Goal: Task Accomplishment & Management: Manage account settings

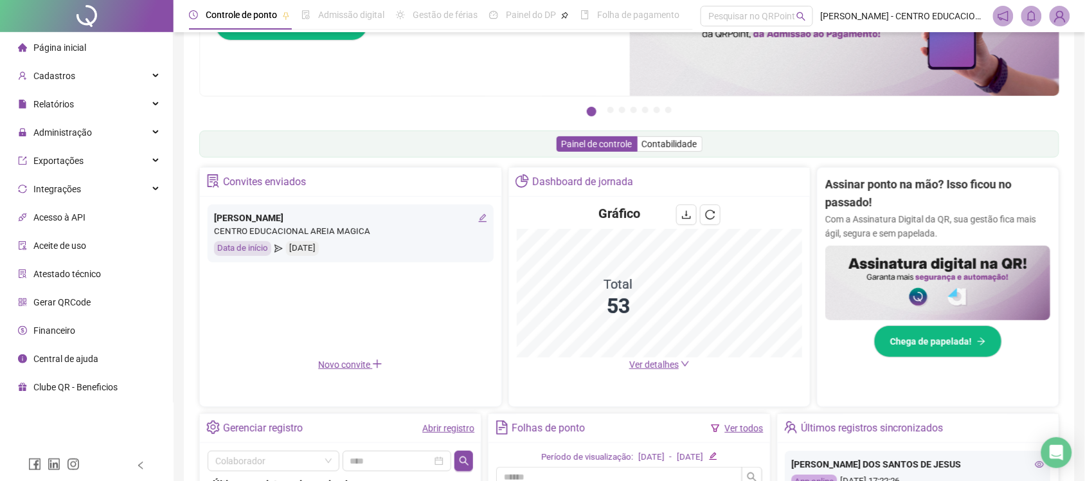
scroll to position [88, 0]
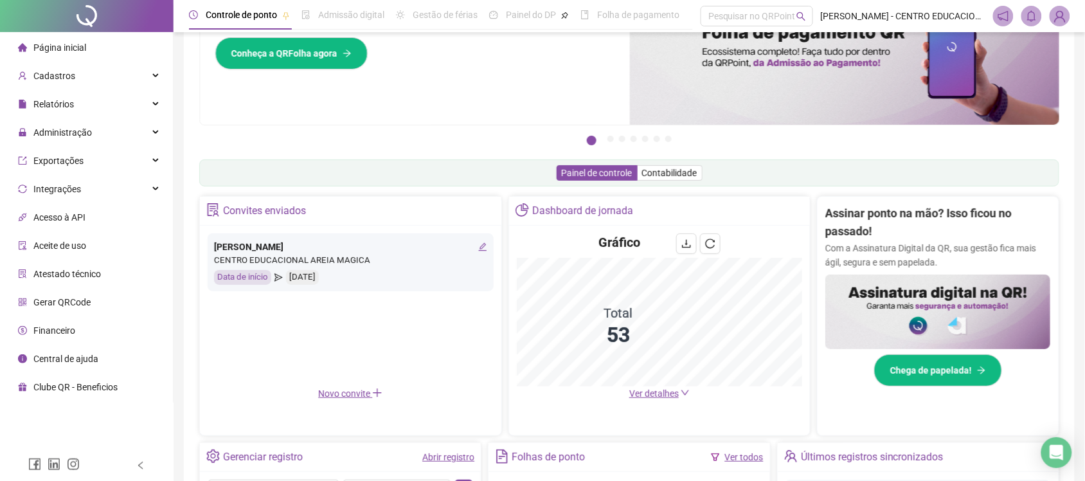
click at [478, 246] on icon "edit" at bounding box center [482, 246] width 9 height 9
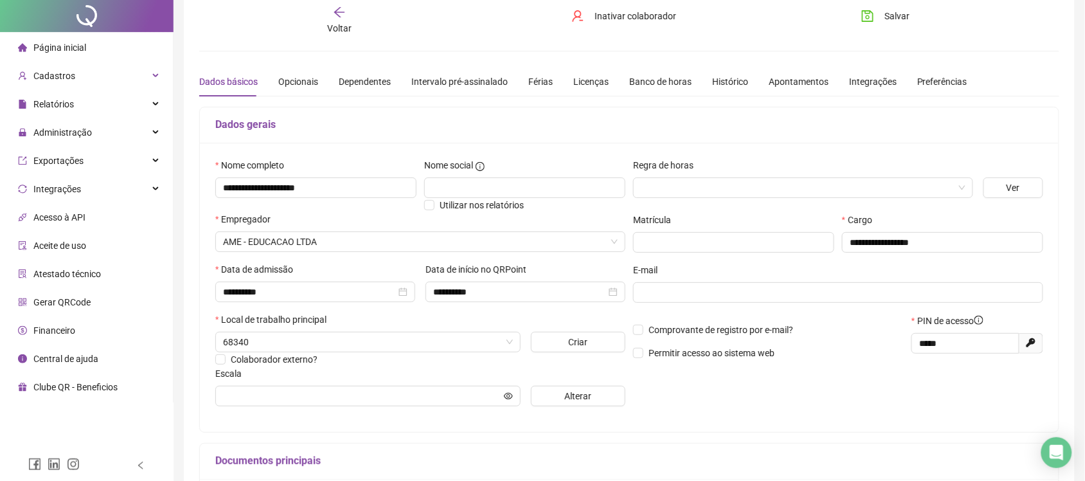
scroll to position [80, 0]
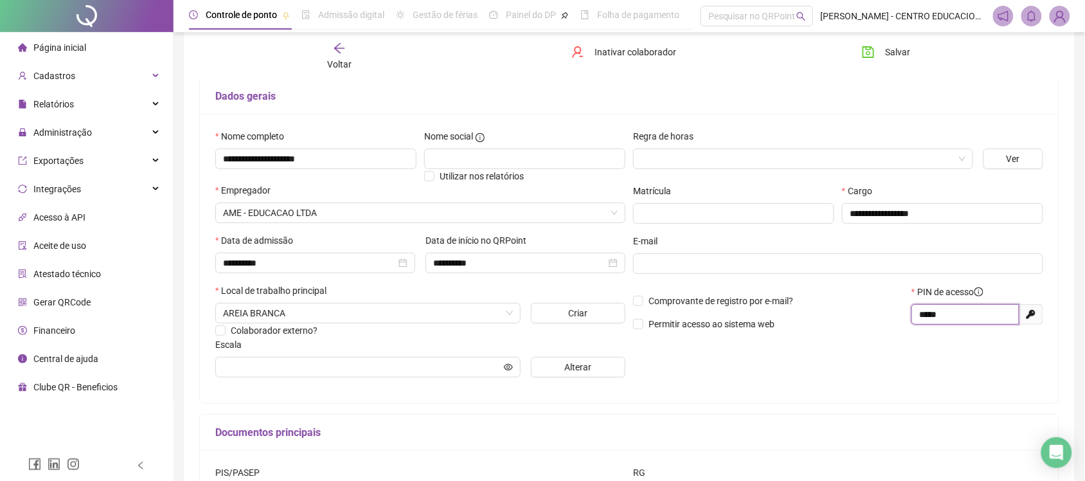
drag, startPoint x: 968, startPoint y: 320, endPoint x: 859, endPoint y: 325, distance: 108.7
click at [859, 325] on div "Comprovante de registro por e-mail? Permitir acesso ao sistema web PIN de acess…" at bounding box center [838, 312] width 418 height 55
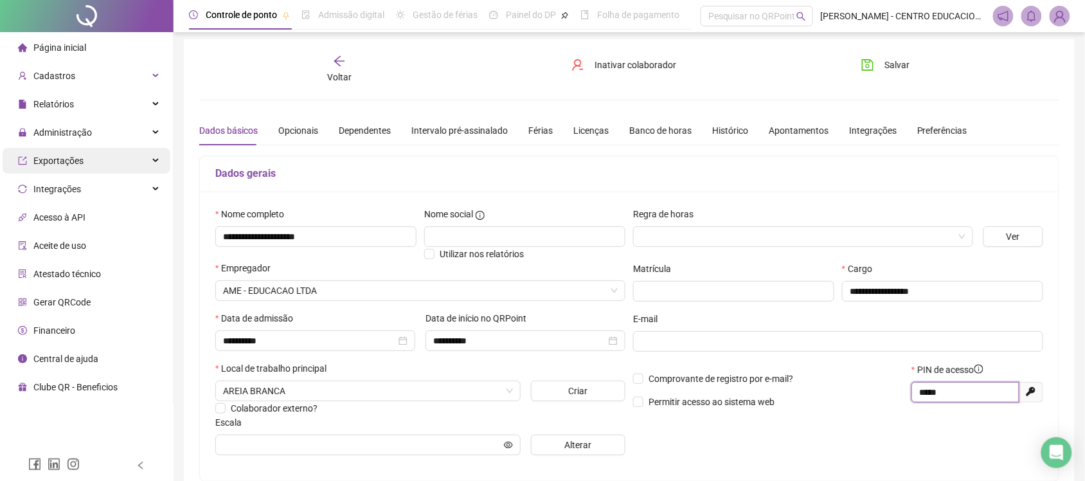
scroll to position [0, 0]
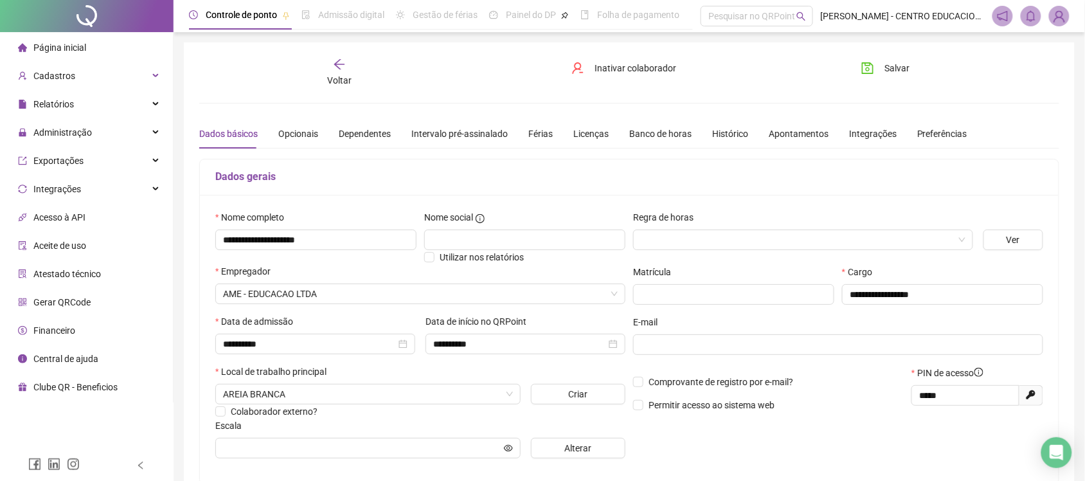
click at [73, 32] on ul "Página inicial Cadastros Relatórios Administração Exportações Integrações Acess…" at bounding box center [87, 217] width 174 height 370
click at [75, 42] on span "Página inicial" at bounding box center [59, 47] width 53 height 10
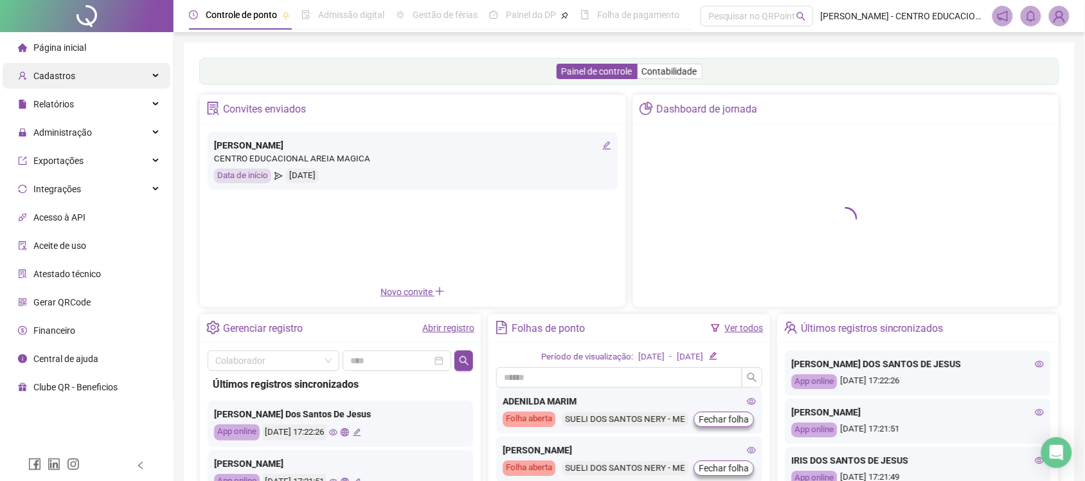
click at [103, 64] on div "Cadastros" at bounding box center [87, 76] width 168 height 26
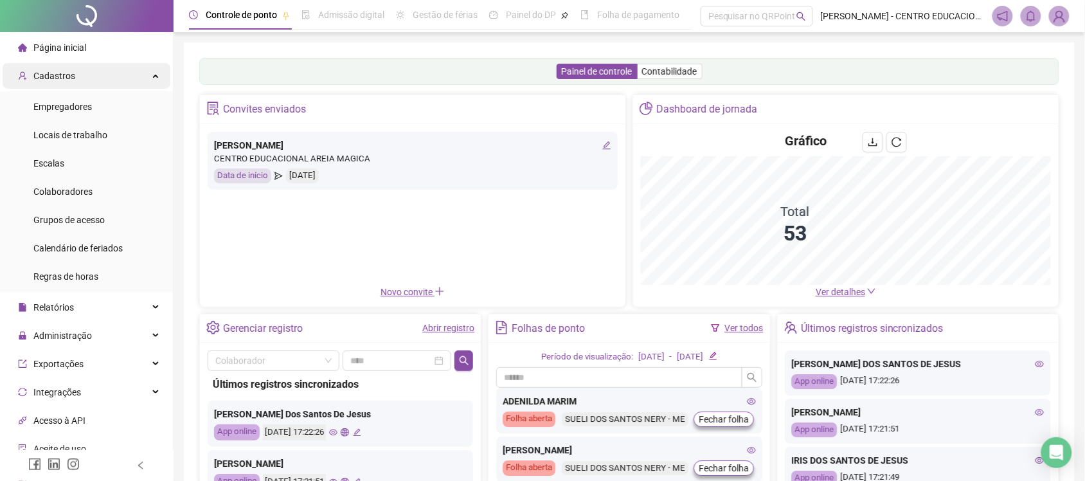
click at [97, 69] on div "Cadastros" at bounding box center [87, 76] width 168 height 26
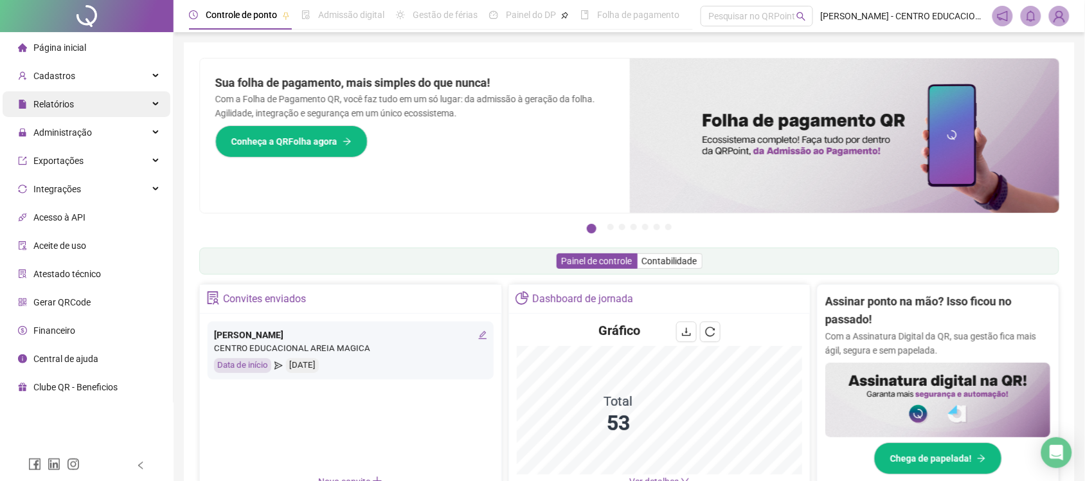
click at [116, 107] on div "Relatórios" at bounding box center [87, 104] width 168 height 26
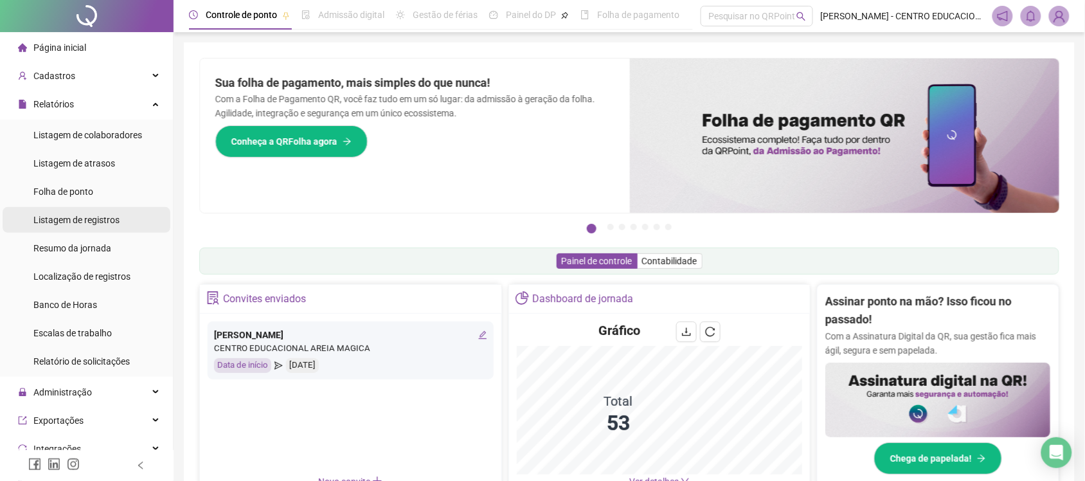
click at [94, 215] on span "Listagem de registros" at bounding box center [76, 220] width 86 height 10
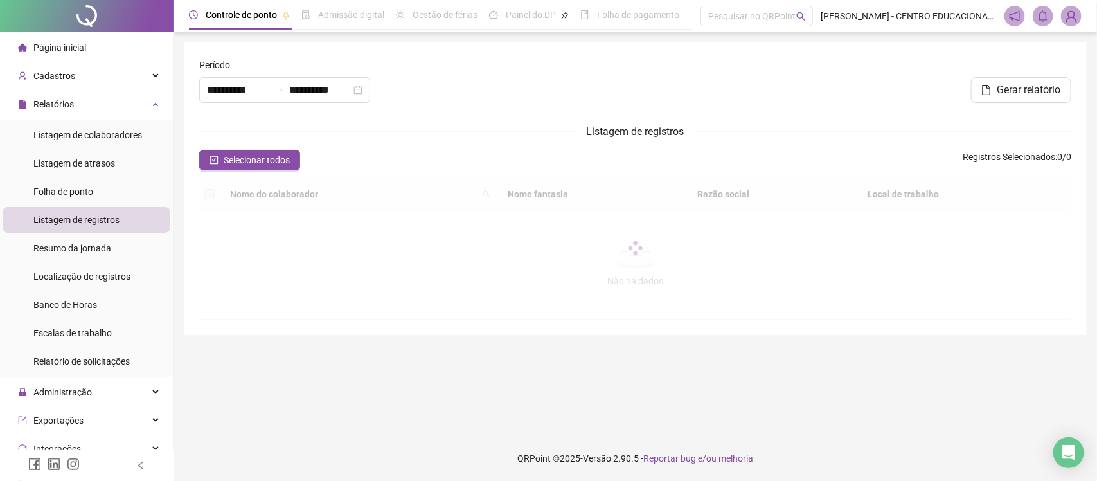
type input "**********"
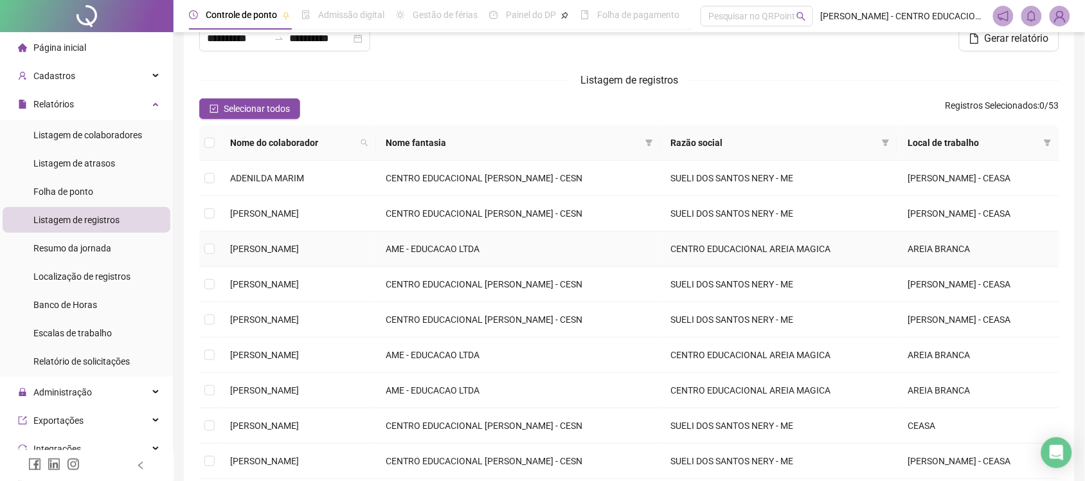
scroll to position [80, 0]
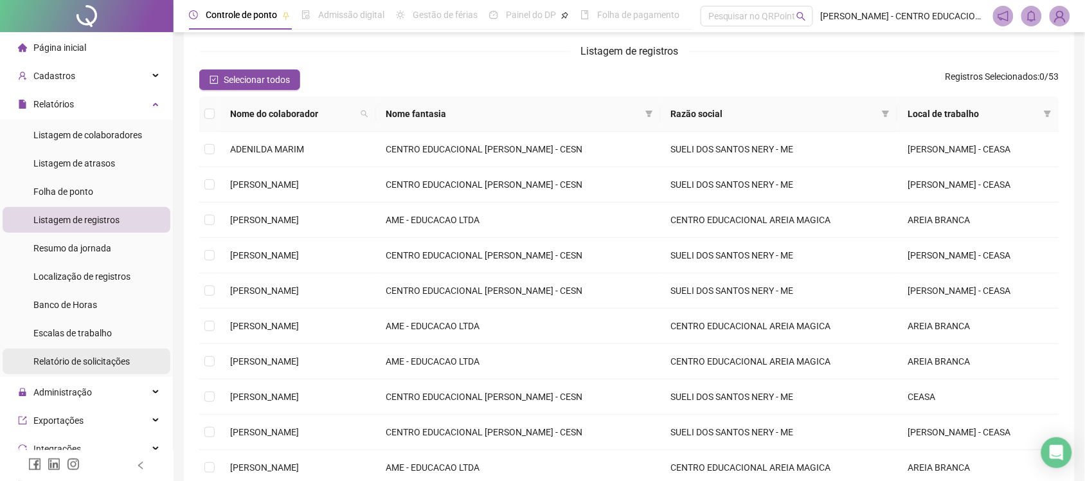
click at [79, 365] on span "Relatório de solicitações" at bounding box center [81, 361] width 96 height 10
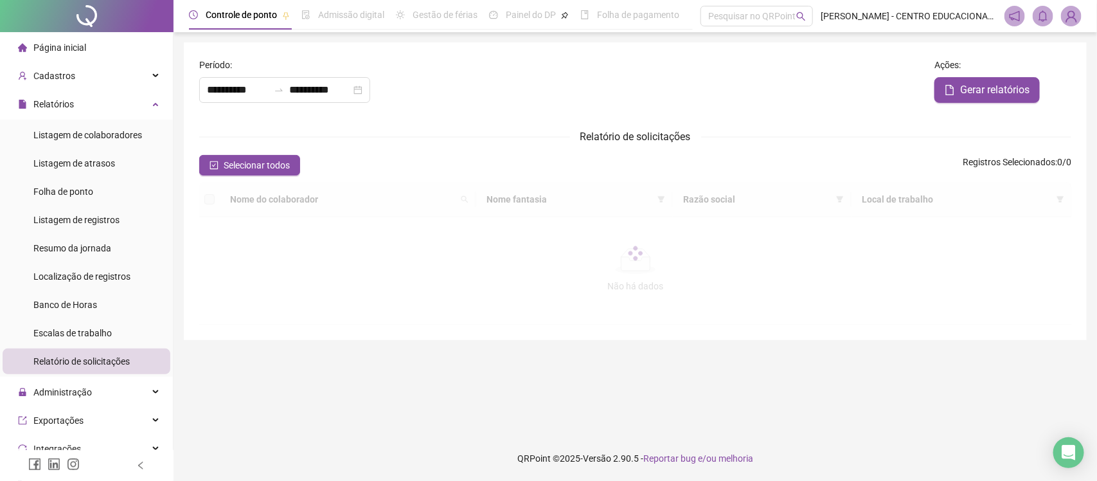
type input "**********"
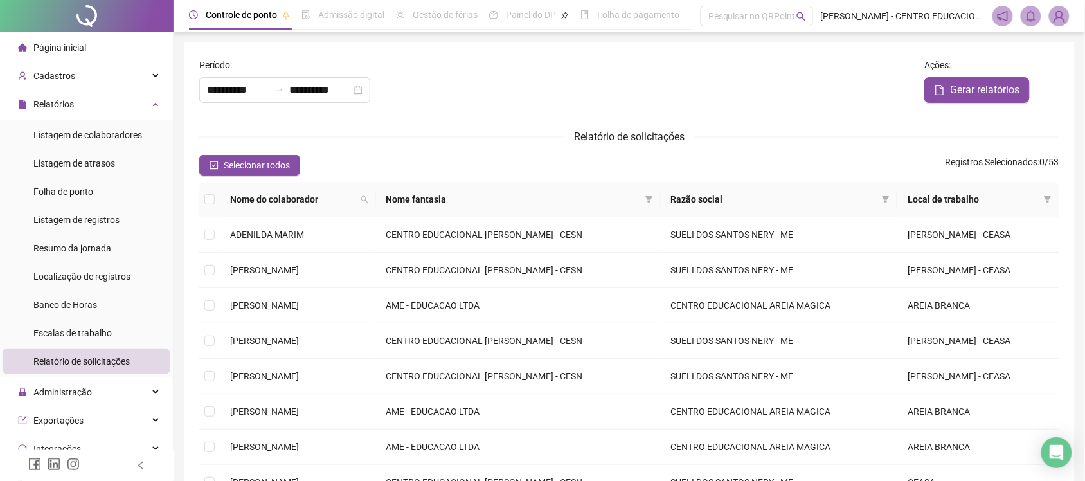
scroll to position [80, 0]
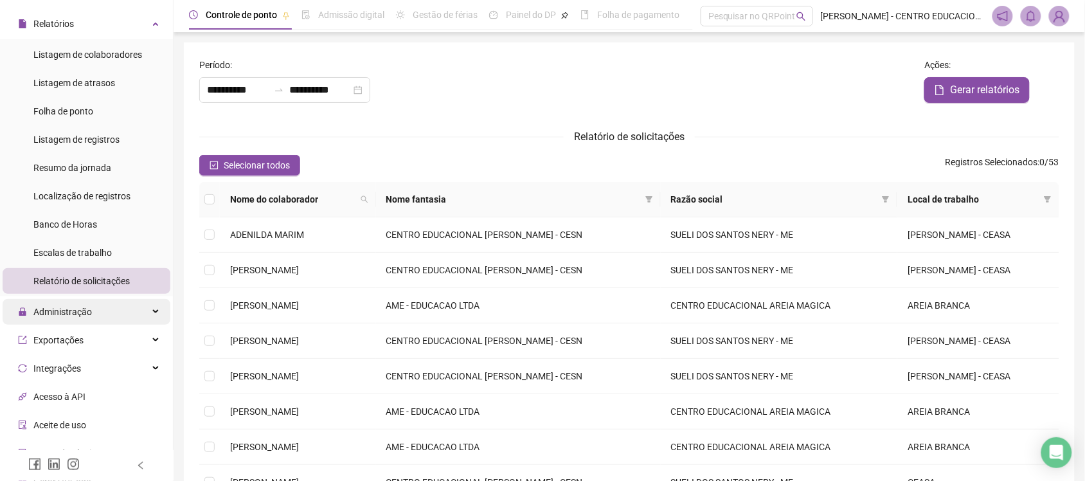
click at [94, 304] on div "Administração" at bounding box center [87, 312] width 168 height 26
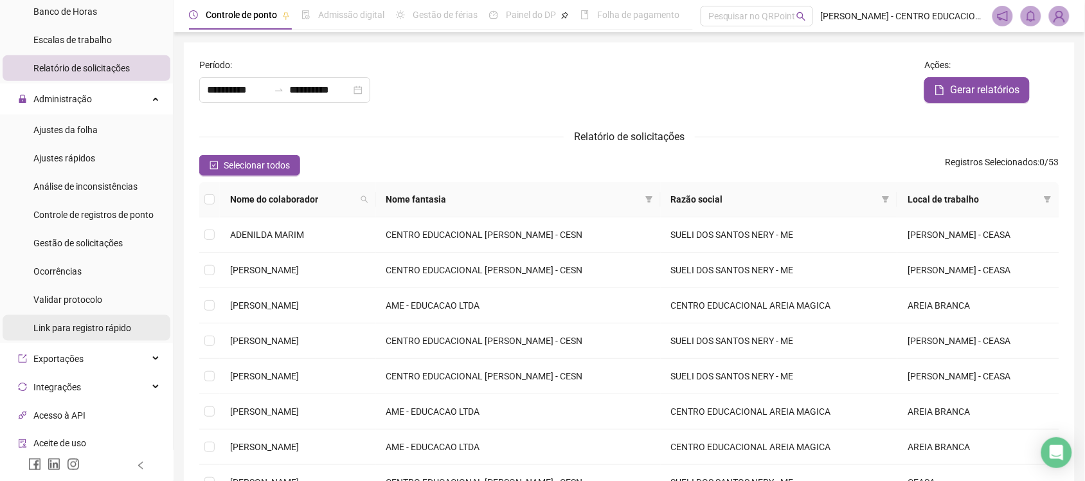
scroll to position [321, 0]
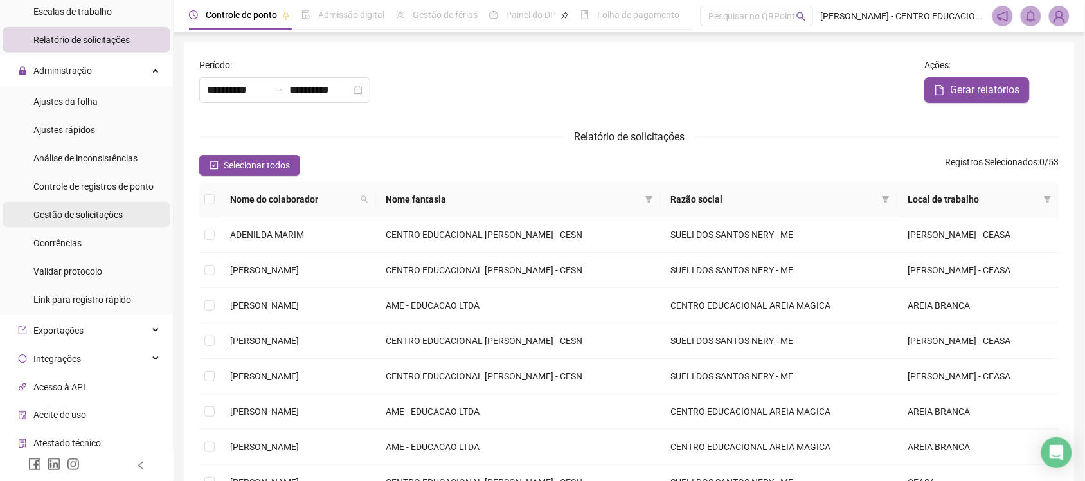
click at [107, 210] on span "Gestão de solicitações" at bounding box center [77, 214] width 89 height 10
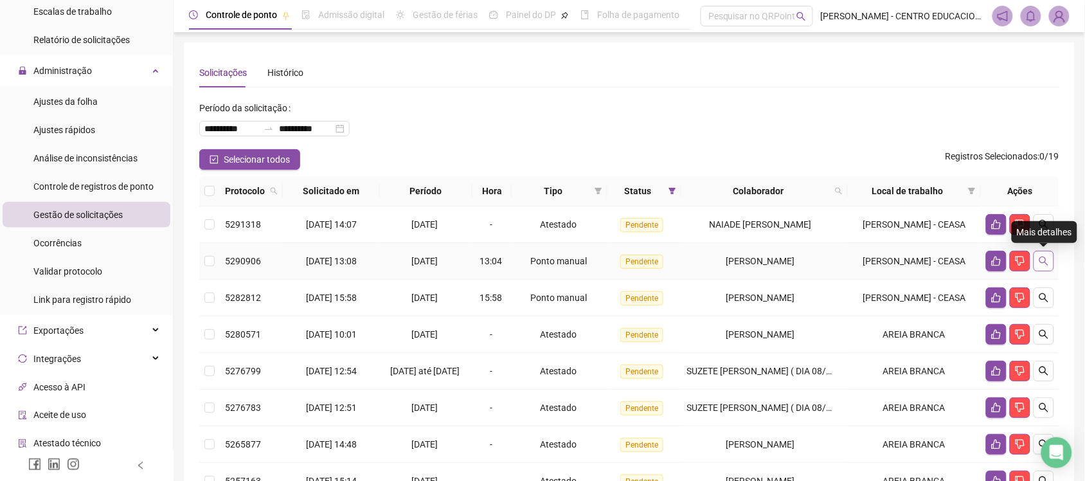
click at [1042, 261] on icon "search" at bounding box center [1043, 261] width 10 height 10
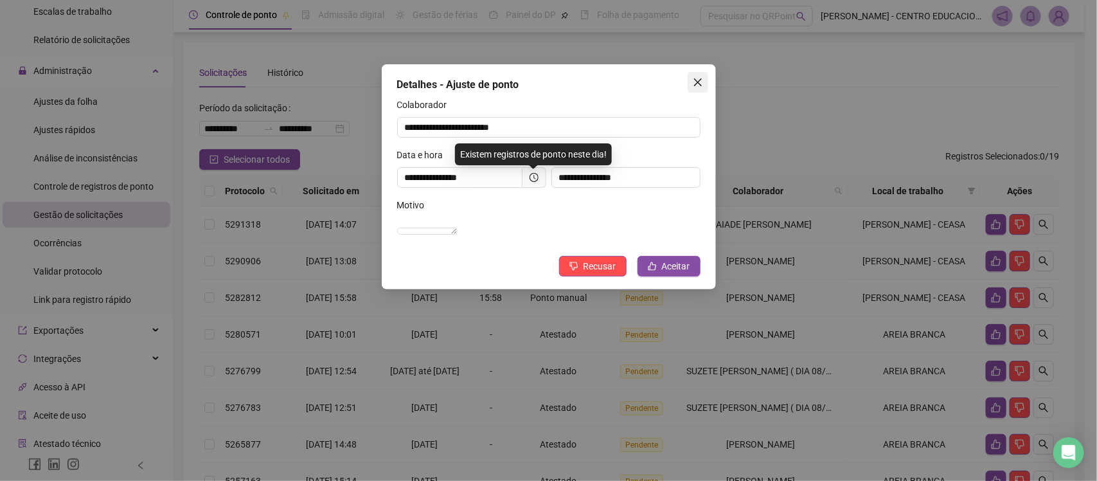
click at [696, 80] on icon "close" at bounding box center [697, 82] width 8 height 8
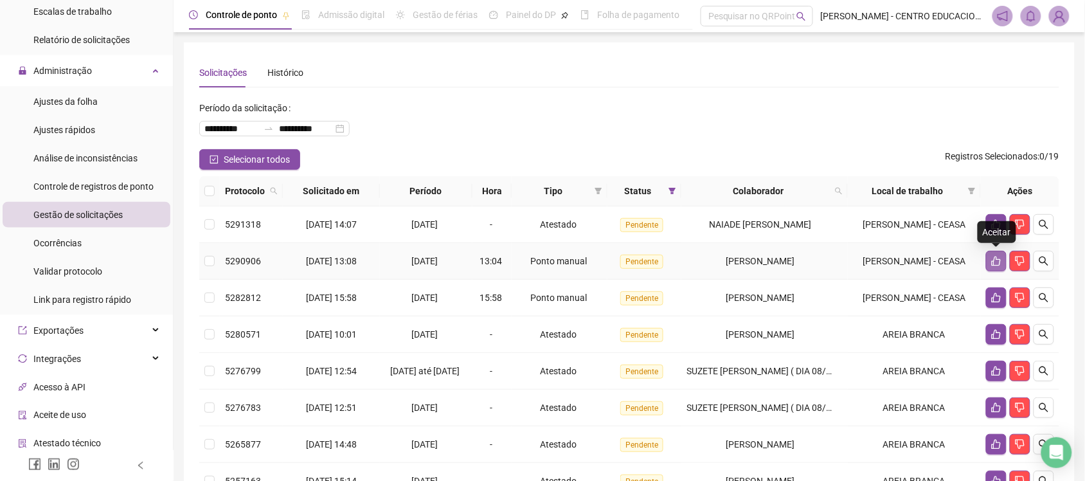
click at [990, 263] on button "button" at bounding box center [996, 261] width 21 height 21
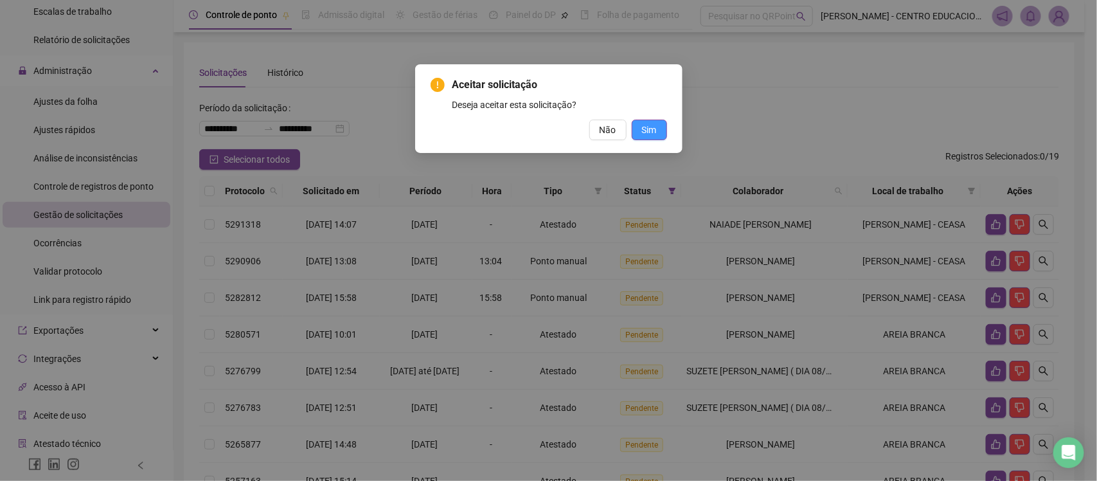
click at [653, 133] on span "Sim" at bounding box center [649, 130] width 15 height 14
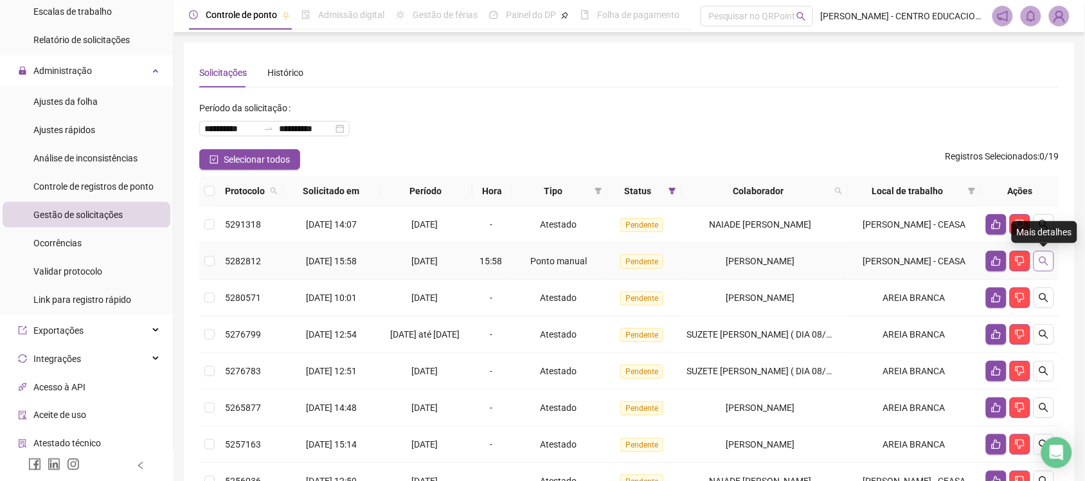
click at [1041, 256] on icon "search" at bounding box center [1043, 261] width 10 height 10
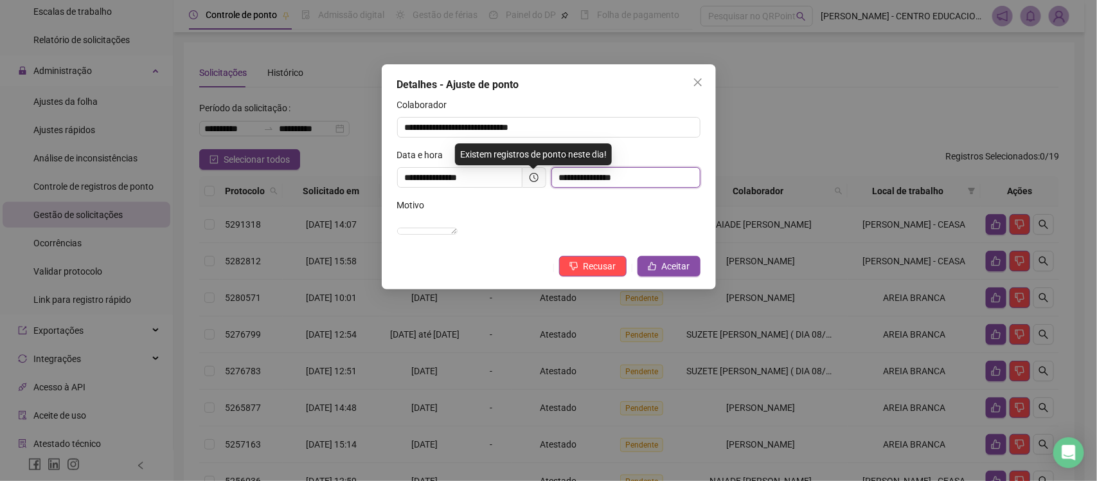
click at [600, 187] on input "**********" at bounding box center [625, 177] width 149 height 21
click at [596, 180] on input "**********" at bounding box center [625, 177] width 149 height 21
click at [589, 179] on input "**********" at bounding box center [625, 177] width 149 height 21
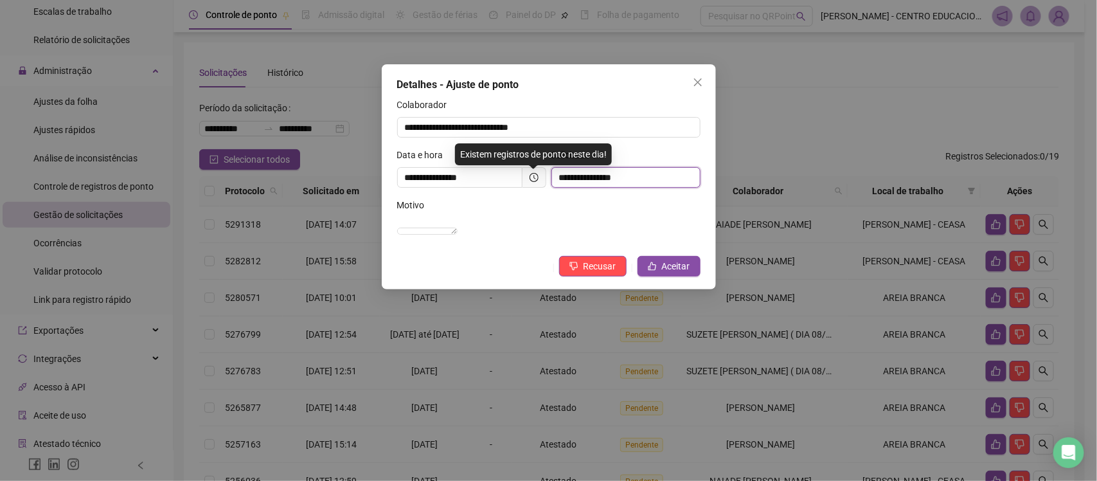
click at [627, 181] on input "**********" at bounding box center [625, 177] width 149 height 21
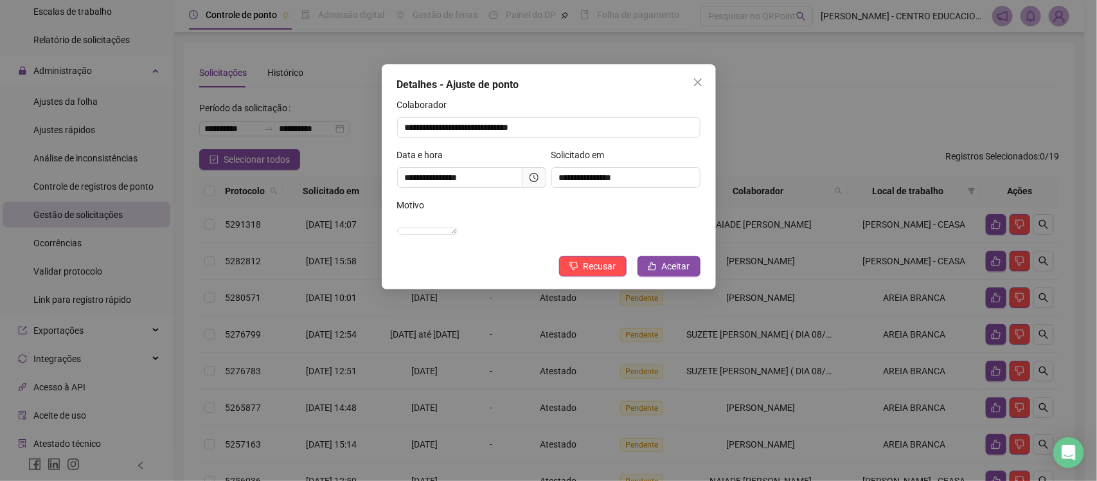
click at [641, 208] on div "Motivo" at bounding box center [548, 207] width 303 height 19
click at [610, 177] on input "**********" at bounding box center [625, 177] width 149 height 21
click at [630, 174] on input "**********" at bounding box center [625, 177] width 149 height 21
click at [576, 271] on icon "dislike" at bounding box center [573, 266] width 9 height 9
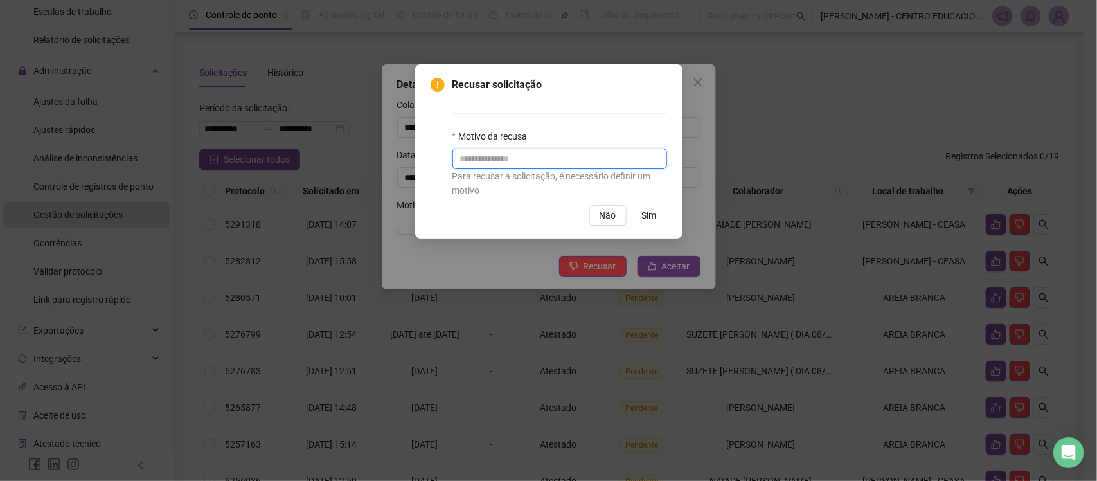
click at [567, 162] on input "text" at bounding box center [559, 158] width 215 height 21
type input "**********"
click at [644, 215] on span "Sim" at bounding box center [649, 215] width 15 height 14
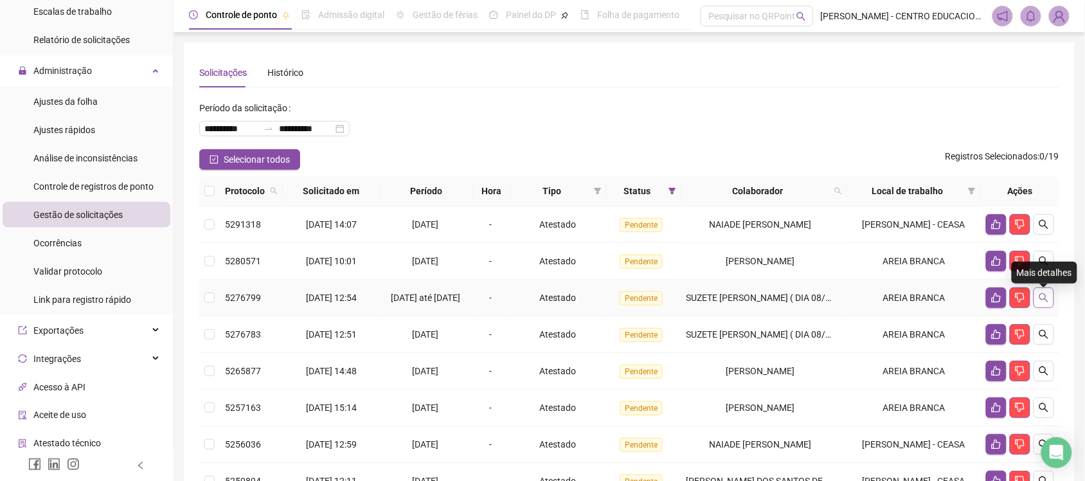
click at [1049, 300] on button "button" at bounding box center [1043, 297] width 21 height 21
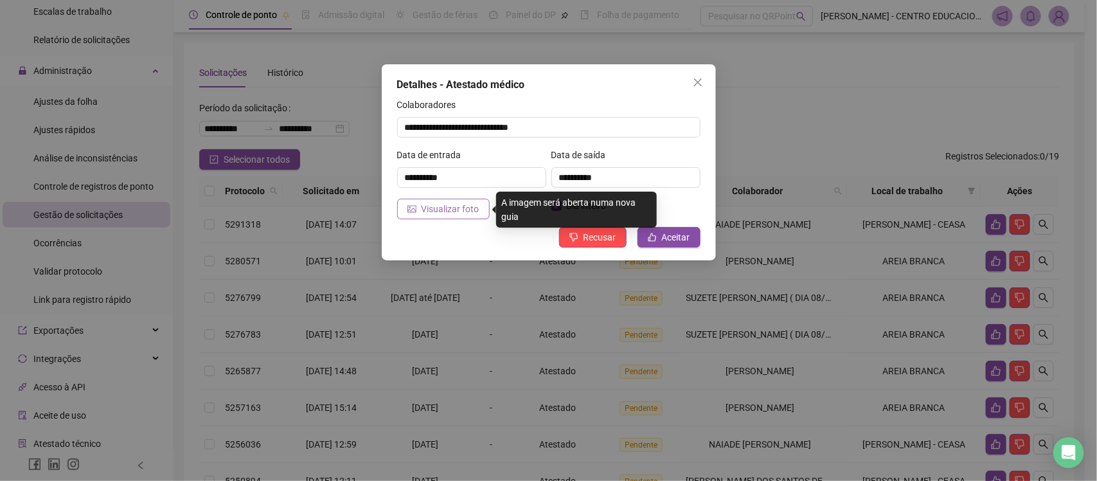
click at [456, 204] on span "Visualizar foto" at bounding box center [451, 209] width 58 height 14
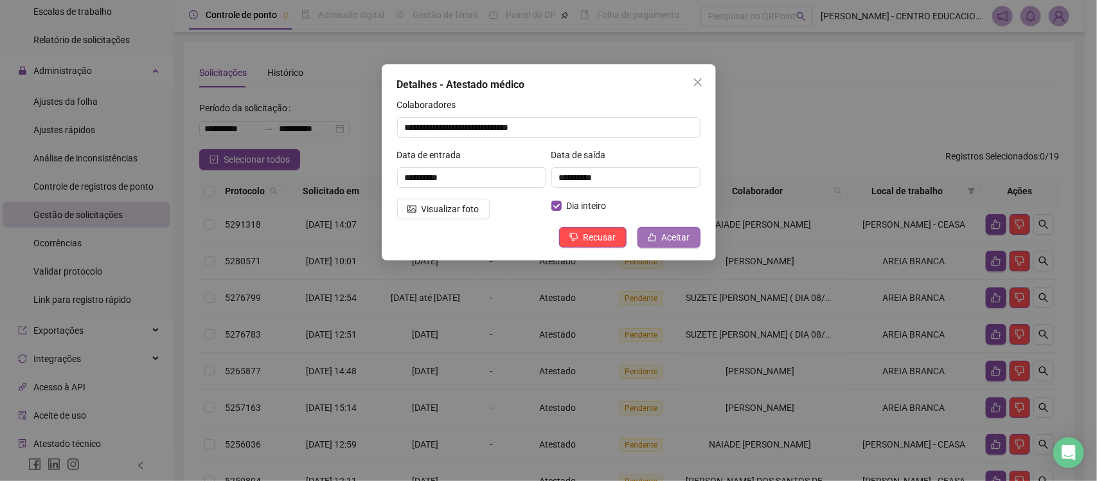
click at [680, 236] on span "Aceitar" at bounding box center [676, 237] width 28 height 14
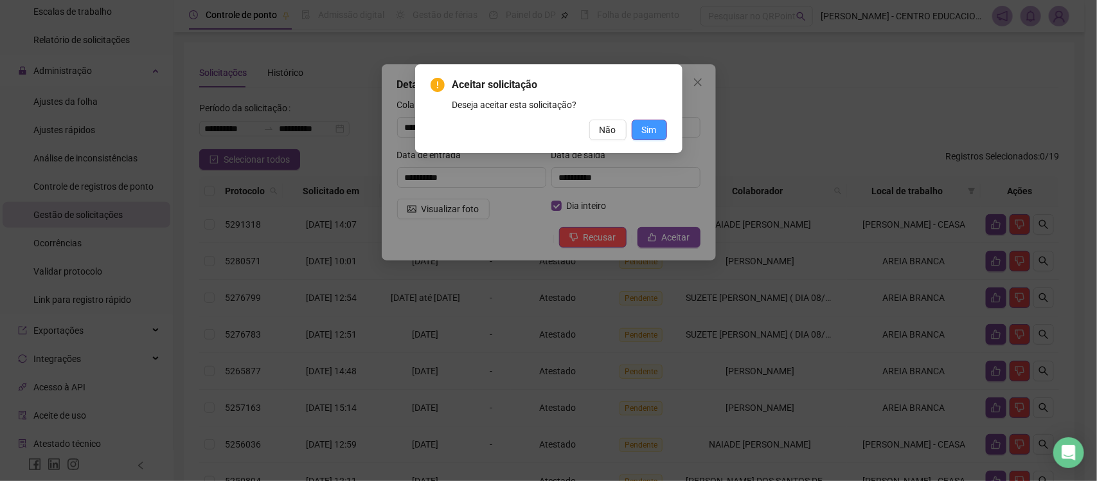
click at [661, 132] on button "Sim" at bounding box center [649, 130] width 35 height 21
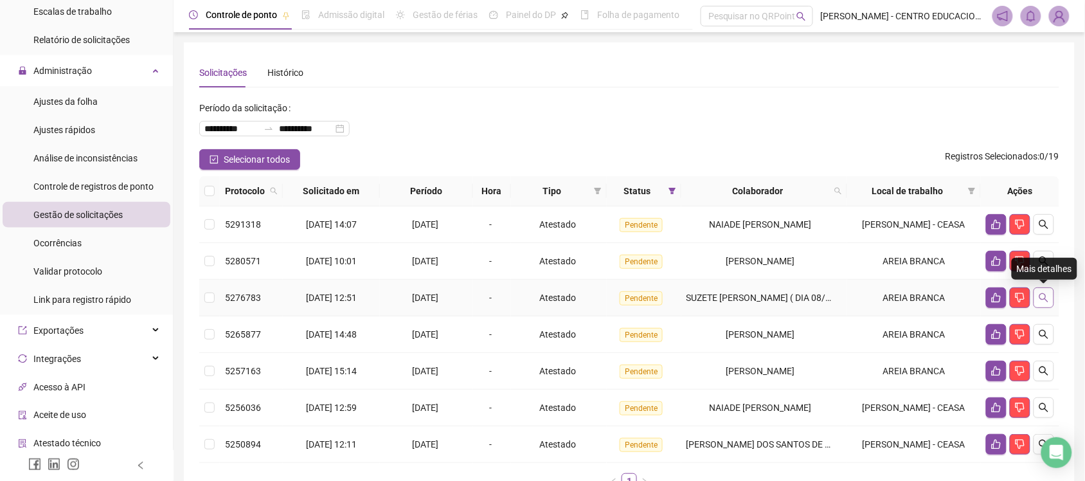
click at [1049, 298] on button "button" at bounding box center [1043, 297] width 21 height 21
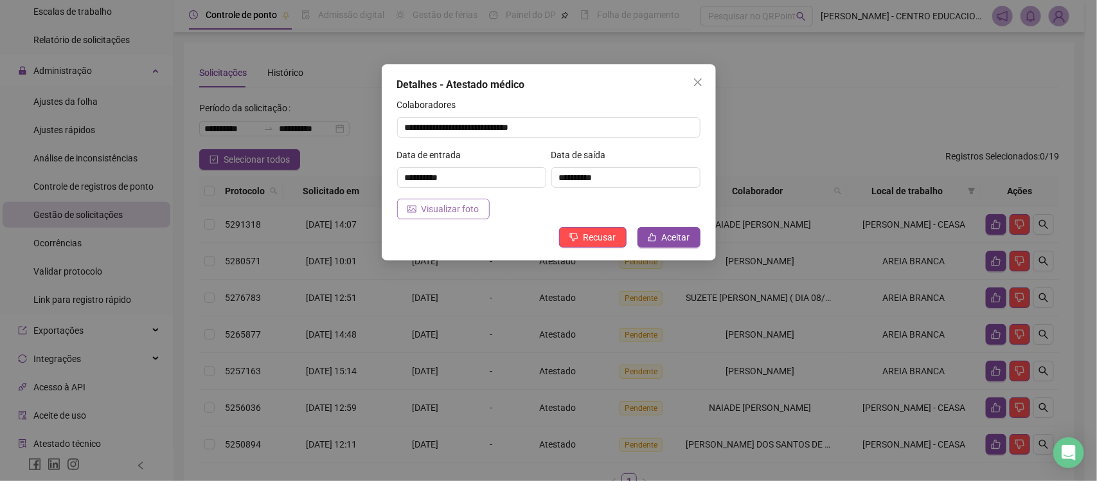
click at [453, 202] on span "Visualizar foto" at bounding box center [451, 209] width 58 height 14
click at [438, 199] on button "Visualizar foto" at bounding box center [443, 209] width 93 height 21
click at [598, 242] on span "Recusar" at bounding box center [600, 237] width 33 height 14
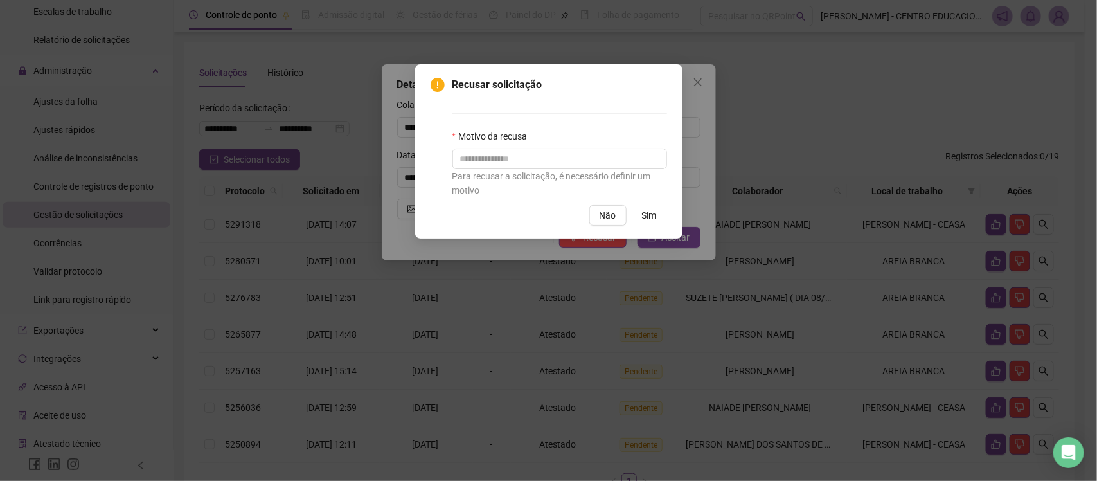
click at [657, 214] on button "Sim" at bounding box center [649, 215] width 35 height 21
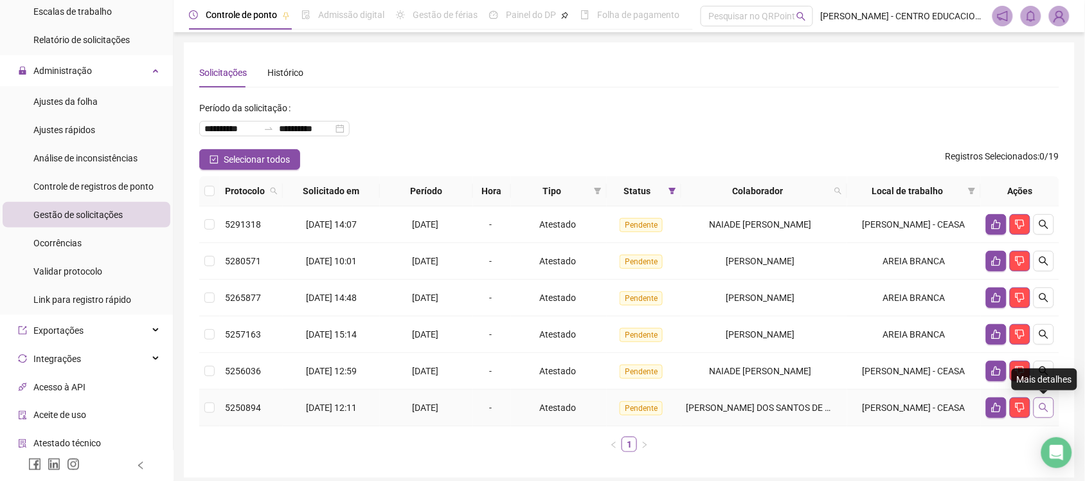
click at [1043, 407] on icon "search" at bounding box center [1043, 407] width 10 height 10
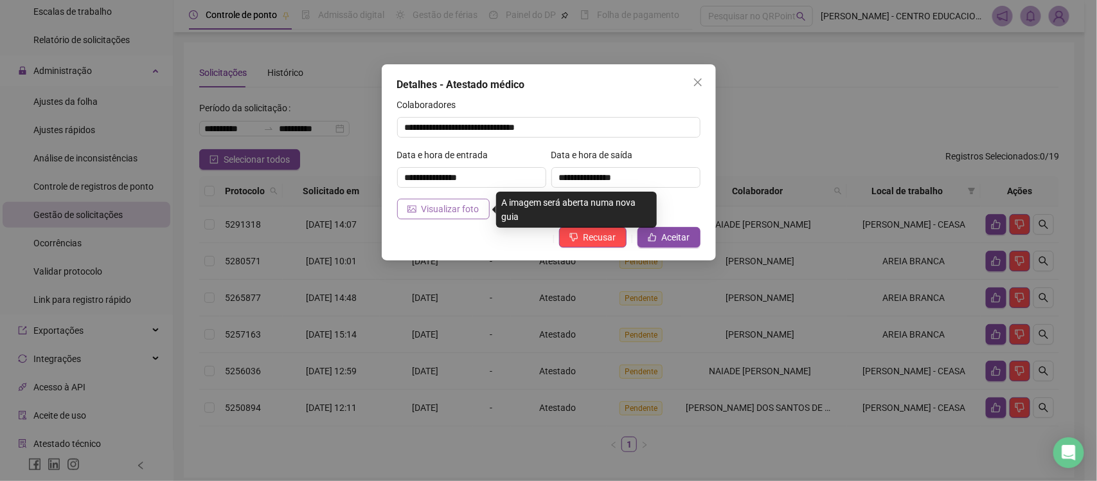
click at [452, 200] on button "Visualizar foto" at bounding box center [443, 209] width 93 height 21
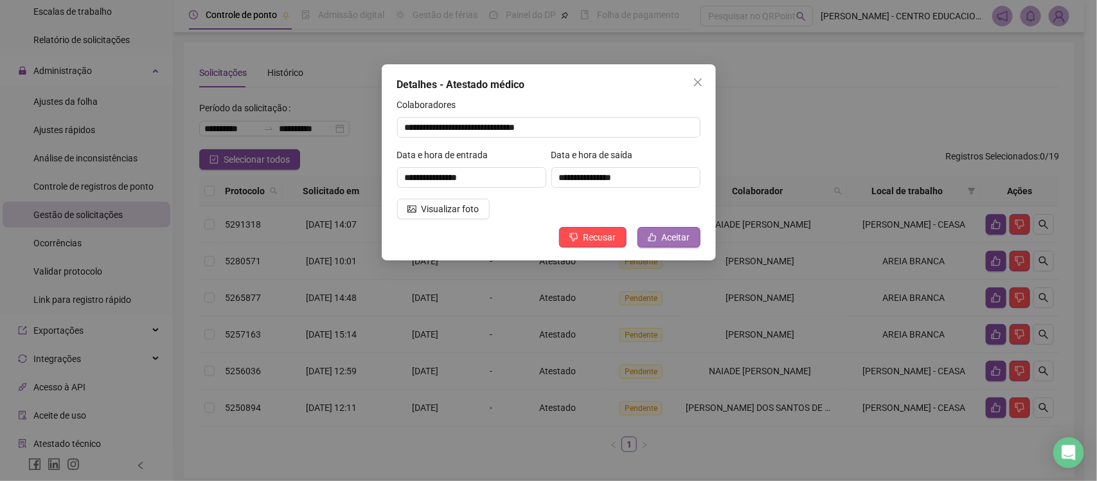
click at [662, 238] on span "Aceitar" at bounding box center [676, 237] width 28 height 14
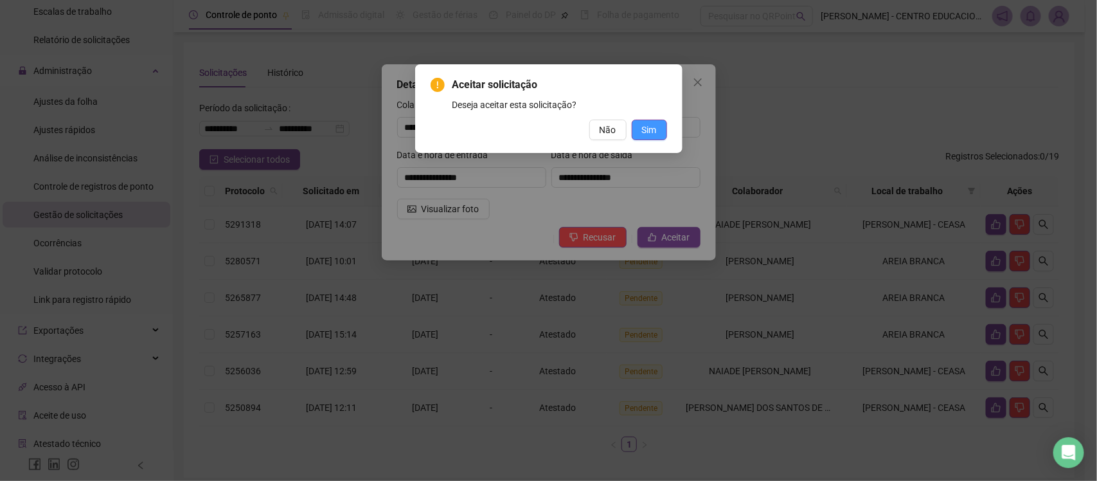
drag, startPoint x: 669, startPoint y: 141, endPoint x: 663, endPoint y: 134, distance: 9.6
click at [668, 137] on div "Aceitar solicitação Deseja aceitar esta solicitação? Não Sim" at bounding box center [548, 108] width 267 height 89
click at [649, 133] on span "Sim" at bounding box center [649, 130] width 15 height 14
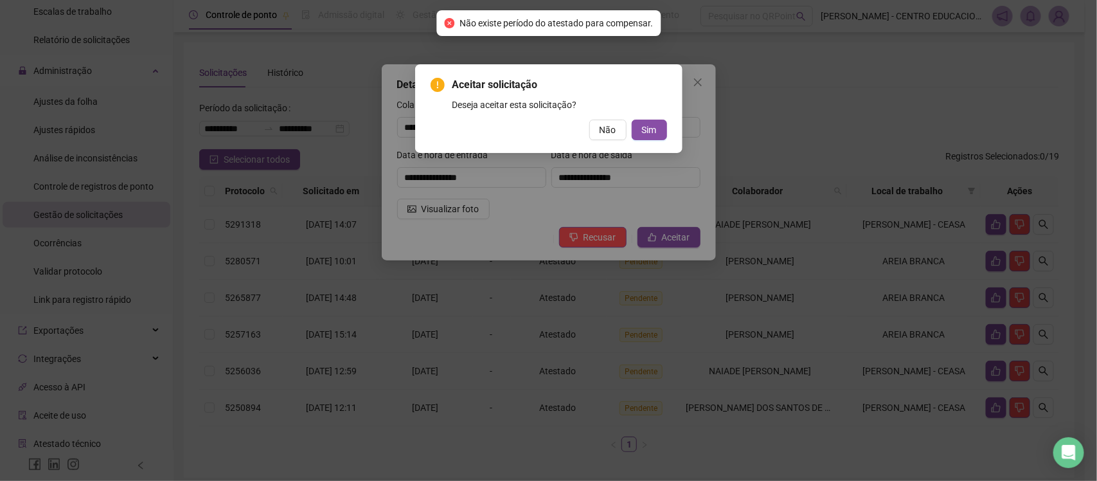
drag, startPoint x: 647, startPoint y: 149, endPoint x: 637, endPoint y: 146, distance: 10.8
click at [647, 150] on div "Aceitar solicitação Deseja aceitar esta solicitação? Não Sim" at bounding box center [548, 108] width 267 height 89
click at [608, 136] on span "Não" at bounding box center [608, 130] width 17 height 14
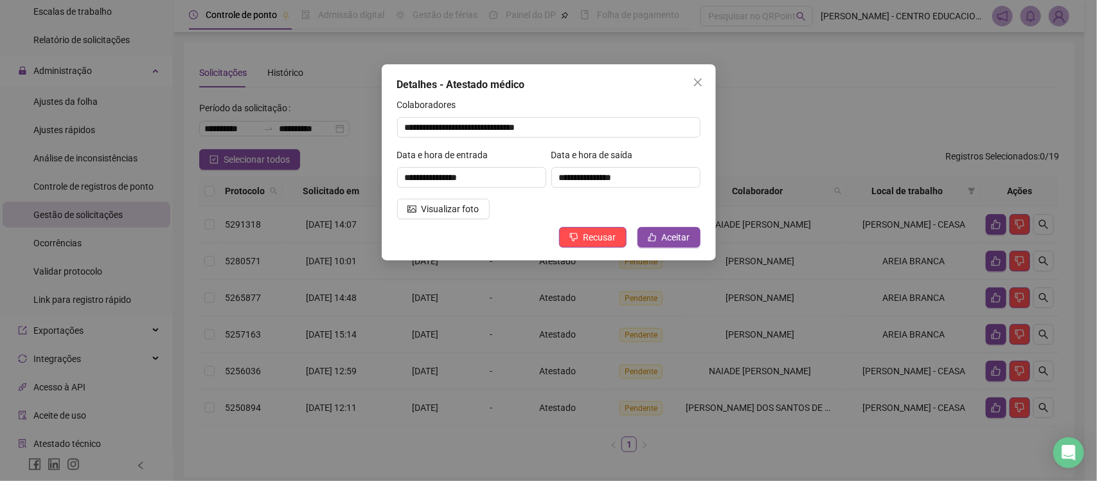
drag, startPoint x: 591, startPoint y: 239, endPoint x: 666, endPoint y: 105, distance: 153.6
click at [662, 108] on div "**********" at bounding box center [549, 162] width 334 height 196
click at [696, 81] on icon "close" at bounding box center [697, 82] width 8 height 8
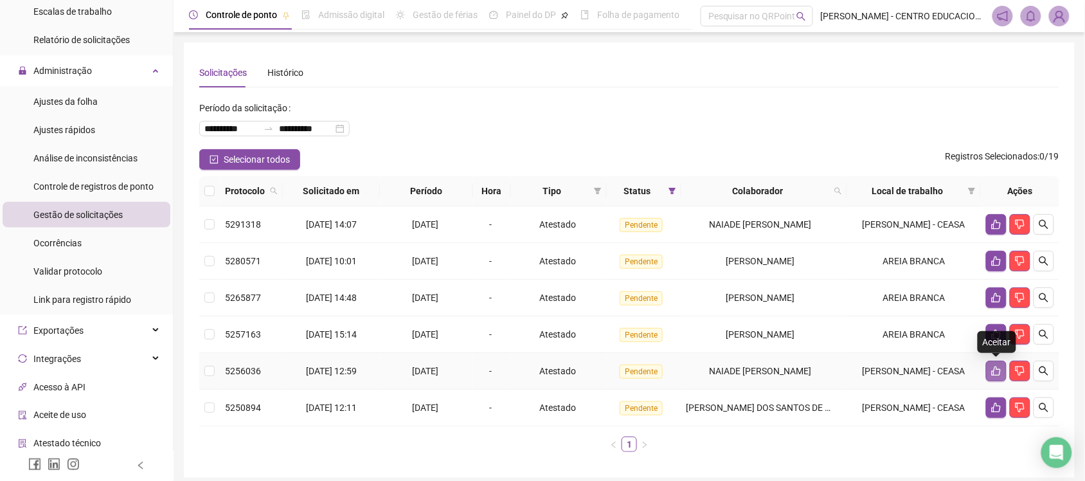
click at [994, 370] on icon "like" at bounding box center [996, 371] width 9 height 10
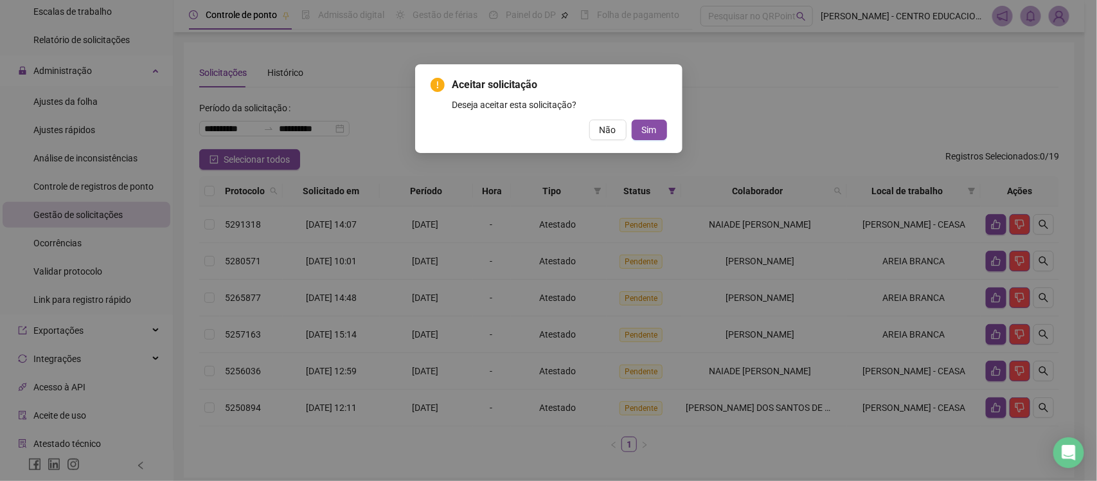
click at [605, 129] on span "Não" at bounding box center [608, 130] width 17 height 14
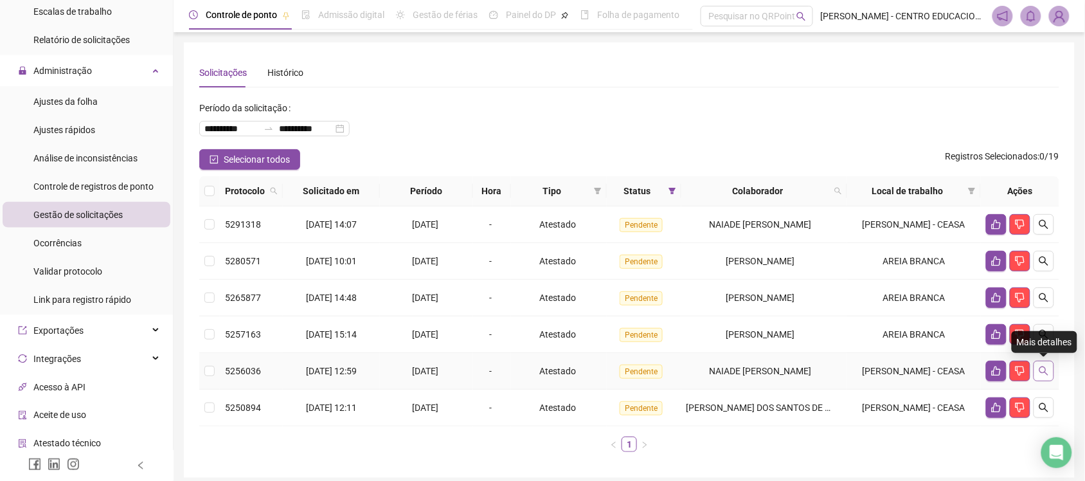
click at [1038, 361] on button "button" at bounding box center [1043, 371] width 21 height 21
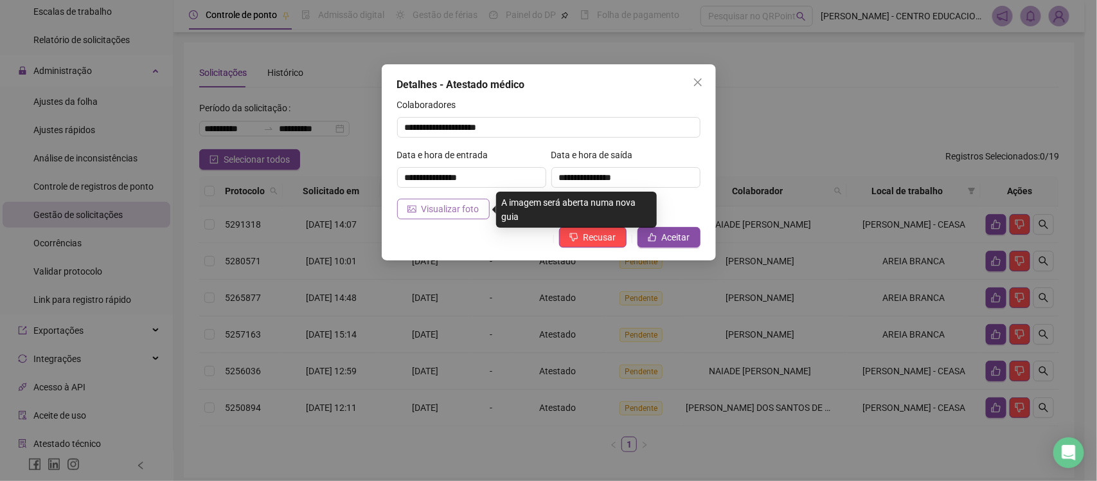
click at [477, 216] on button "Visualizar foto" at bounding box center [443, 209] width 93 height 21
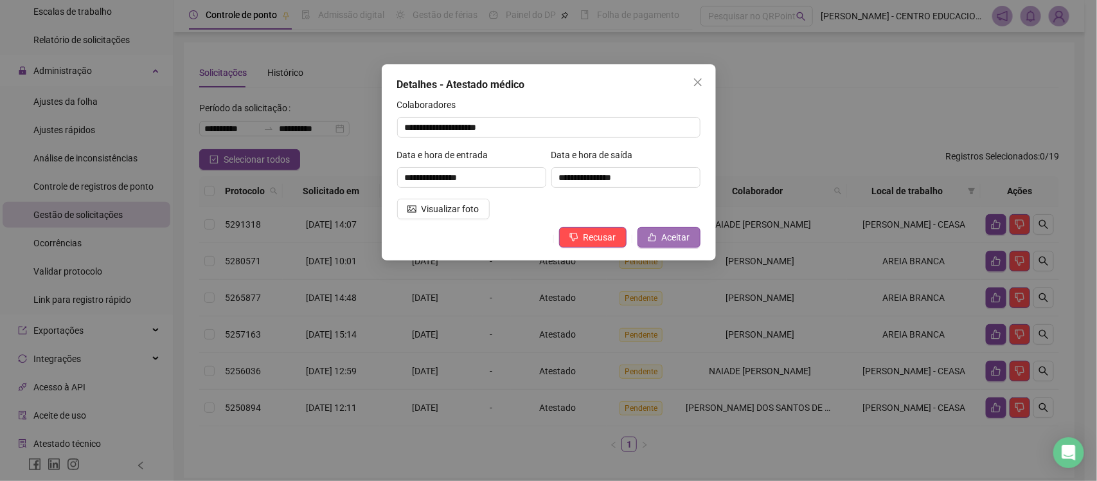
click at [679, 238] on span "Aceitar" at bounding box center [676, 237] width 28 height 14
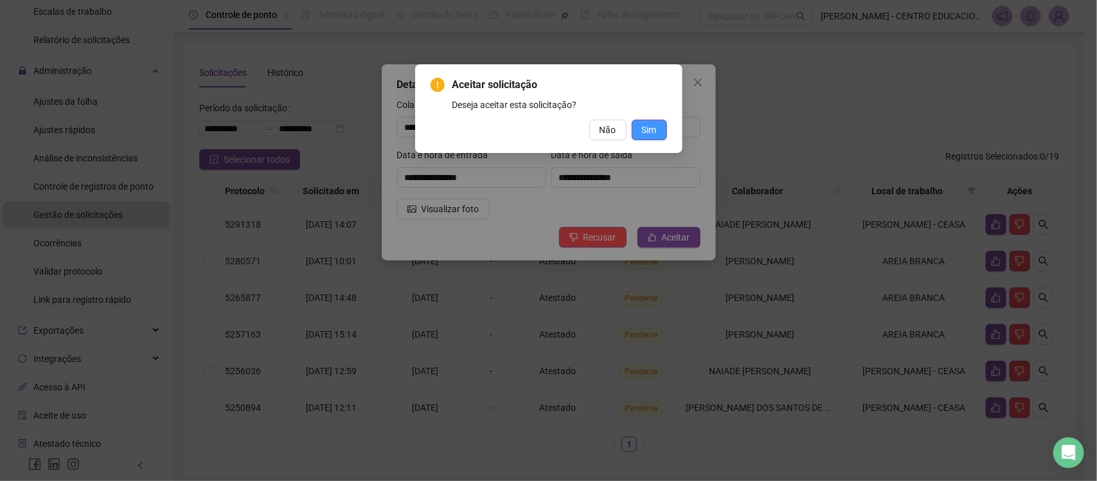
click at [655, 129] on span "Sim" at bounding box center [649, 130] width 15 height 14
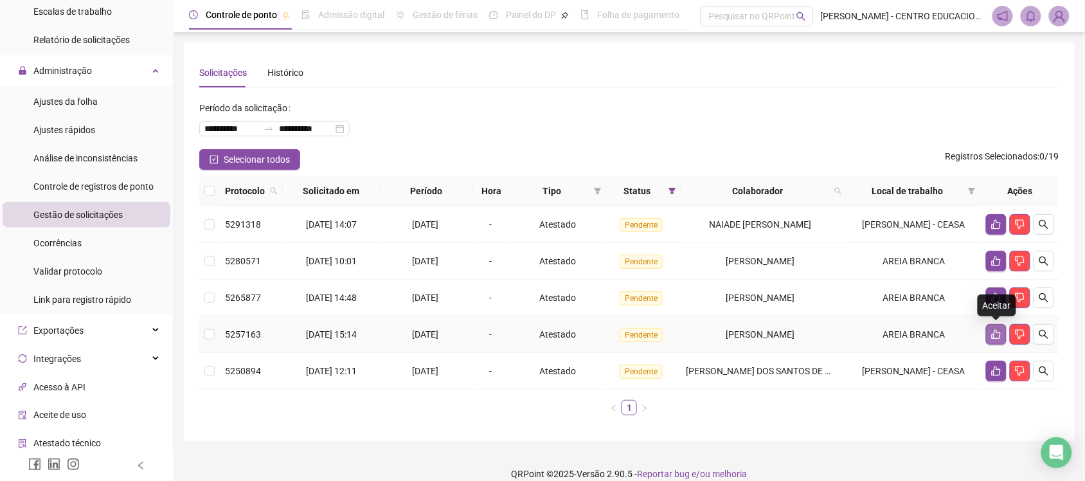
click at [996, 334] on icon "like" at bounding box center [996, 334] width 10 height 10
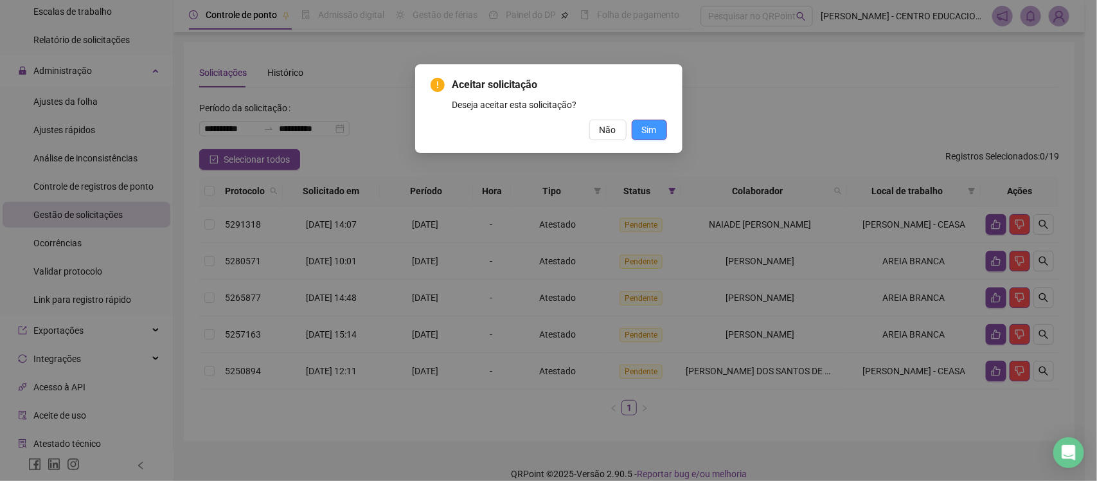
click at [654, 133] on span "Sim" at bounding box center [649, 130] width 15 height 14
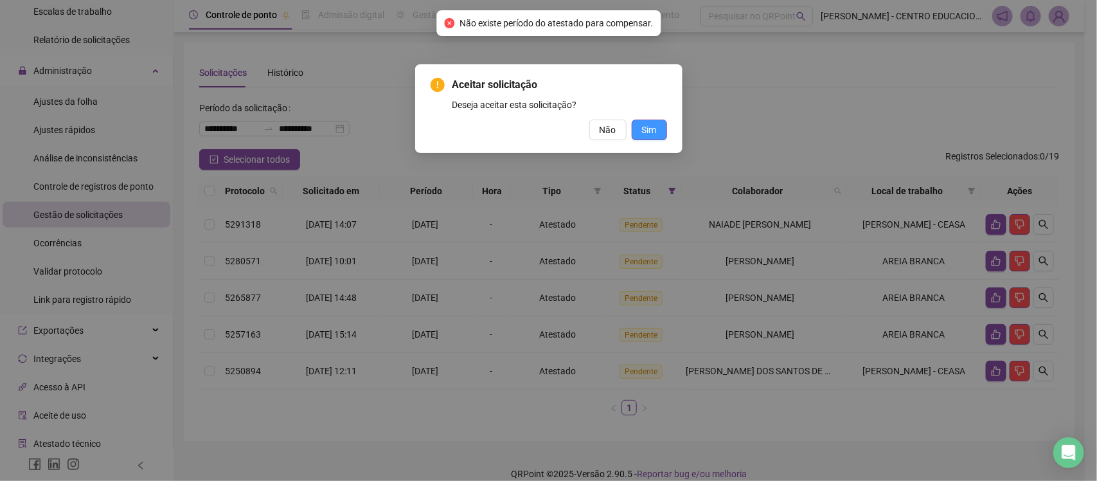
click at [654, 133] on span "Sim" at bounding box center [649, 130] width 15 height 14
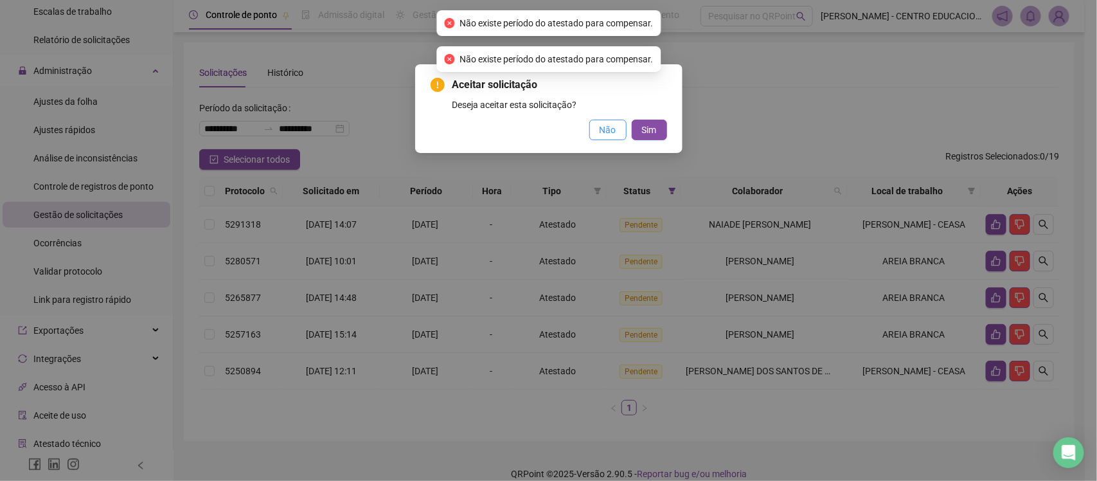
click at [605, 133] on span "Não" at bounding box center [608, 130] width 17 height 14
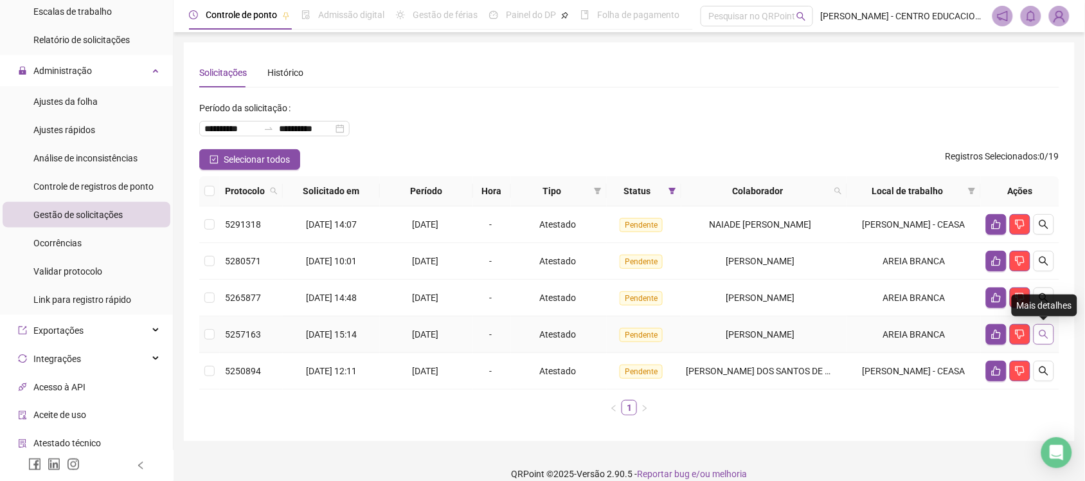
click at [1045, 330] on icon "search" at bounding box center [1043, 334] width 10 height 10
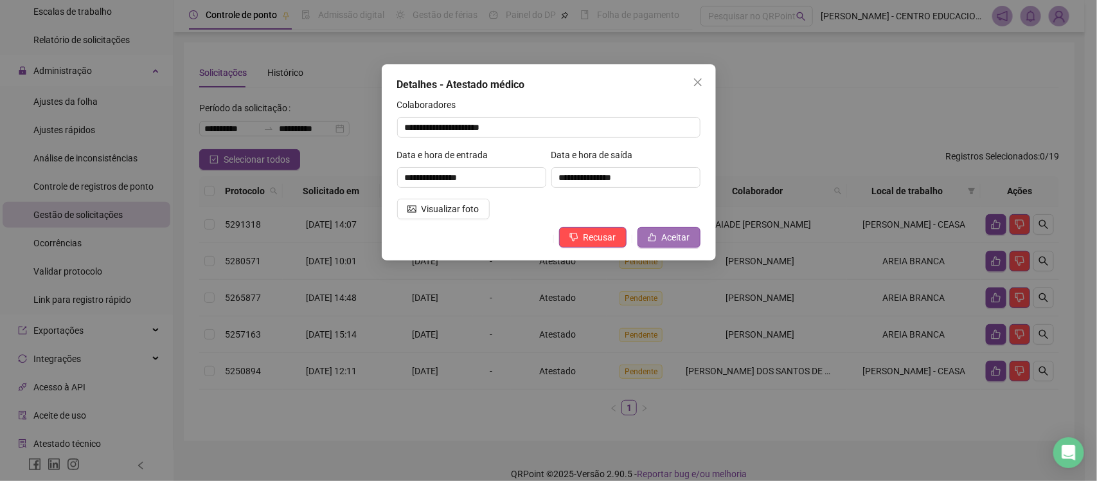
click at [666, 236] on span "Aceitar" at bounding box center [676, 237] width 28 height 14
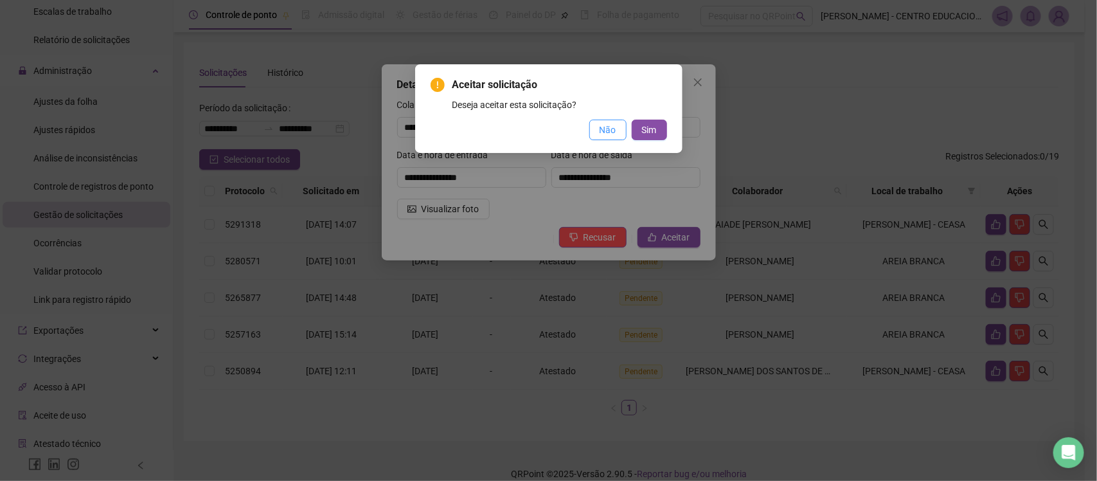
click at [603, 136] on span "Não" at bounding box center [608, 130] width 17 height 14
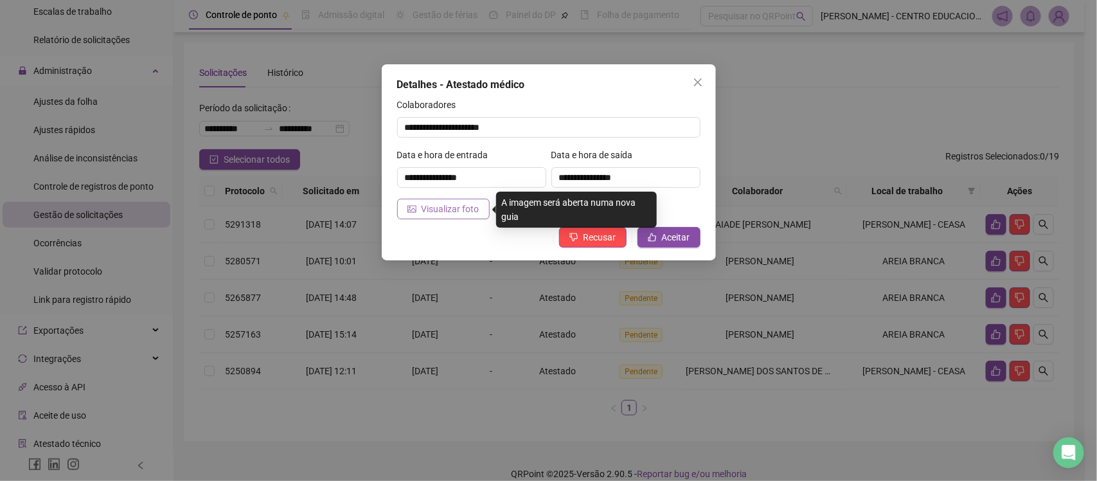
click at [456, 200] on button "Visualizar foto" at bounding box center [443, 209] width 93 height 21
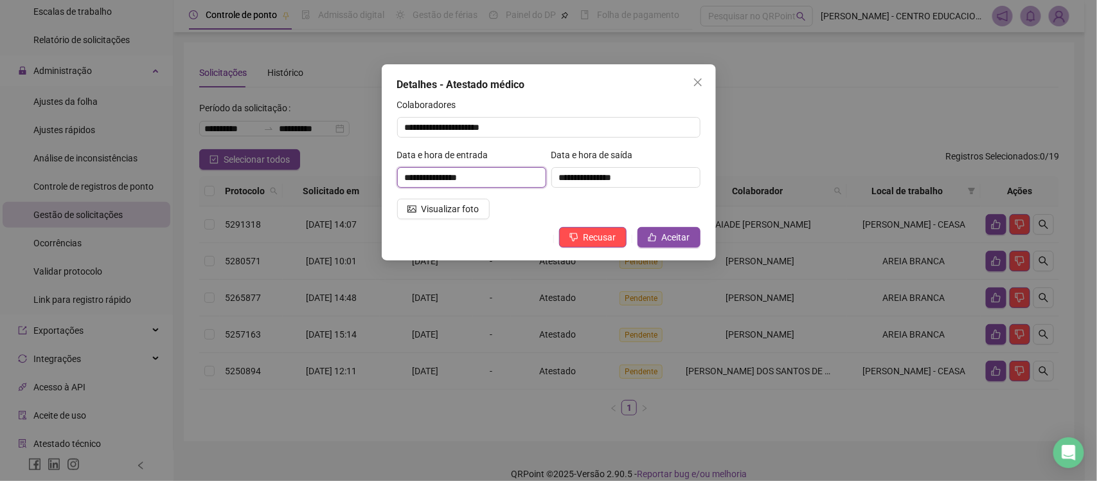
click at [421, 175] on input "**********" at bounding box center [471, 177] width 149 height 21
click at [419, 175] on input "**********" at bounding box center [471, 177] width 149 height 21
click at [682, 236] on span "Aceitar" at bounding box center [676, 237] width 28 height 14
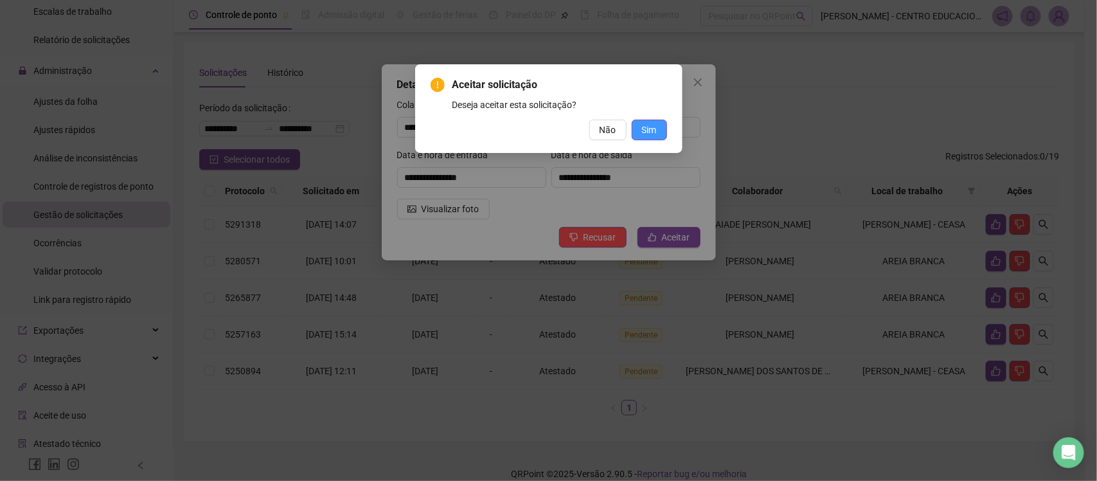
click at [657, 135] on button "Sim" at bounding box center [649, 130] width 35 height 21
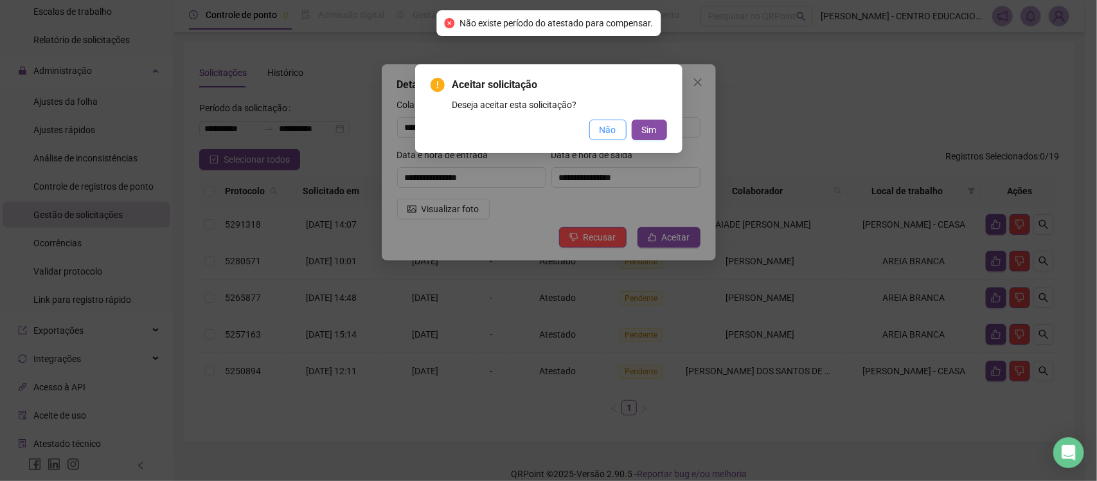
click at [614, 120] on button "Não" at bounding box center [607, 130] width 37 height 21
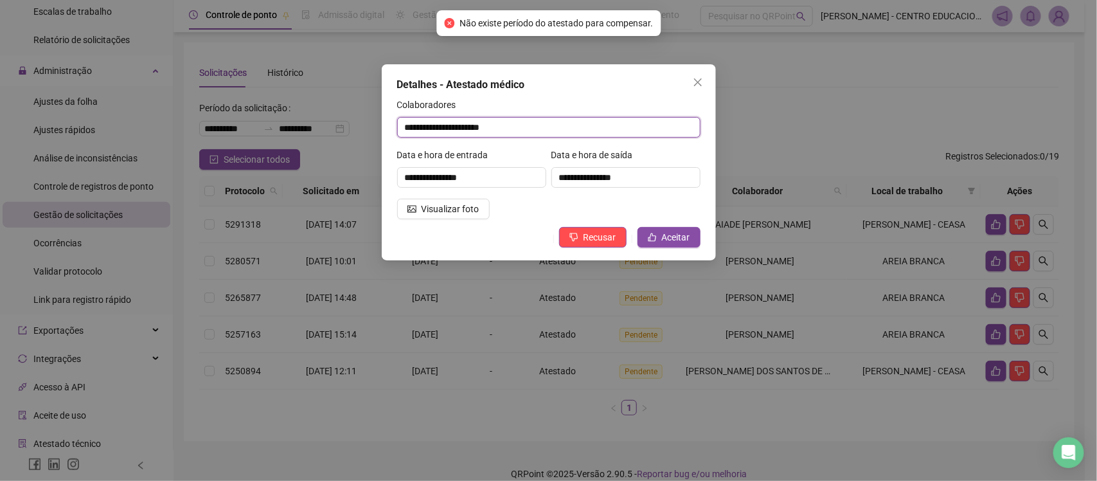
click at [604, 126] on input "**********" at bounding box center [548, 127] width 303 height 21
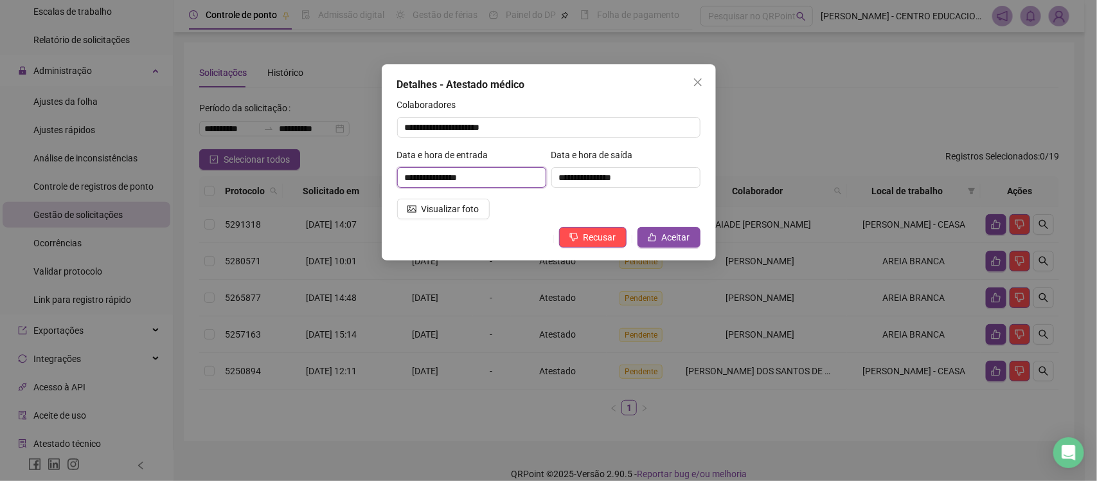
click at [418, 184] on input "**********" at bounding box center [471, 177] width 149 height 21
click at [589, 236] on span "Recusar" at bounding box center [600, 237] width 33 height 14
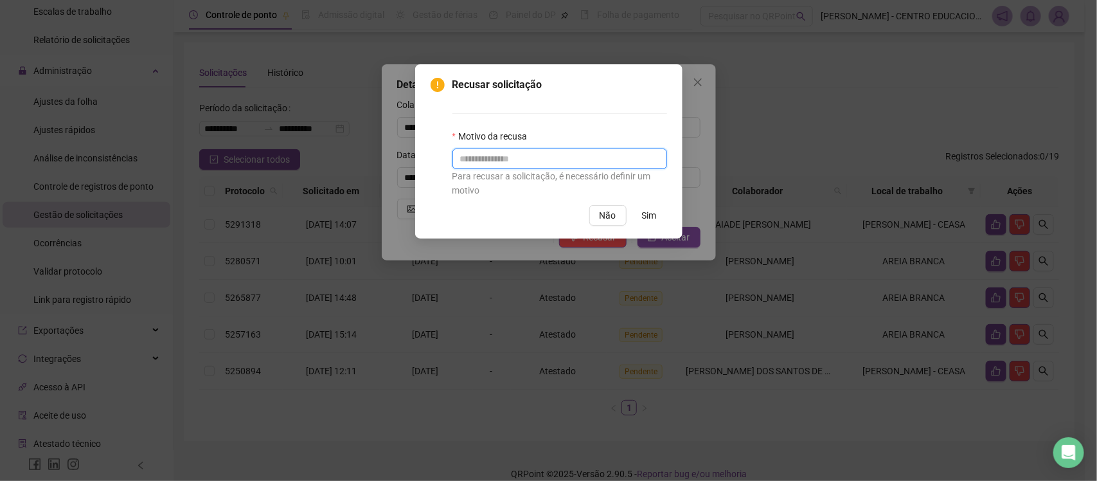
click at [595, 165] on input "text" at bounding box center [559, 158] width 215 height 21
type input "**********"
click at [647, 219] on span "Sim" at bounding box center [649, 215] width 15 height 14
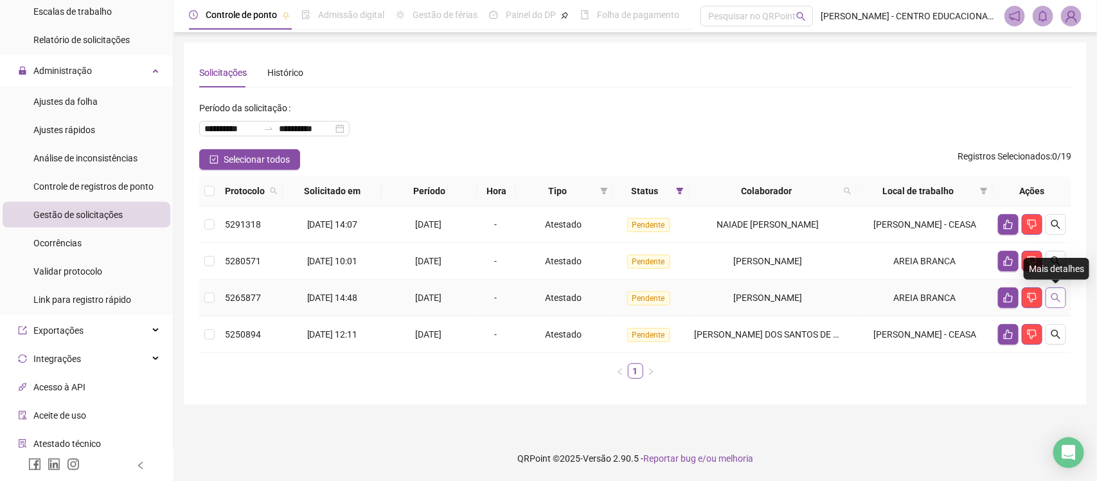
click at [1055, 296] on icon "search" at bounding box center [1056, 297] width 10 height 10
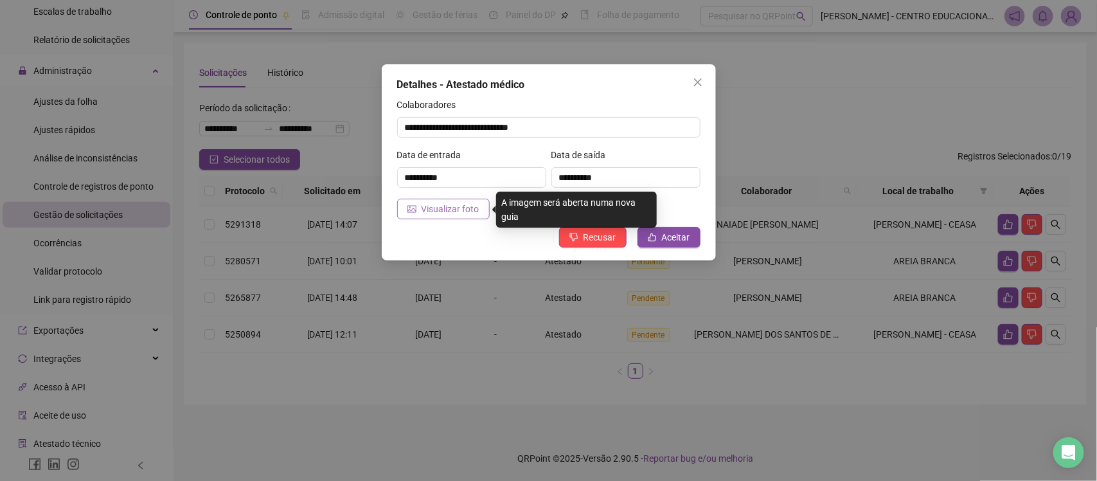
click at [434, 209] on span "Visualizar foto" at bounding box center [451, 209] width 58 height 14
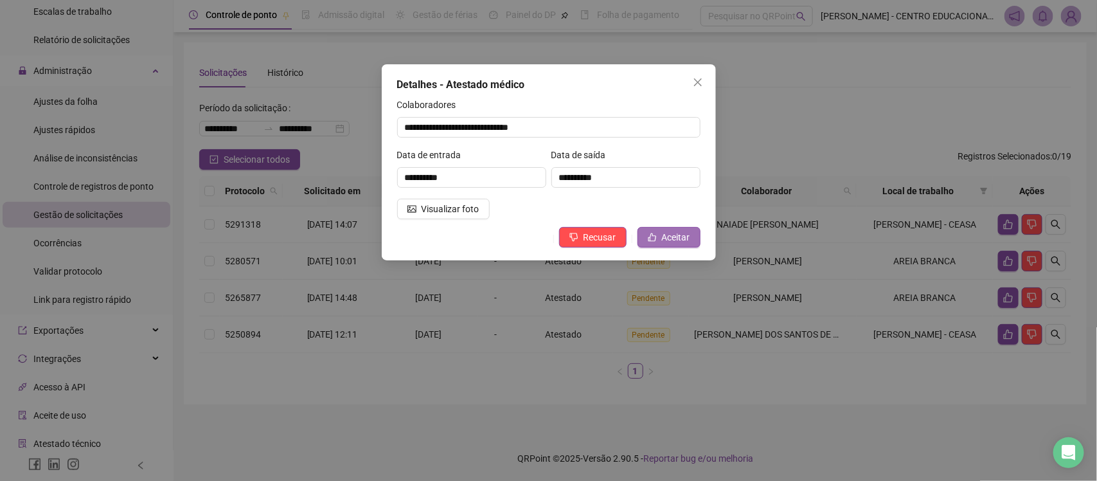
click at [673, 236] on span "Aceitar" at bounding box center [676, 237] width 28 height 14
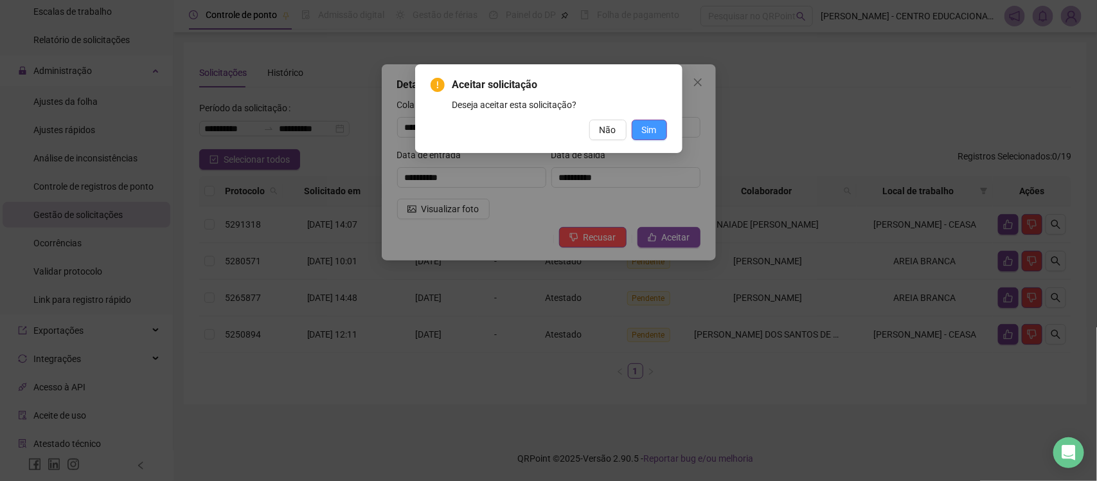
click at [653, 123] on span "Sim" at bounding box center [649, 130] width 15 height 14
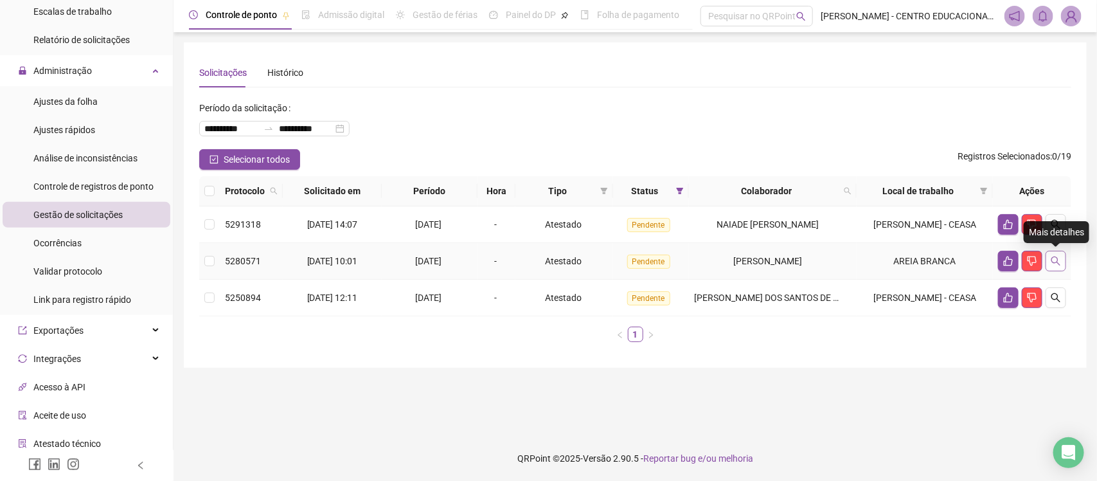
click at [1052, 258] on icon "search" at bounding box center [1055, 260] width 9 height 9
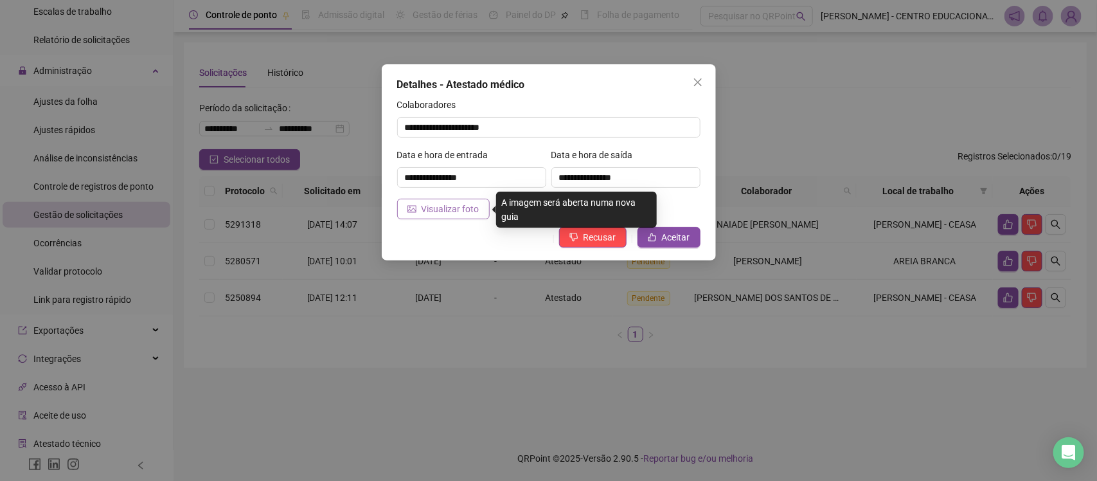
click at [455, 213] on span "Visualizar foto" at bounding box center [451, 209] width 58 height 14
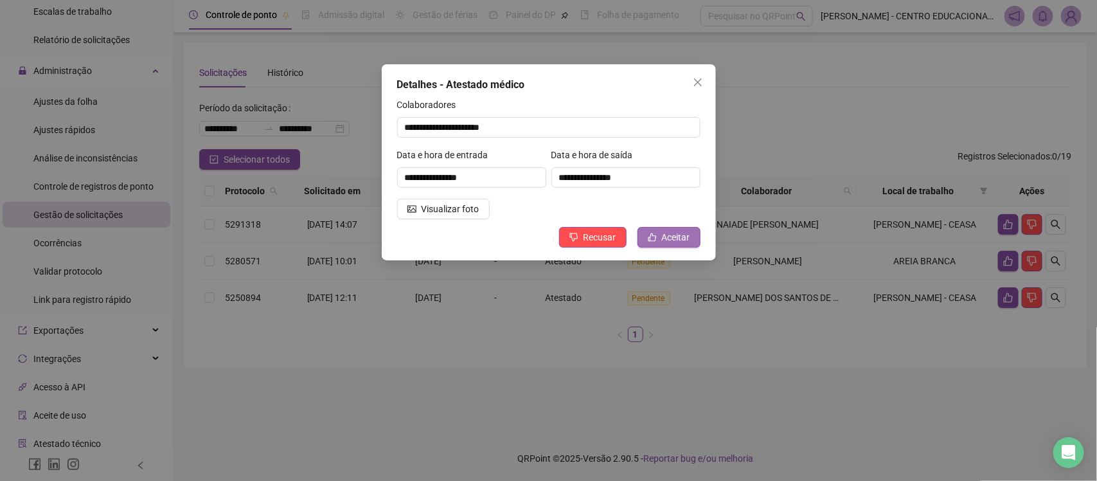
click at [686, 233] on span "Aceitar" at bounding box center [676, 237] width 28 height 14
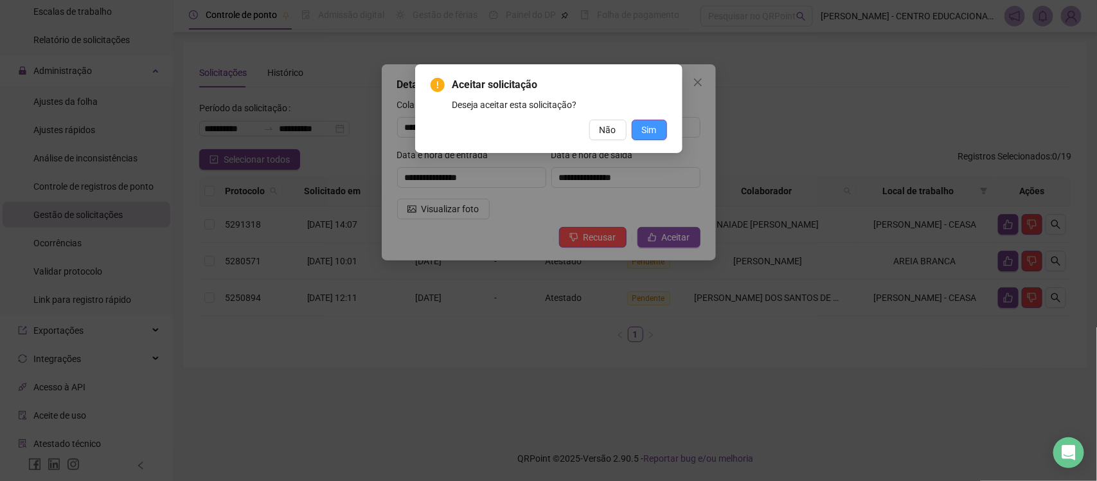
click at [659, 123] on button "Sim" at bounding box center [649, 130] width 35 height 21
click at [560, 222] on div "Aceitar solicitação Deseja aceitar esta solicitação? Não Sim" at bounding box center [548, 240] width 1097 height 481
click at [659, 129] on button "Sim" at bounding box center [649, 130] width 35 height 21
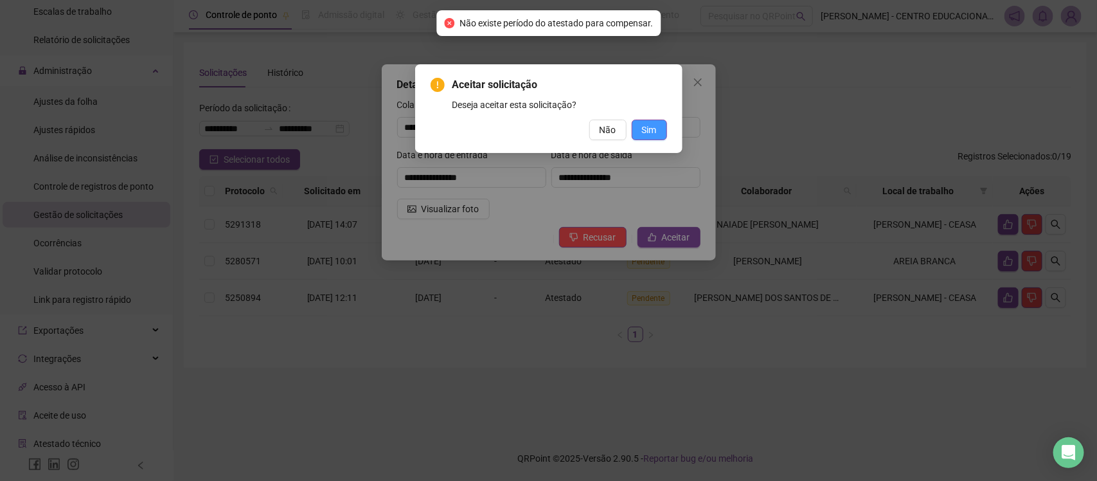
click at [659, 129] on button "Sim" at bounding box center [649, 130] width 35 height 21
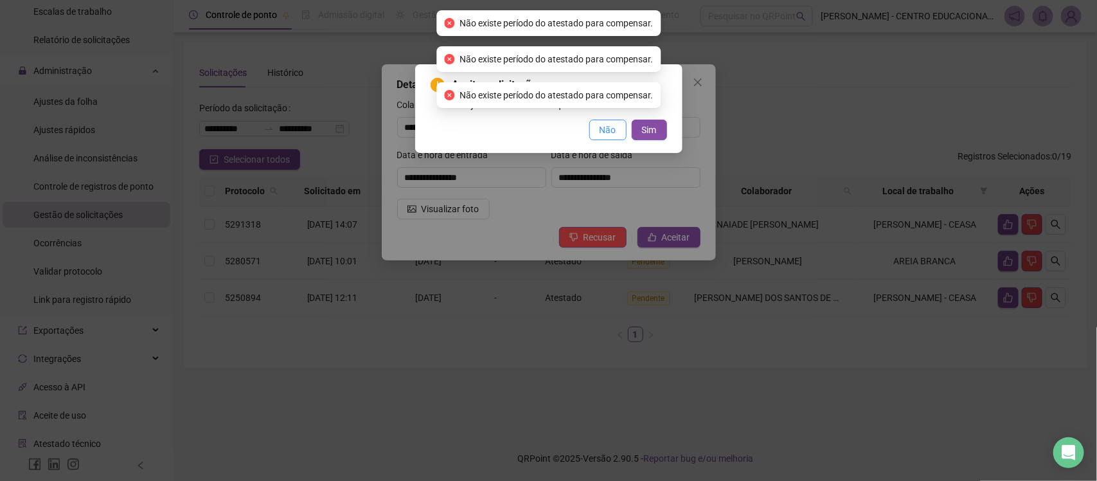
click at [605, 132] on span "Não" at bounding box center [608, 130] width 17 height 14
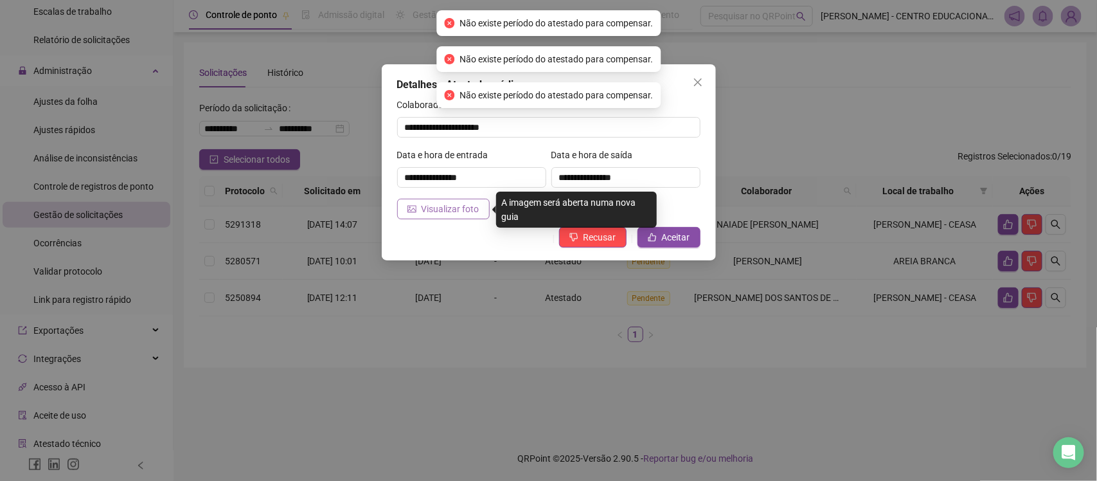
click at [434, 208] on span "Visualizar foto" at bounding box center [451, 209] width 58 height 14
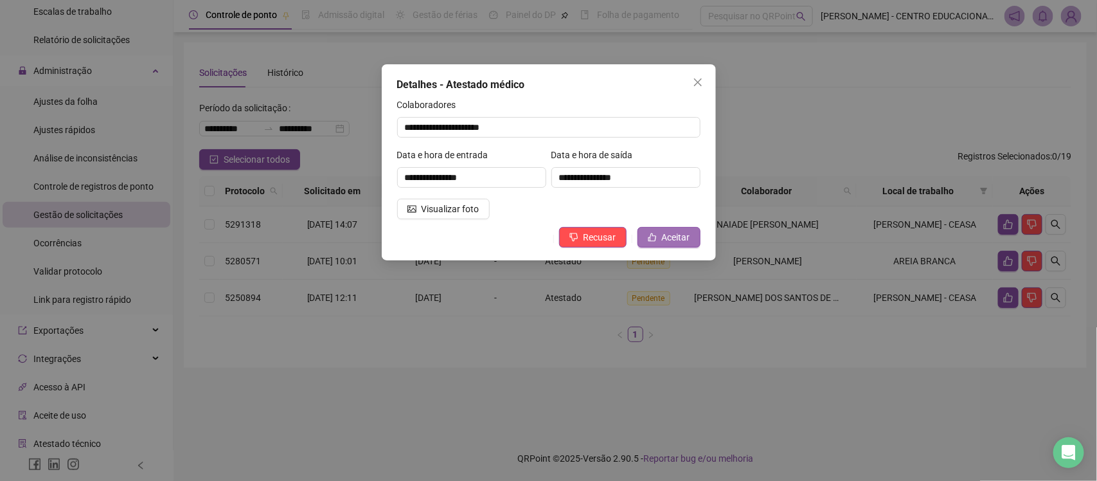
click at [657, 239] on button "Aceitar" at bounding box center [668, 237] width 63 height 21
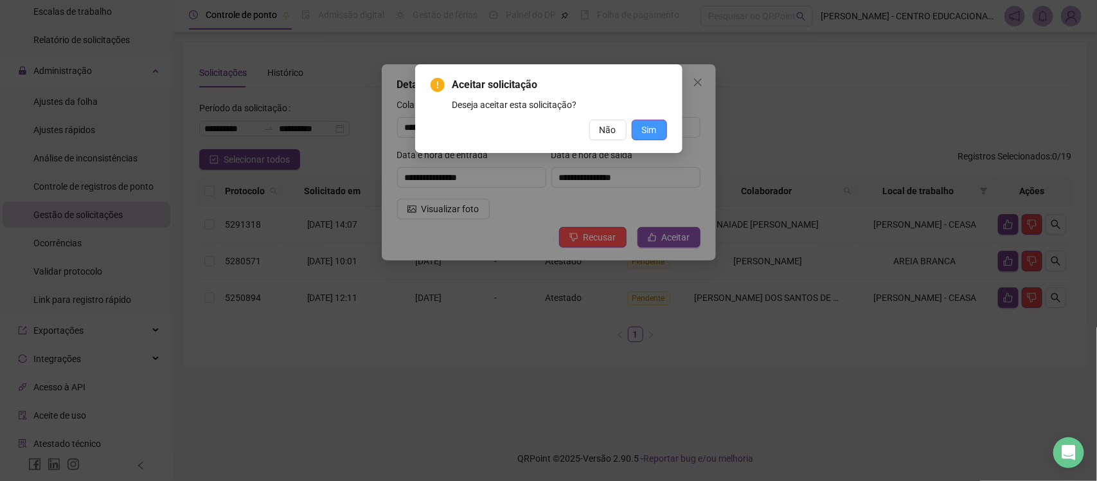
click at [651, 130] on span "Sim" at bounding box center [649, 130] width 15 height 14
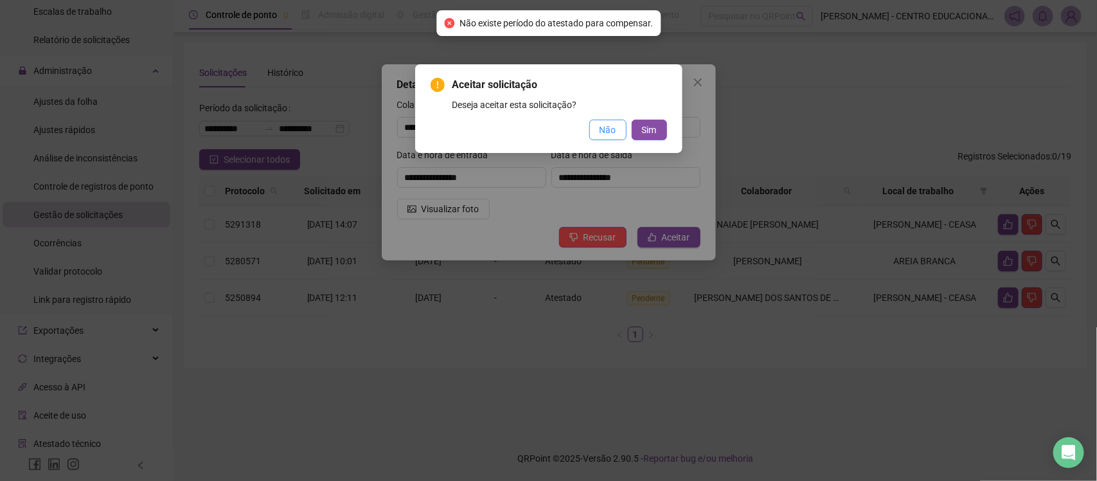
click at [600, 136] on span "Não" at bounding box center [608, 130] width 17 height 14
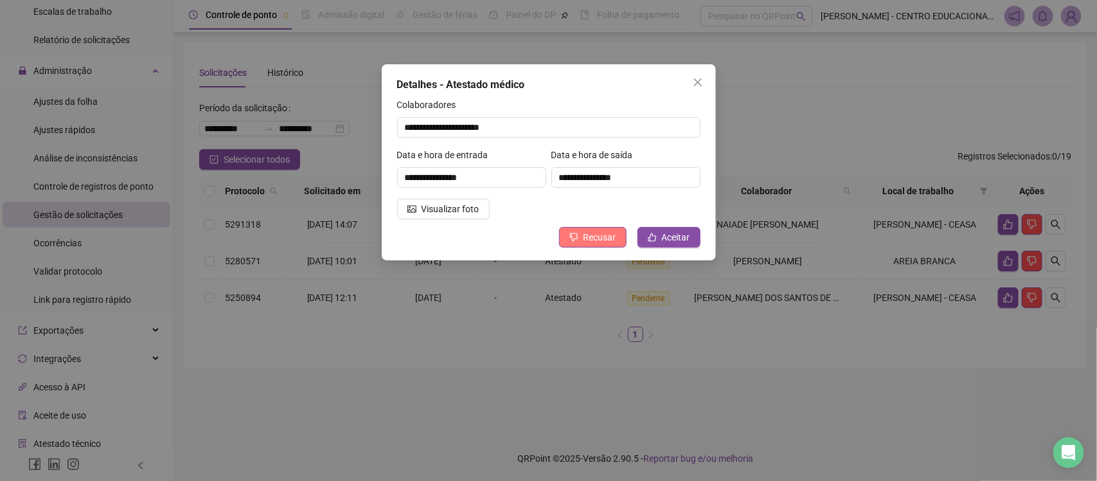
click at [583, 231] on button "Recusar" at bounding box center [592, 237] width 67 height 21
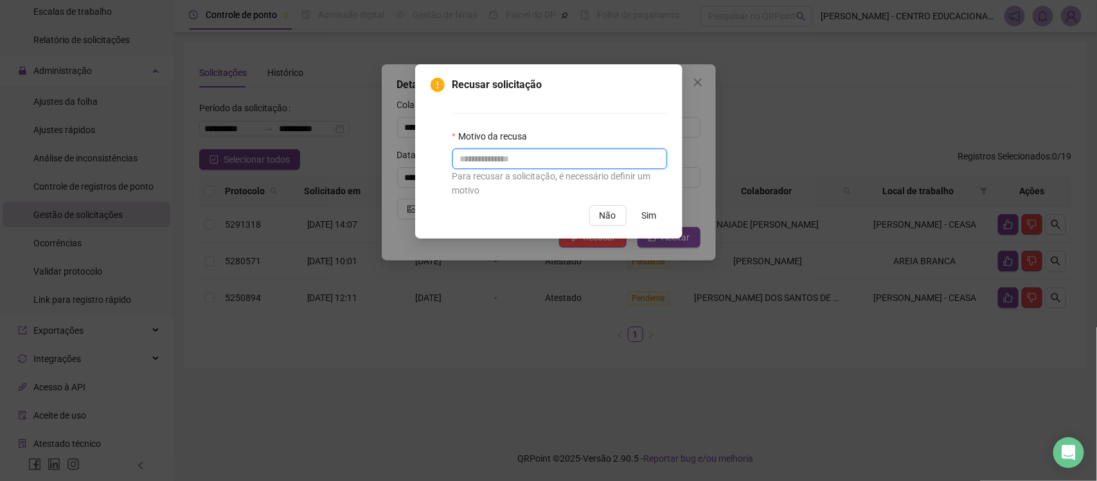
click at [582, 165] on input "text" at bounding box center [559, 158] width 215 height 21
click at [650, 215] on span "Sim" at bounding box center [649, 215] width 15 height 14
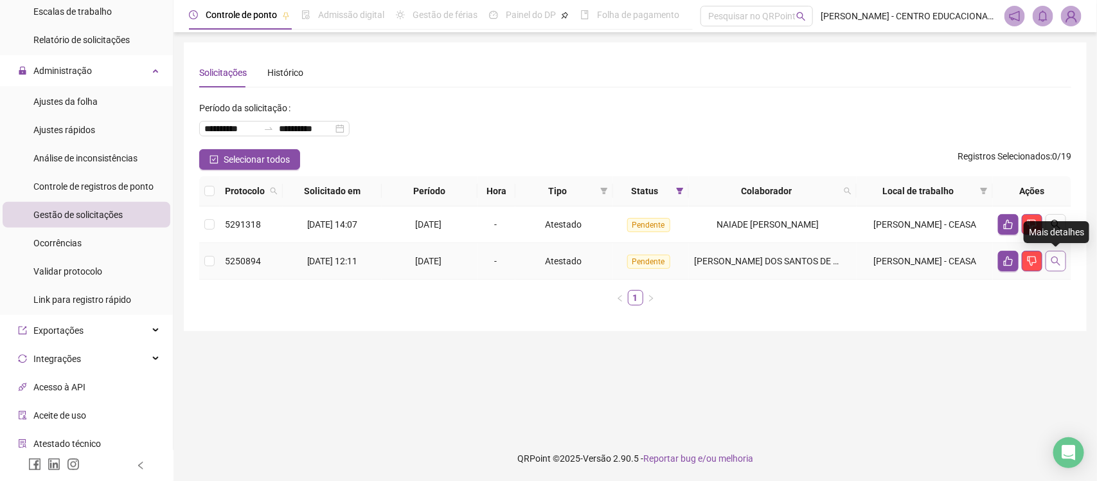
click at [1054, 262] on icon "search" at bounding box center [1055, 260] width 9 height 9
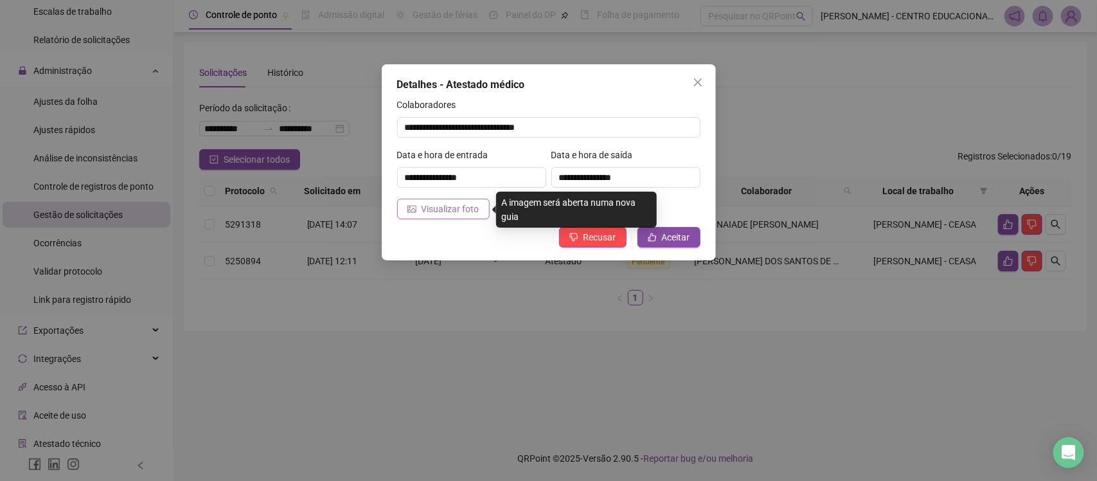
click at [456, 209] on span "Visualizar foto" at bounding box center [451, 209] width 58 height 14
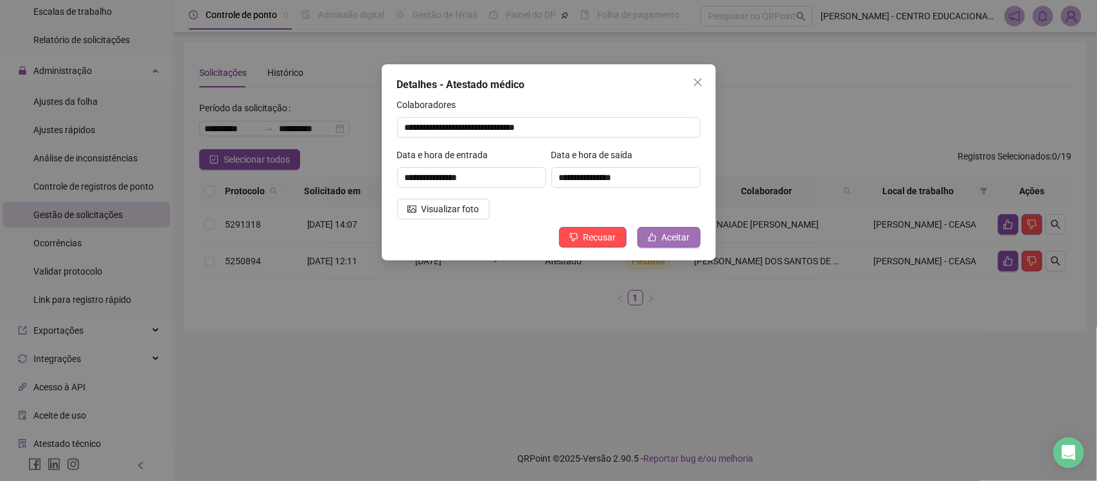
click at [679, 238] on span "Aceitar" at bounding box center [676, 237] width 28 height 14
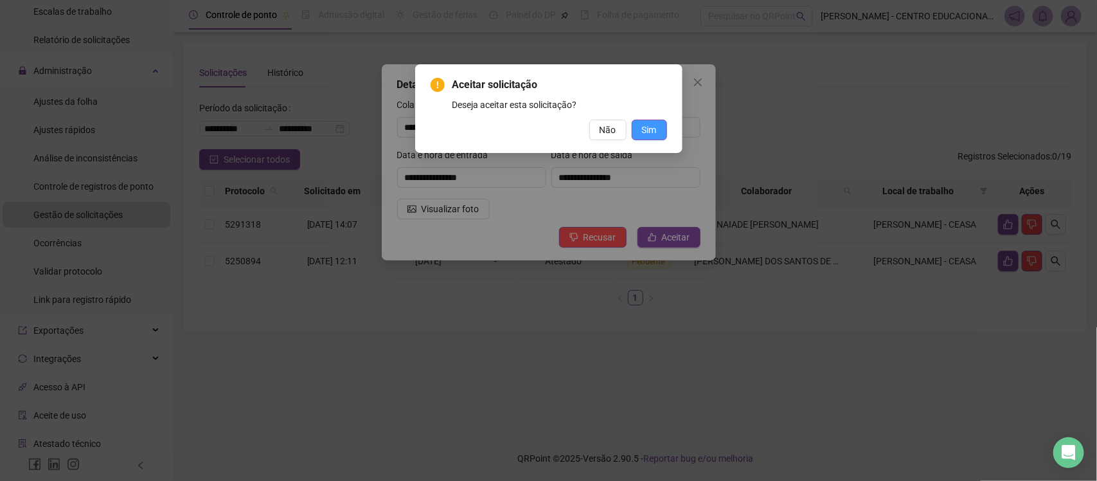
click at [660, 129] on button "Sim" at bounding box center [649, 130] width 35 height 21
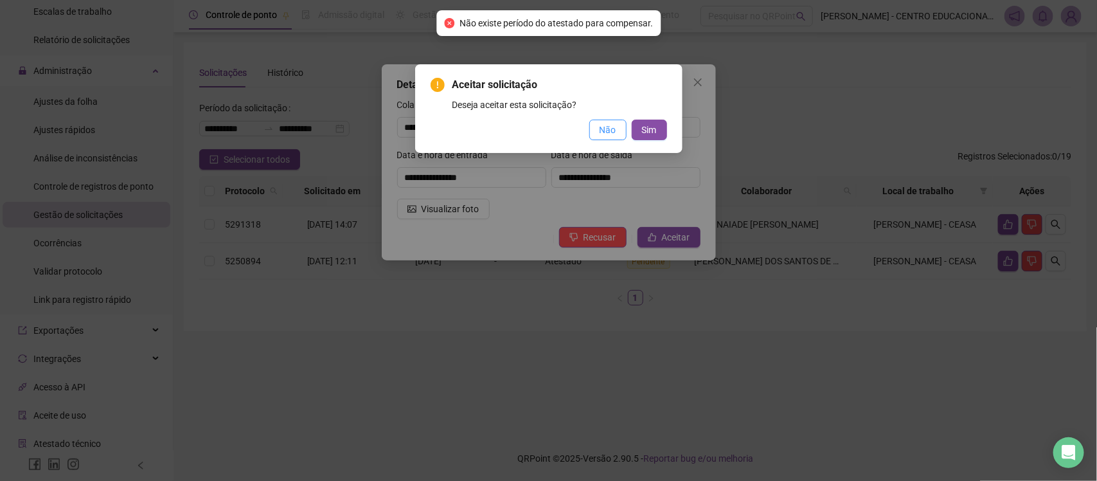
click at [610, 129] on span "Não" at bounding box center [608, 130] width 17 height 14
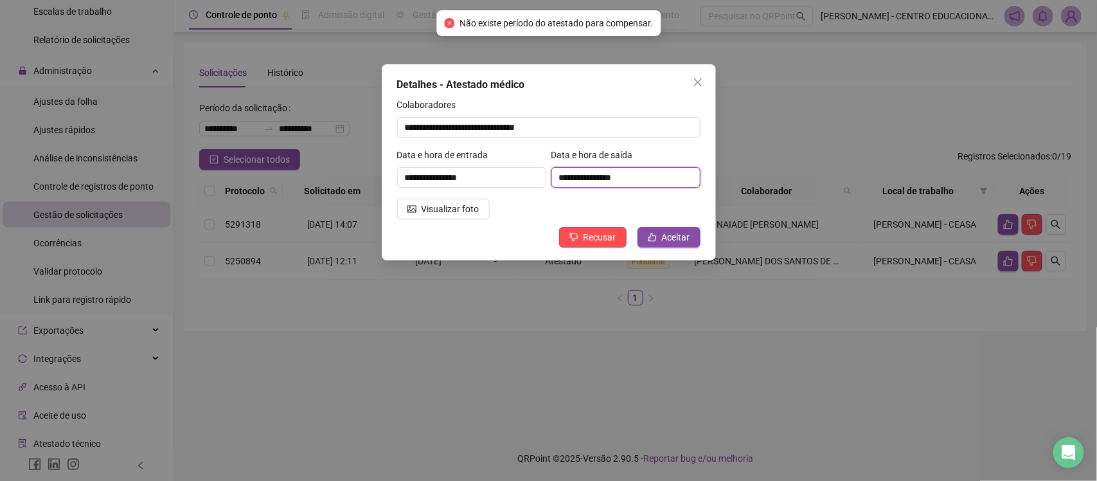
click at [618, 174] on input "**********" at bounding box center [625, 177] width 149 height 21
click at [630, 172] on input "**********" at bounding box center [625, 177] width 149 height 21
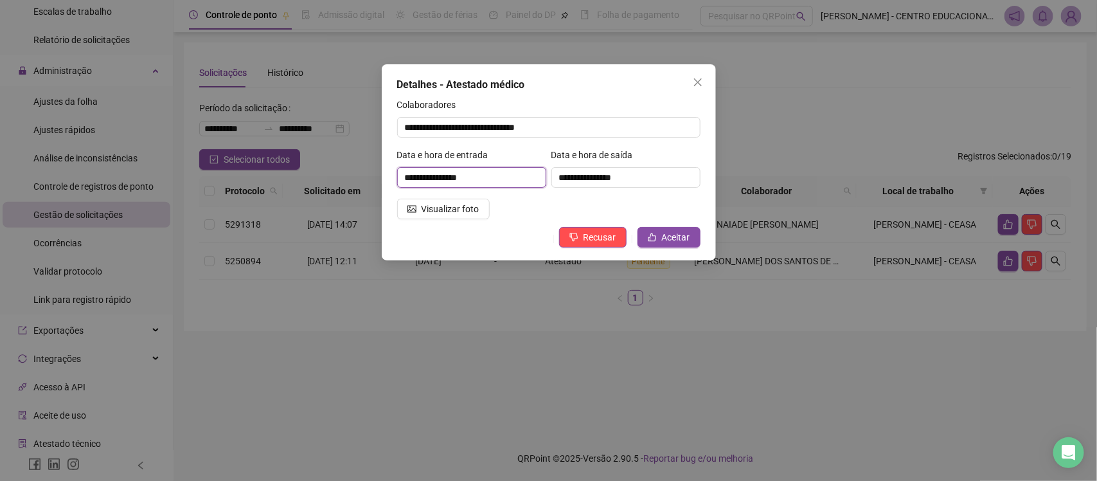
click at [506, 183] on input "**********" at bounding box center [471, 177] width 149 height 21
click at [593, 240] on span "Recusar" at bounding box center [600, 237] width 33 height 14
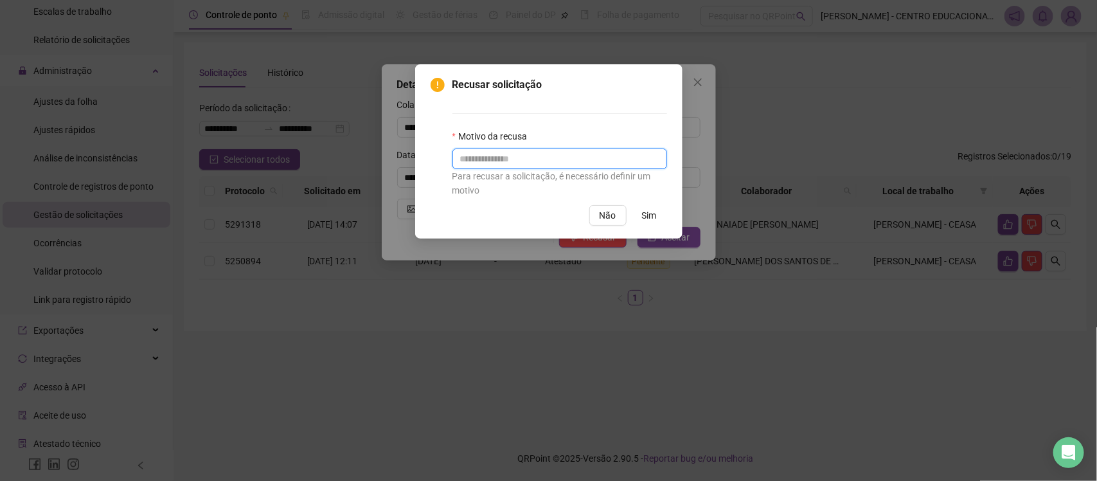
click at [512, 158] on input "text" at bounding box center [559, 158] width 215 height 21
type input "**********"
click at [648, 216] on span "Sim" at bounding box center [649, 215] width 15 height 14
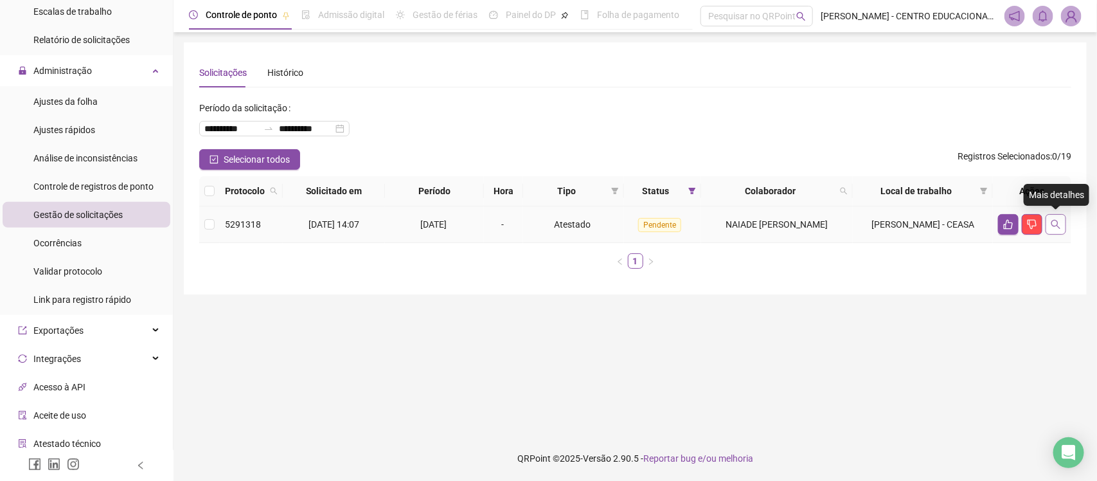
click at [1051, 224] on icon "search" at bounding box center [1056, 224] width 10 height 10
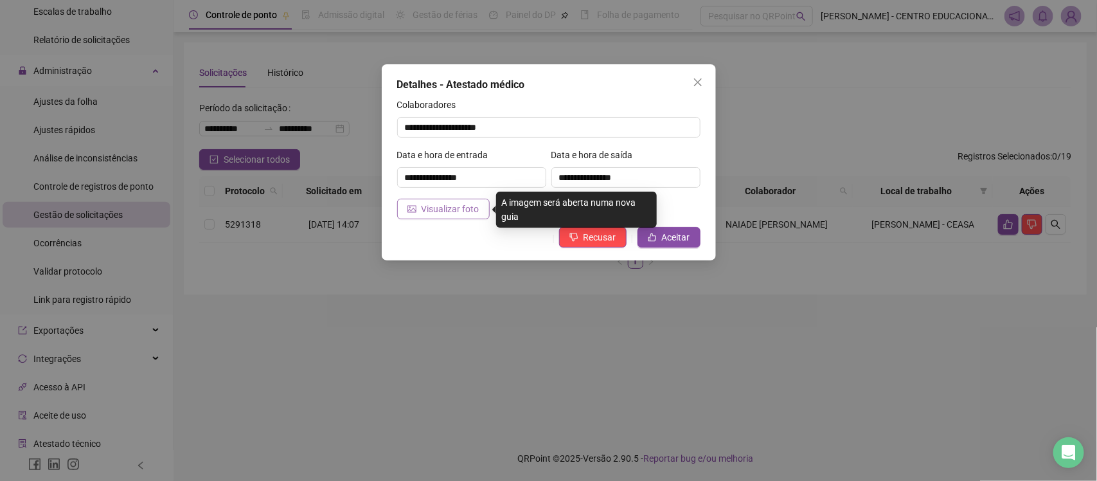
click at [451, 212] on span "Visualizar foto" at bounding box center [451, 209] width 58 height 14
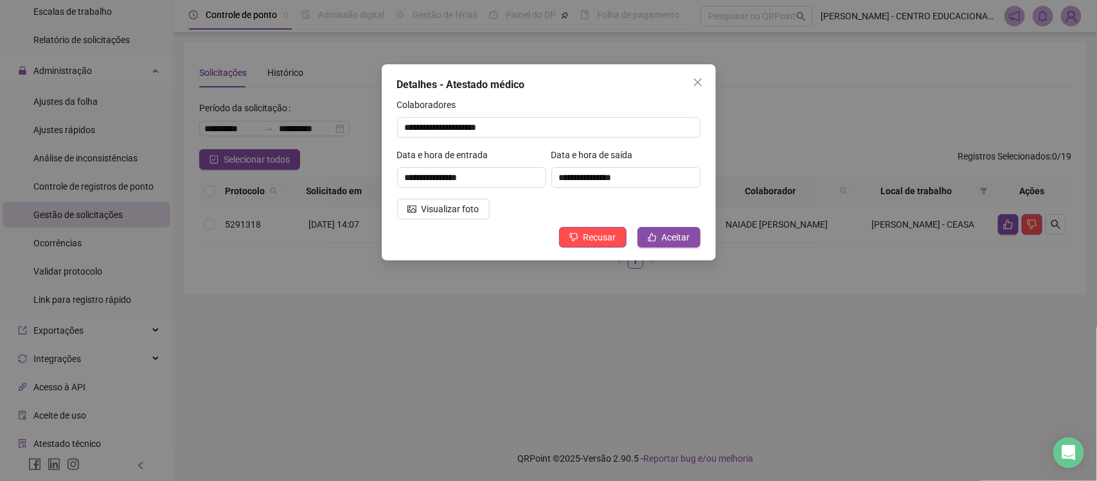
drag, startPoint x: 596, startPoint y: 232, endPoint x: 610, endPoint y: 209, distance: 26.6
click at [610, 209] on div "**********" at bounding box center [549, 162] width 334 height 196
click at [654, 239] on icon "like" at bounding box center [652, 237] width 9 height 9
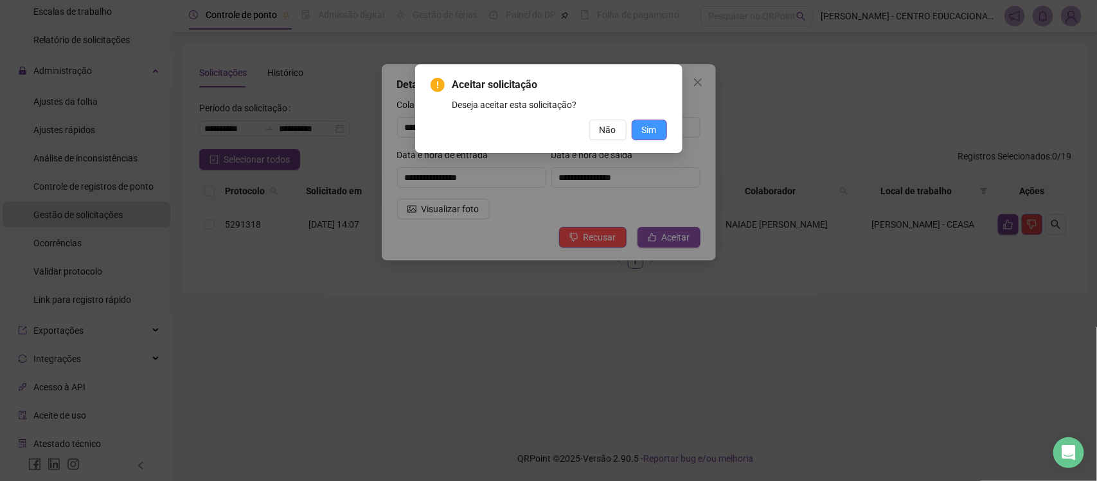
click at [654, 129] on span "Sim" at bounding box center [649, 130] width 15 height 14
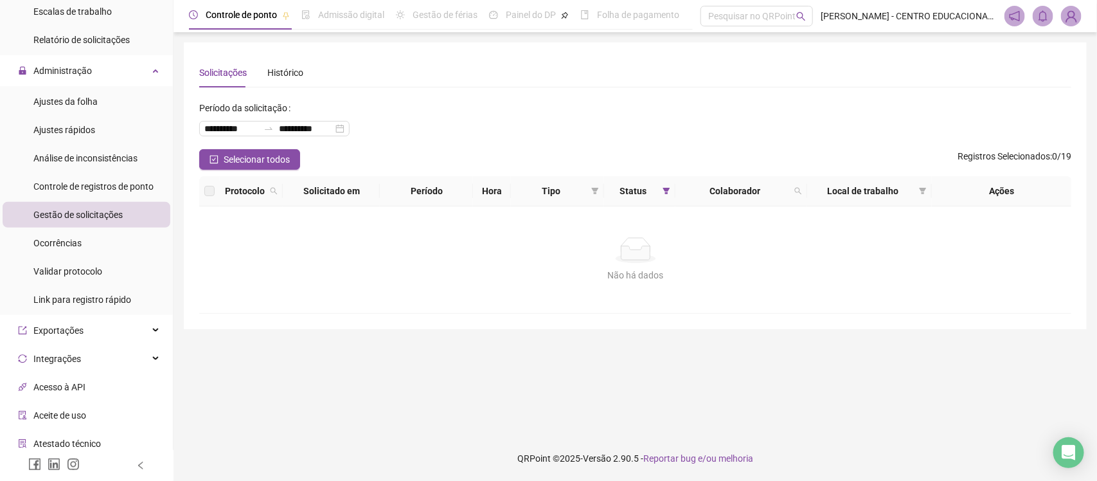
click at [120, 214] on span "Gestão de solicitações" at bounding box center [77, 214] width 89 height 10
click at [110, 181] on span "Controle de registros de ponto" at bounding box center [93, 186] width 120 height 10
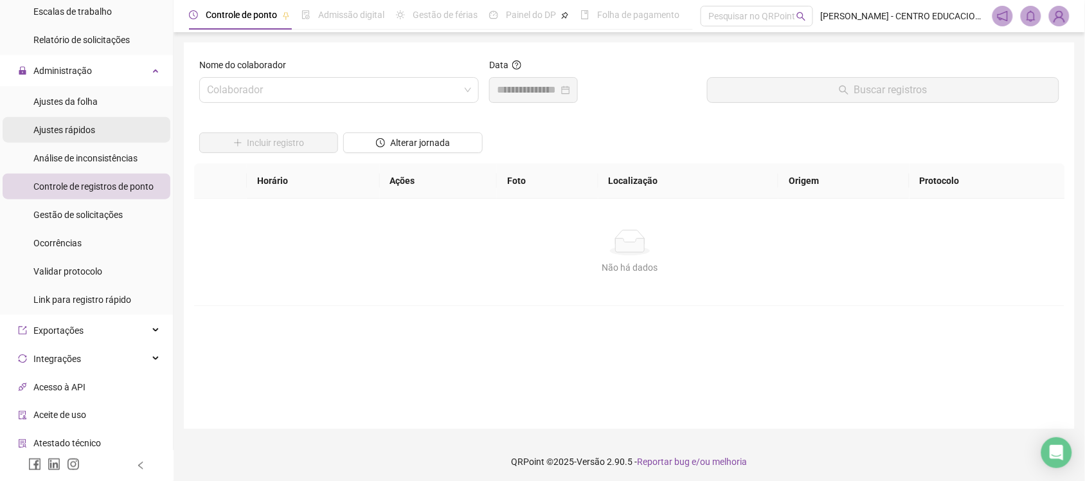
click at [118, 127] on li "Ajustes rápidos" at bounding box center [87, 130] width 168 height 26
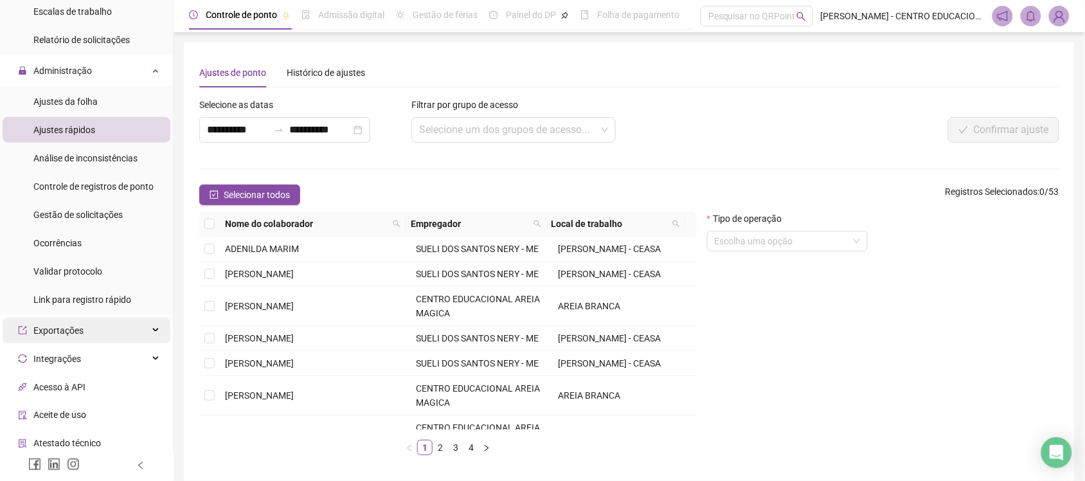
click at [71, 330] on span "Exportações" at bounding box center [58, 330] width 50 height 10
click at [74, 325] on span "Exportações" at bounding box center [58, 330] width 50 height 10
drag, startPoint x: 100, startPoint y: 351, endPoint x: 106, endPoint y: 341, distance: 11.2
click at [103, 347] on div "Integrações" at bounding box center [87, 359] width 168 height 26
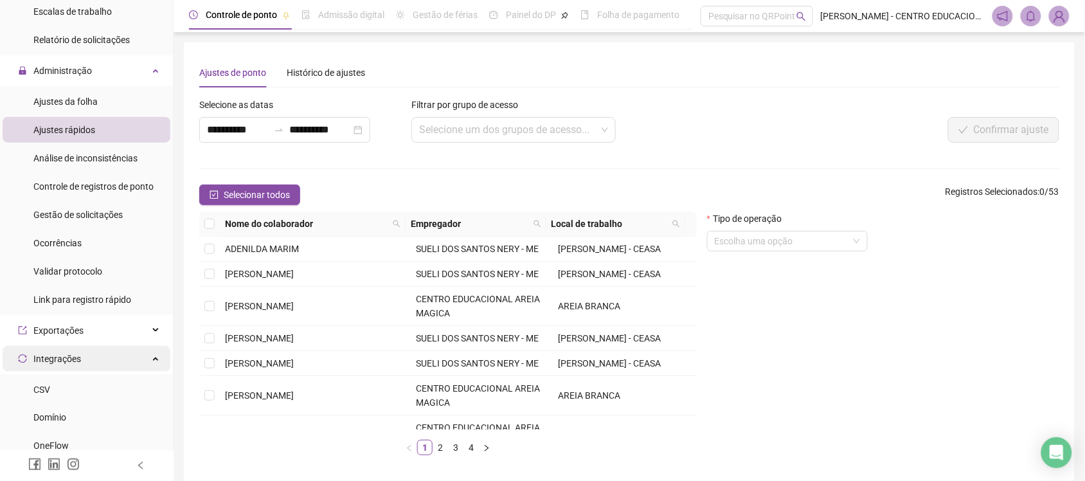
scroll to position [402, 0]
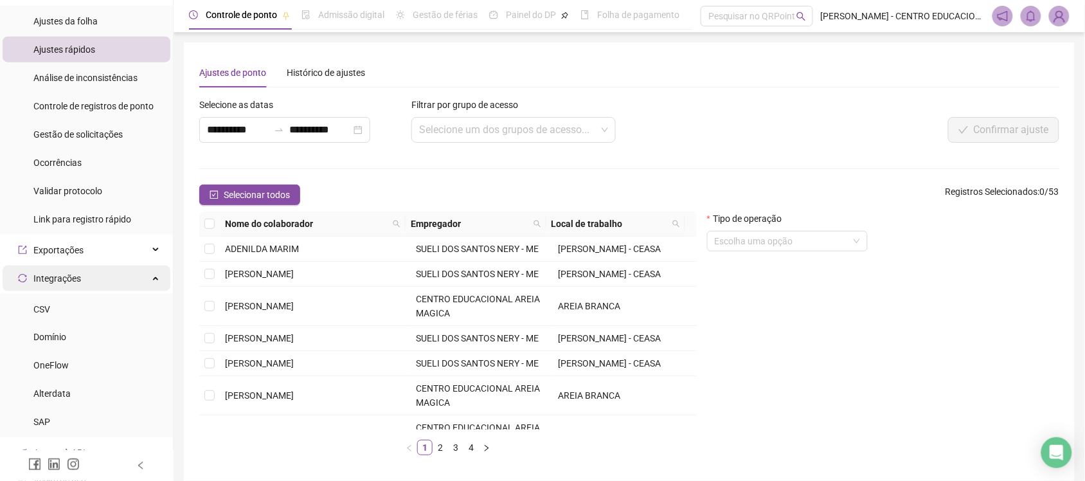
click at [114, 283] on div "Integrações" at bounding box center [87, 278] width 168 height 26
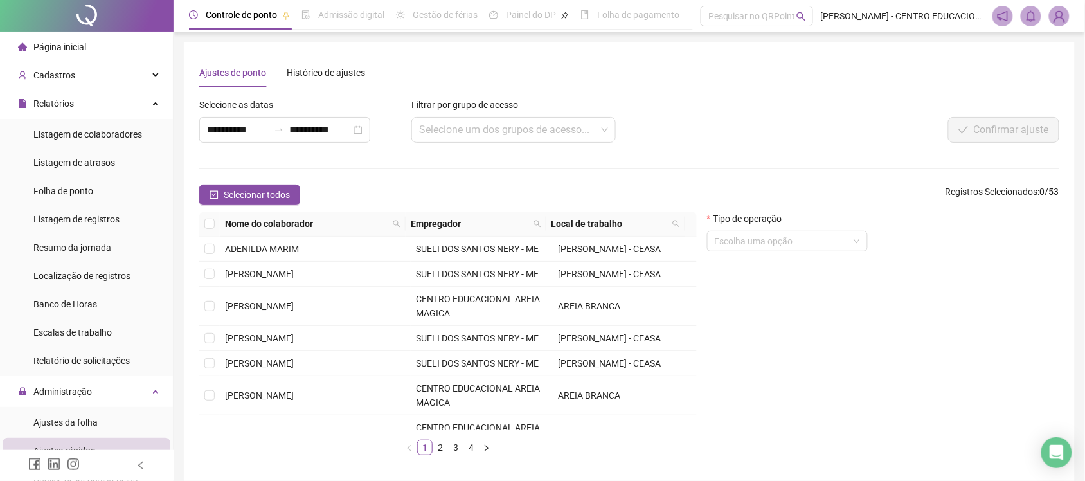
scroll to position [0, 0]
click at [130, 110] on div "Relatórios" at bounding box center [87, 104] width 168 height 26
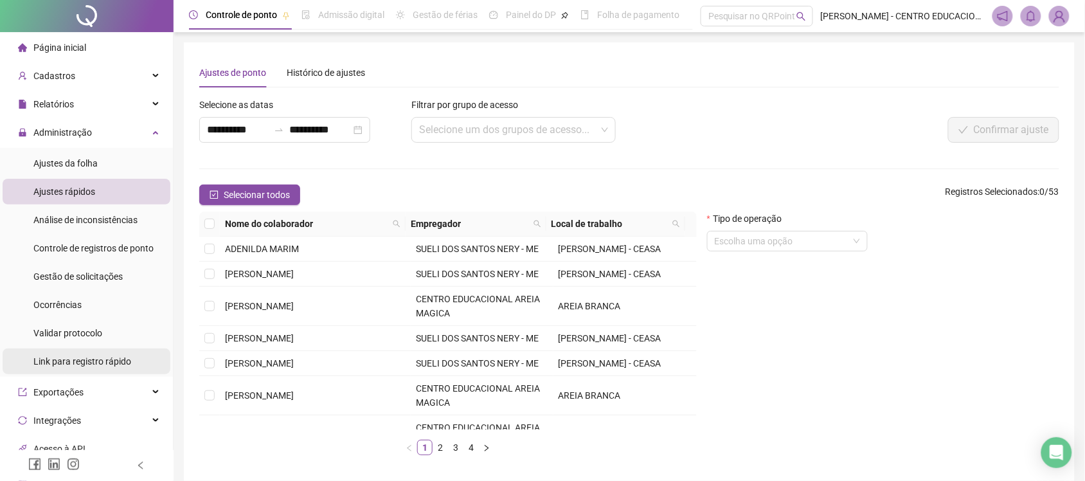
click at [111, 353] on div "Link para registro rápido" at bounding box center [82, 361] width 98 height 26
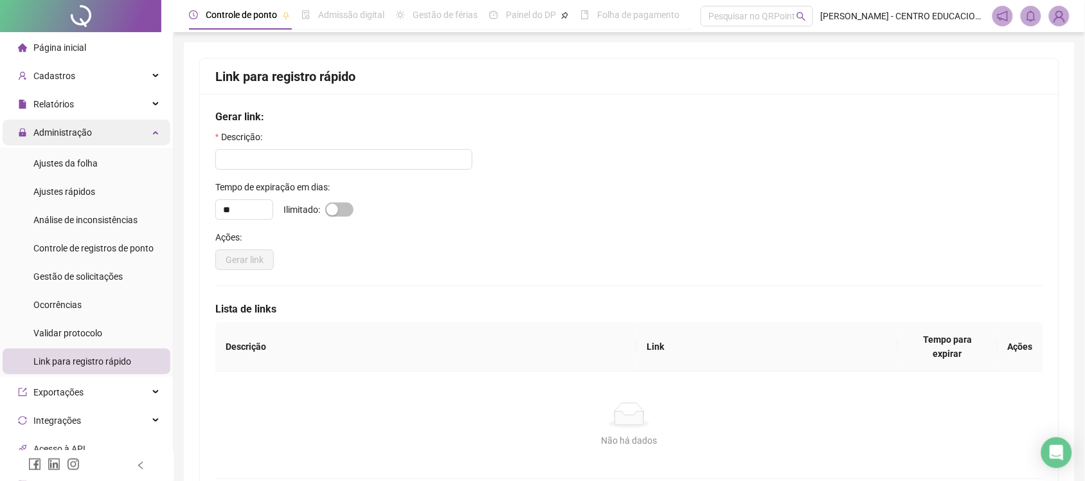
click at [78, 136] on span "Administração" at bounding box center [62, 132] width 58 height 10
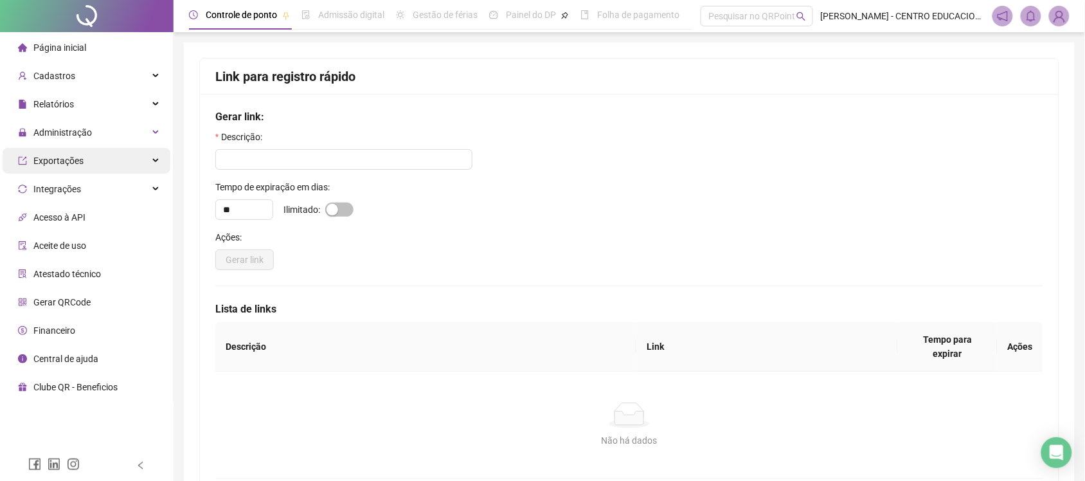
click at [79, 168] on span "Exportações" at bounding box center [51, 161] width 66 height 26
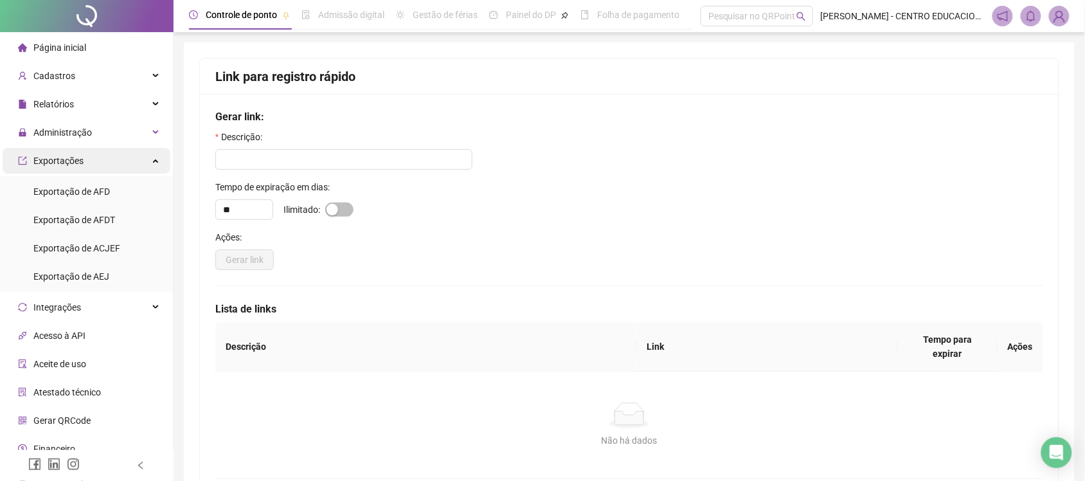
click at [79, 167] on span "Exportações" at bounding box center [51, 161] width 66 height 26
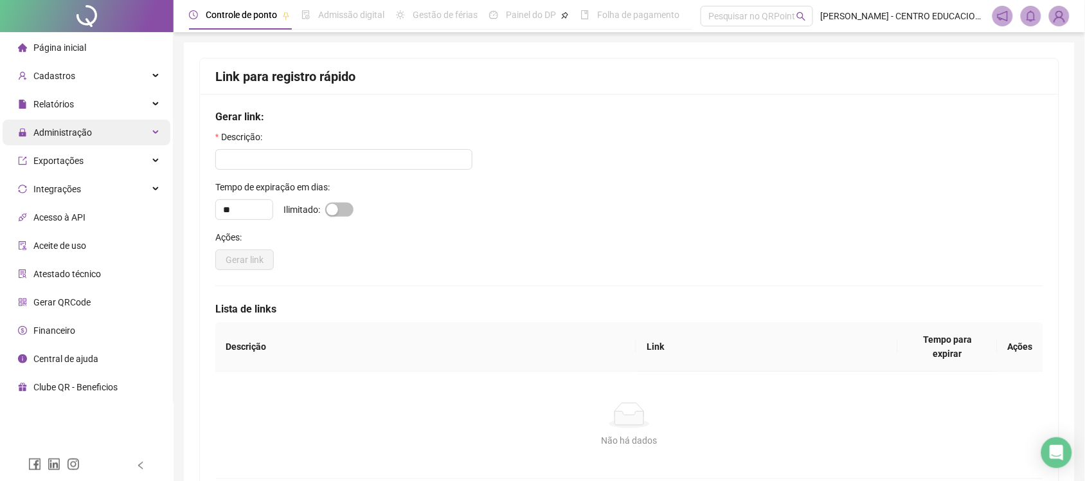
click at [57, 130] on span "Administração" at bounding box center [62, 132] width 58 height 10
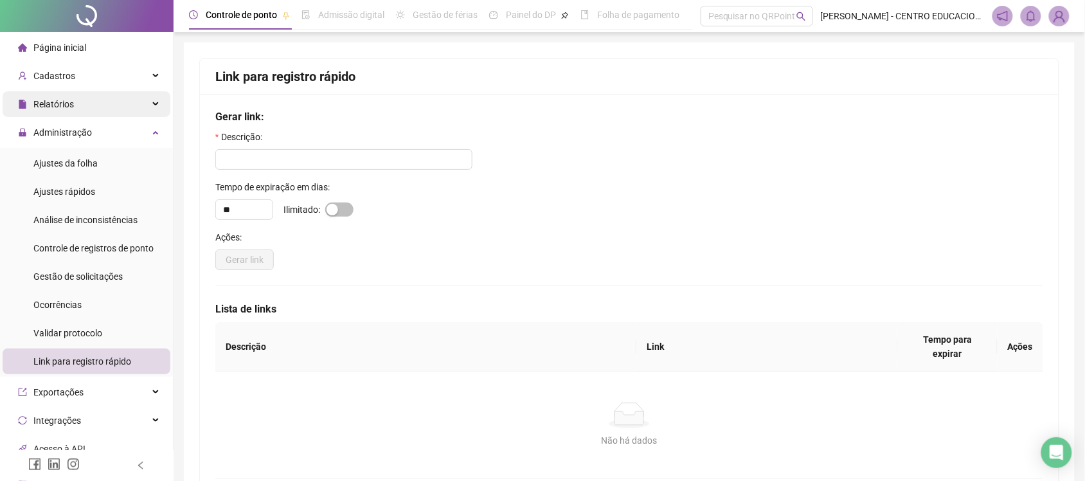
click at [74, 102] on div "Relatórios" at bounding box center [87, 104] width 168 height 26
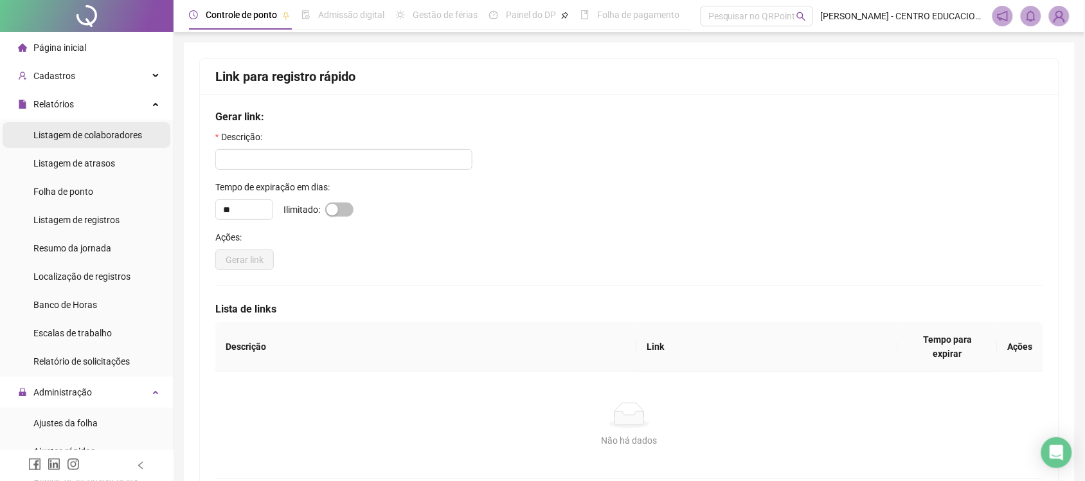
click at [72, 135] on span "Listagem de colaboradores" at bounding box center [87, 135] width 109 height 10
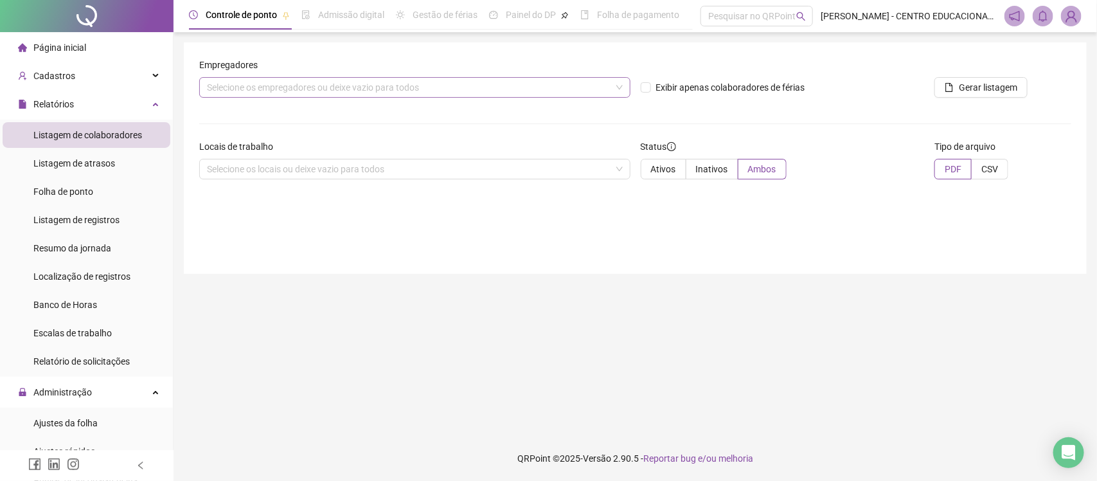
click at [294, 84] on div "Selecione os empregadores ou deixe vazio para todos" at bounding box center [414, 87] width 431 height 21
type input "*"
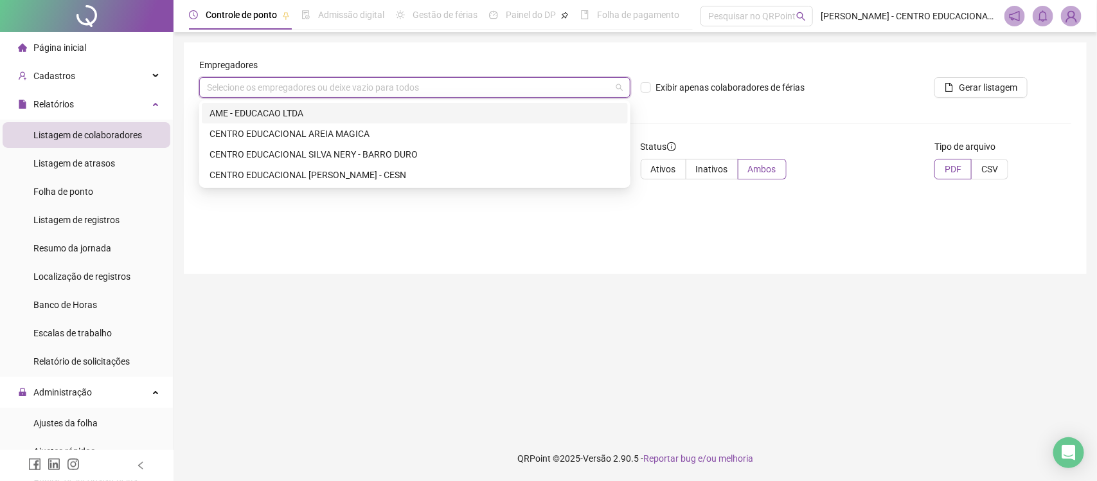
click at [283, 111] on div "AME - EDUCACAO LTDA" at bounding box center [414, 113] width 411 height 14
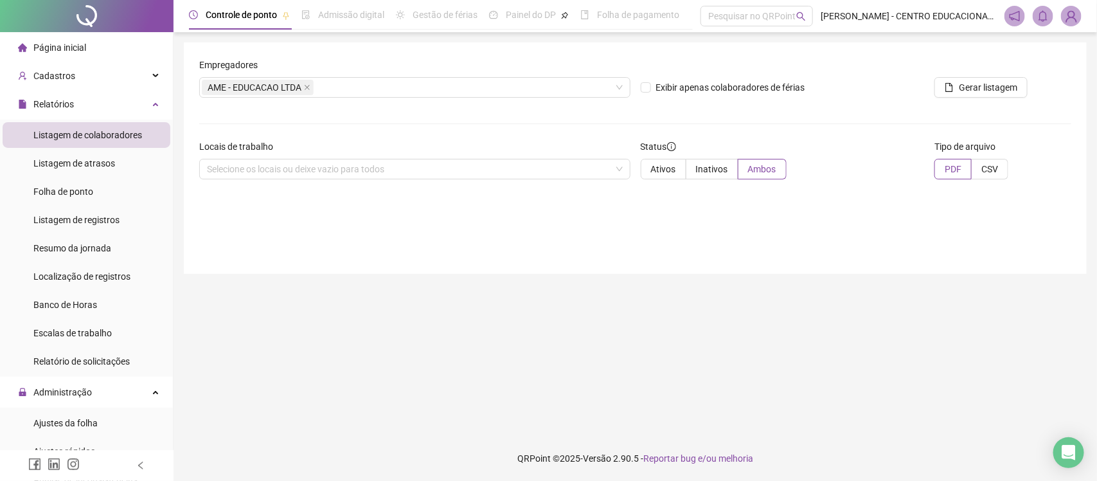
click at [284, 248] on div "Empregadores AME - EDUCACAO LTDA Exibir apenas colaboradores de férias Gerar li…" at bounding box center [635, 157] width 903 height 231
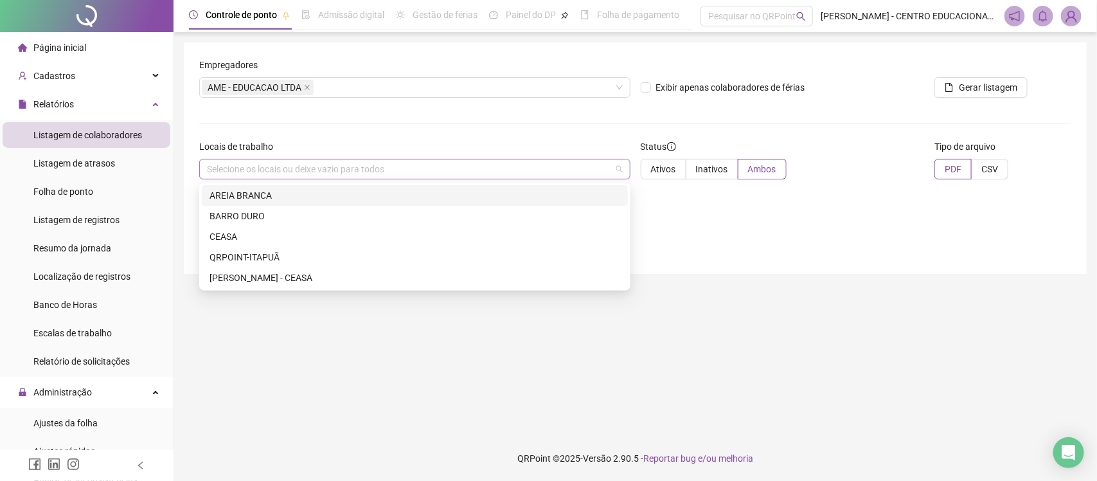
click at [341, 168] on div "Selecione os locais ou deixe vazio para todos" at bounding box center [414, 169] width 431 height 21
click at [299, 195] on div "AREIA BRANCA" at bounding box center [414, 195] width 411 height 14
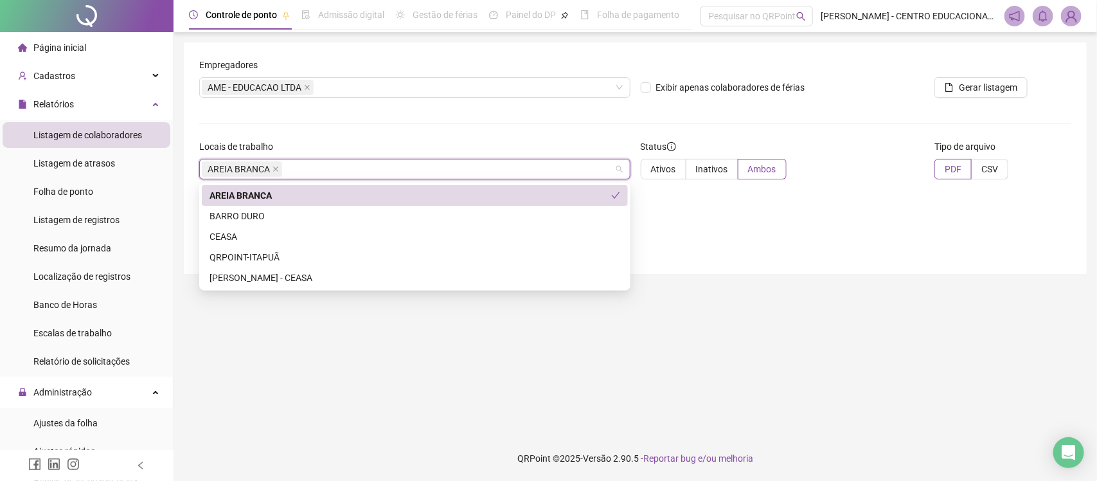
click at [775, 225] on div "Empregadores AME - EDUCACAO LTDA Exibir apenas colaboradores de férias Gerar li…" at bounding box center [635, 157] width 903 height 231
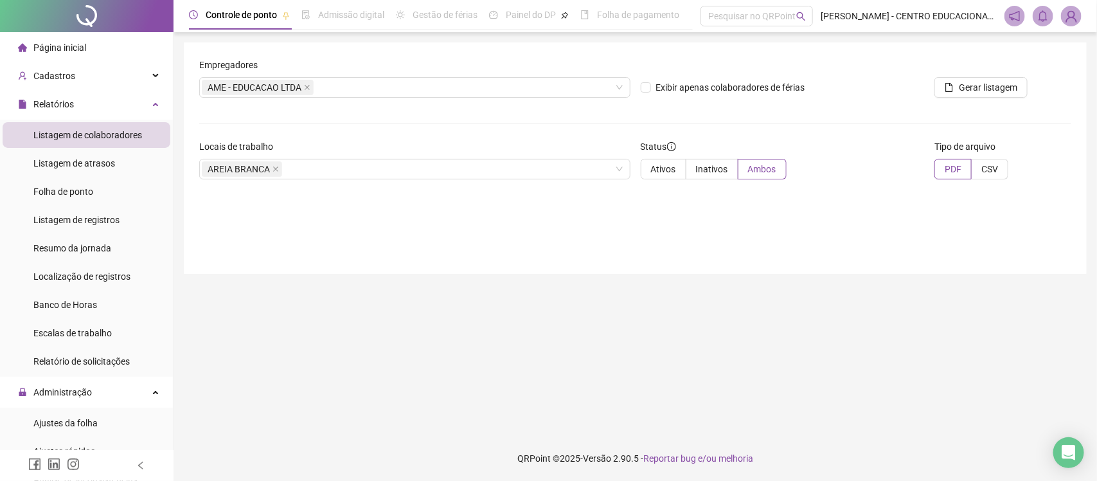
click at [670, 182] on div "Status Ativos Inativos Ambos" at bounding box center [783, 164] width 294 height 50
click at [666, 174] on span "Ativos" at bounding box center [663, 169] width 25 height 10
click at [94, 192] on li "Folha de ponto" at bounding box center [87, 192] width 168 height 26
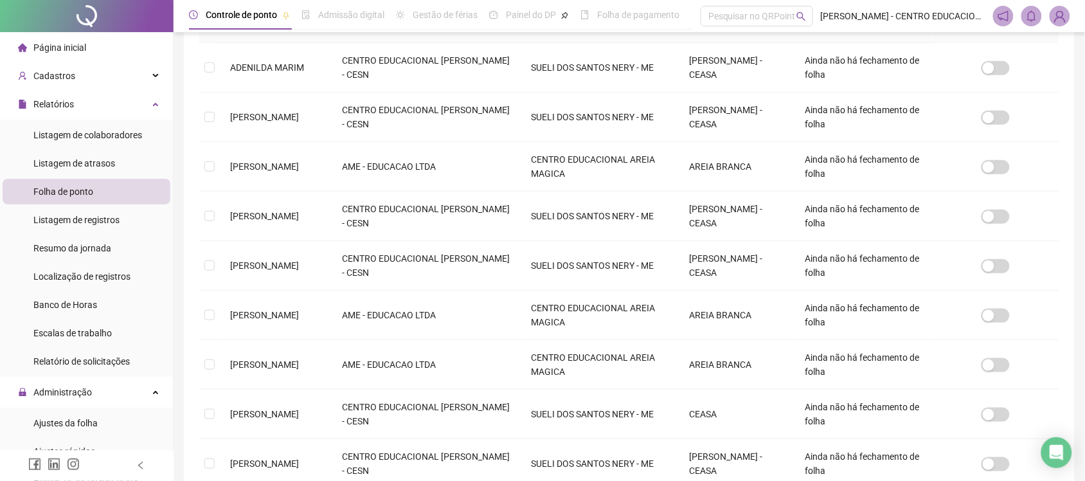
scroll to position [415, 0]
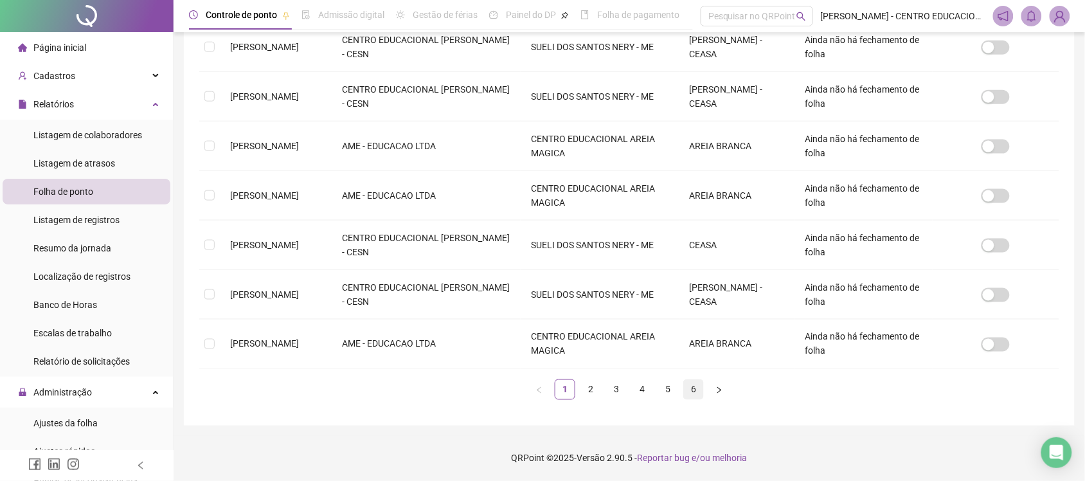
click at [697, 389] on link "6" at bounding box center [693, 389] width 19 height 19
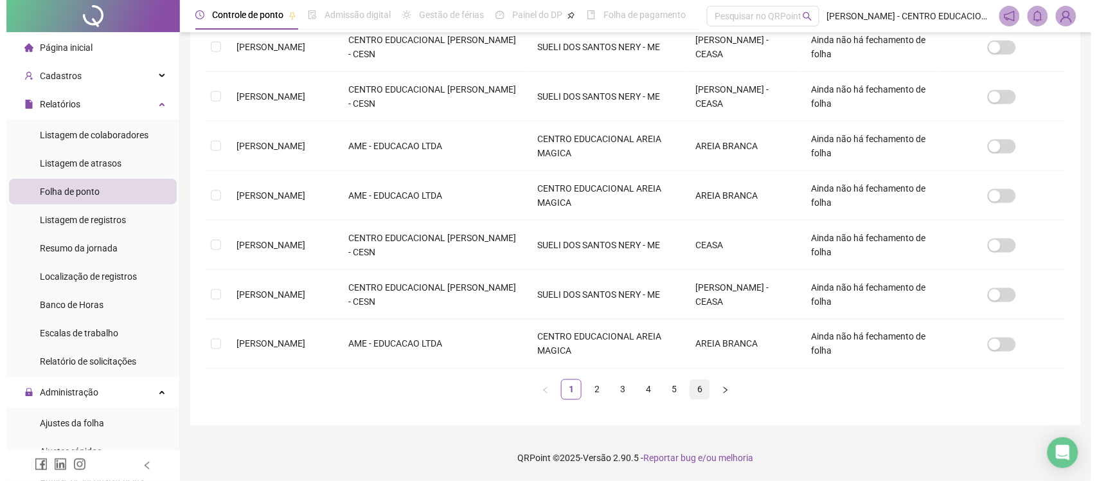
scroll to position [23, 0]
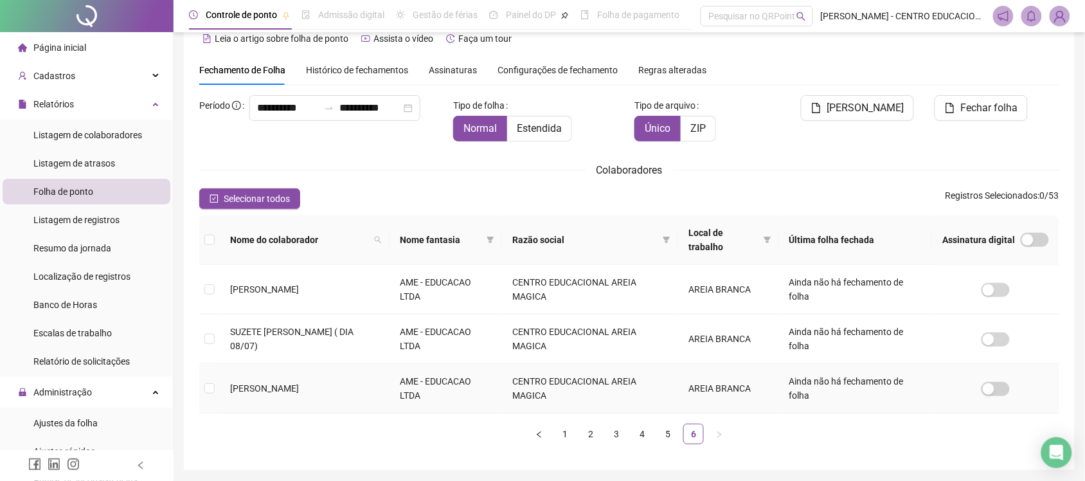
click at [220, 393] on td "VANIZE ALMEIDA VITORIA" at bounding box center [305, 388] width 170 height 49
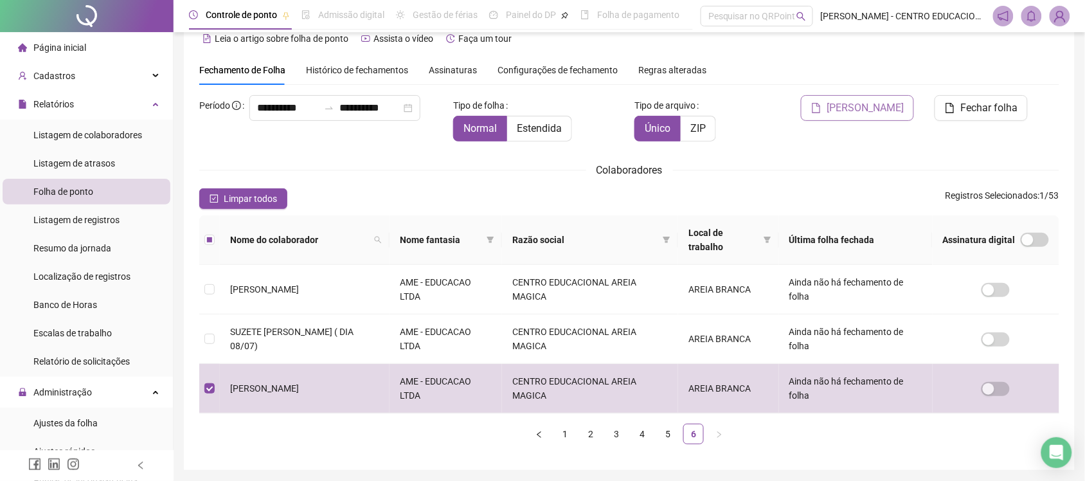
click at [885, 108] on span "Gerar espelho" at bounding box center [864, 107] width 77 height 15
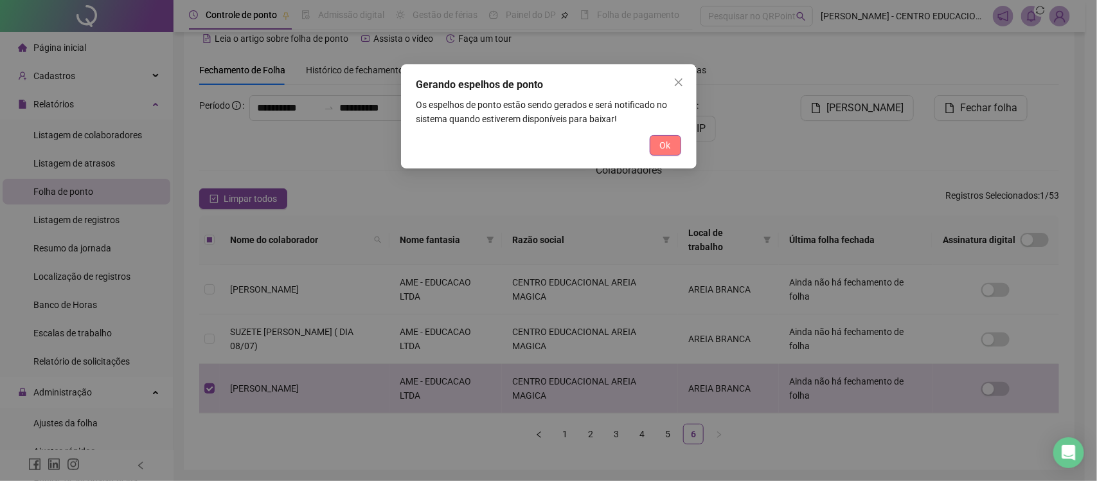
click at [664, 145] on span "Ok" at bounding box center [665, 145] width 11 height 14
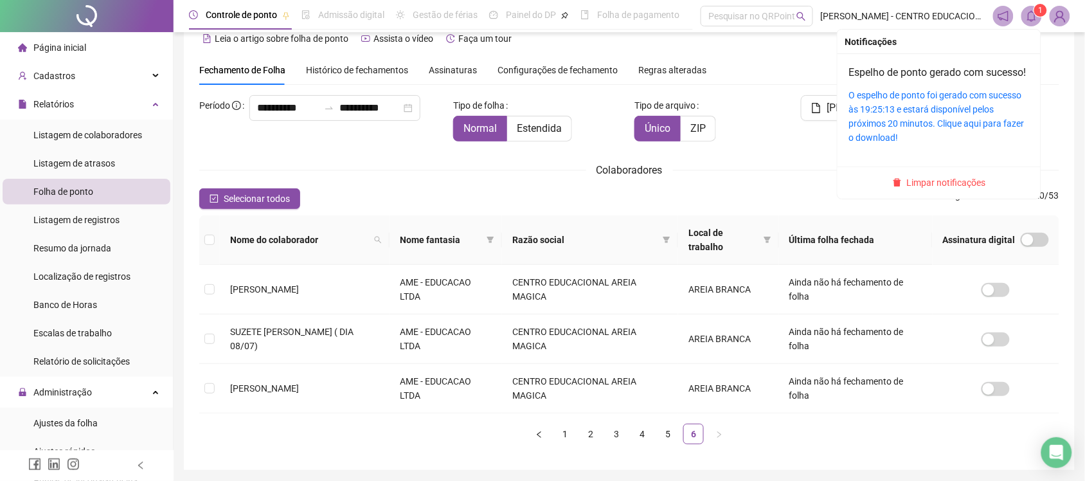
click at [1033, 15] on icon "bell" at bounding box center [1032, 16] width 12 height 12
click at [896, 116] on link "O espelho de ponto foi gerado com sucesso às 19:25:13 e estará disponível pelos…" at bounding box center [936, 116] width 175 height 53
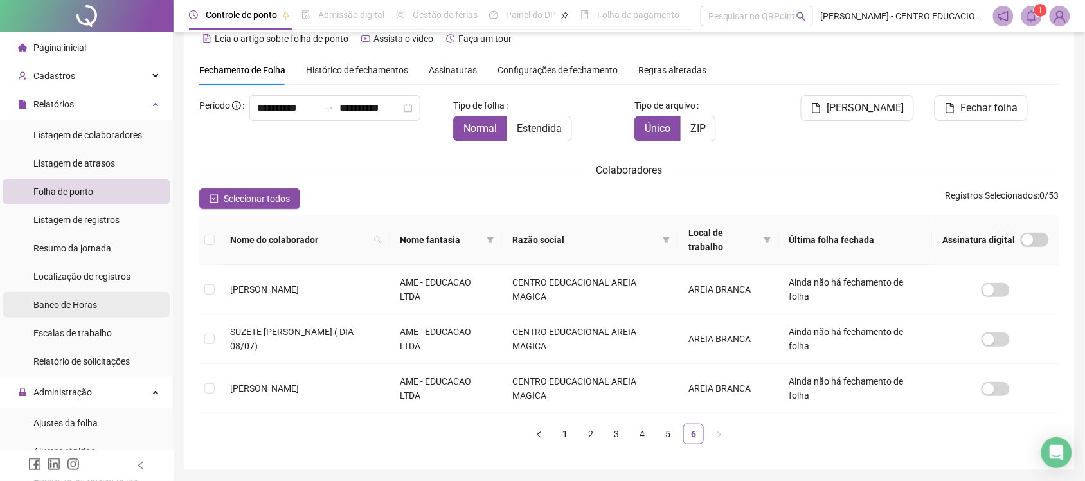
scroll to position [80, 0]
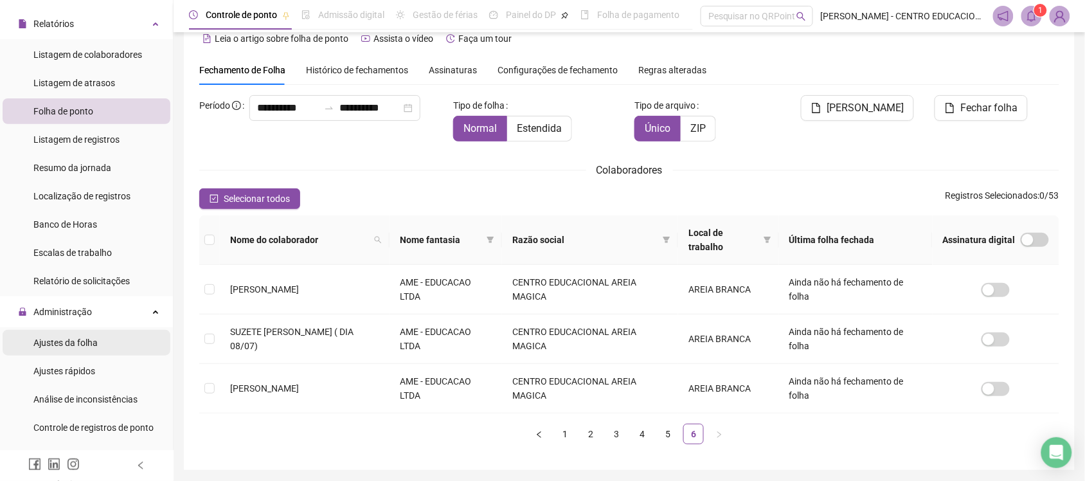
click at [91, 347] on span "Ajustes da folha" at bounding box center [65, 342] width 64 height 10
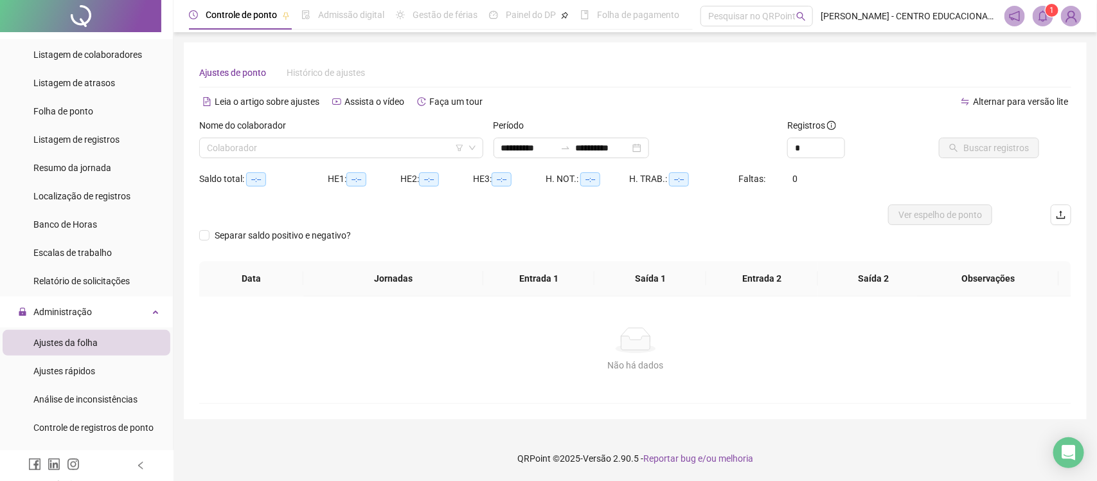
type input "**********"
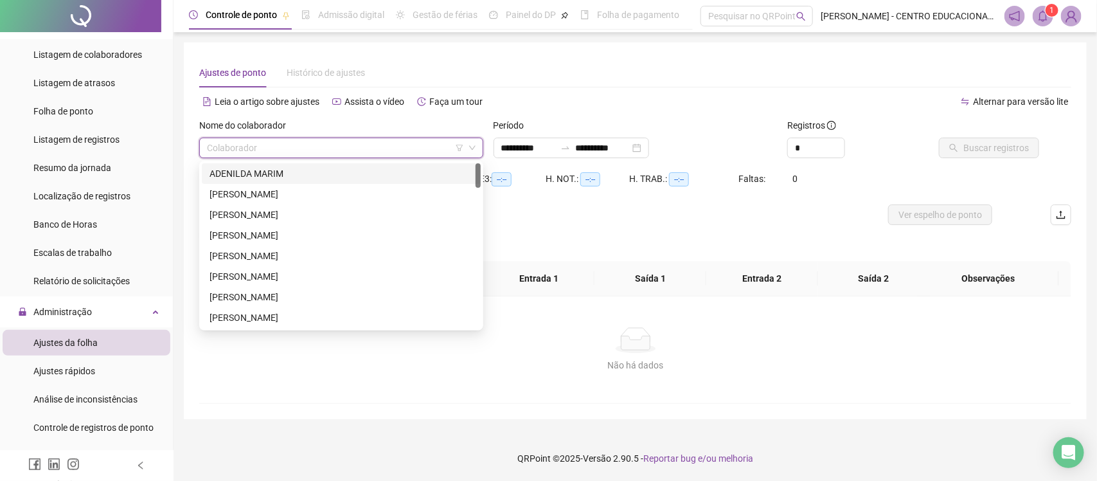
click at [308, 145] on input "search" at bounding box center [335, 147] width 257 height 19
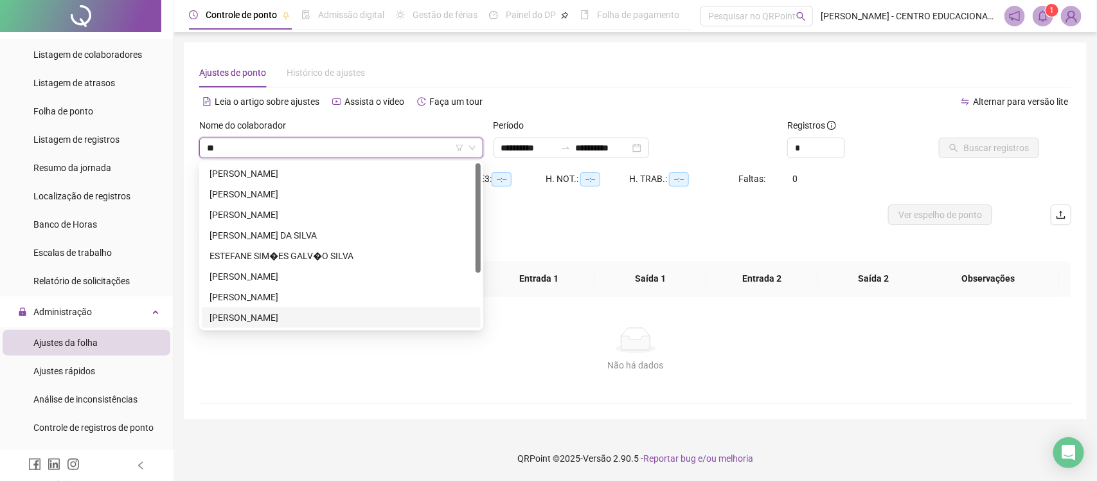
type input "***"
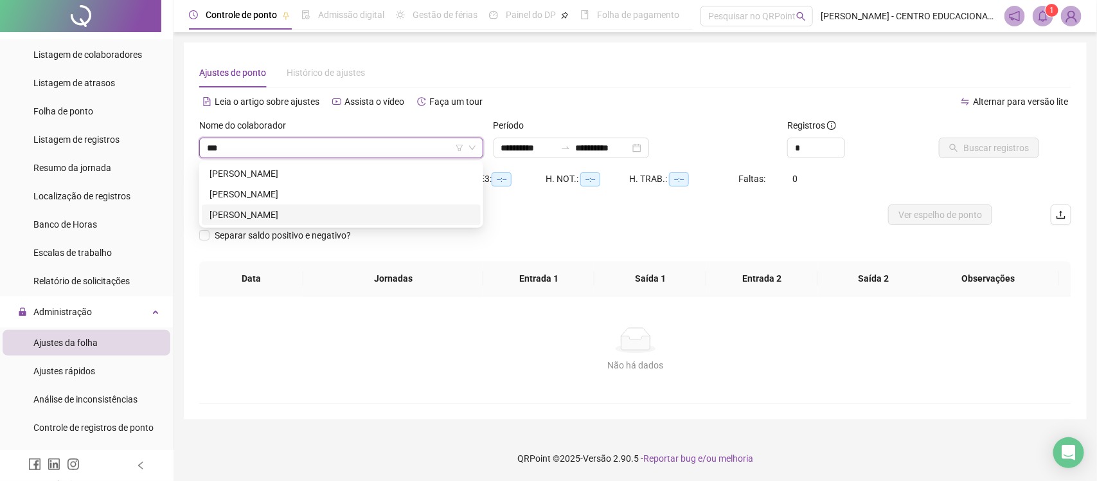
click at [238, 212] on div "VANIZE ALMEIDA VITORIA" at bounding box center [340, 215] width 263 height 14
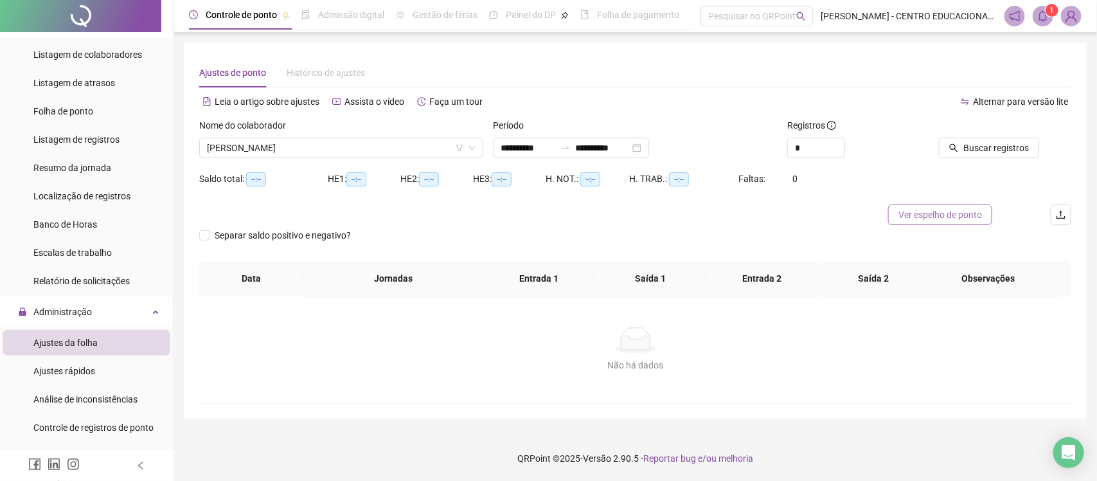
click at [959, 216] on span "Ver espelho de ponto" at bounding box center [940, 215] width 84 height 14
drag, startPoint x: 512, startPoint y: 162, endPoint x: 379, endPoint y: 209, distance: 141.3
click at [379, 209] on div at bounding box center [526, 214] width 654 height 21
click at [358, 161] on body "Página inicial Cadastros Empregadores Locais de trabalho Escalas Colaboradores …" at bounding box center [548, 240] width 1097 height 481
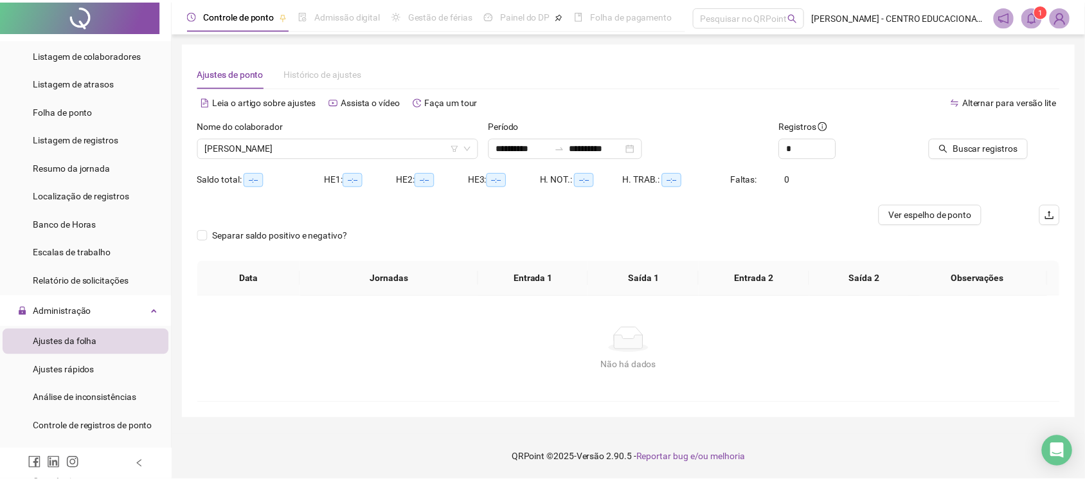
scroll to position [925, 0]
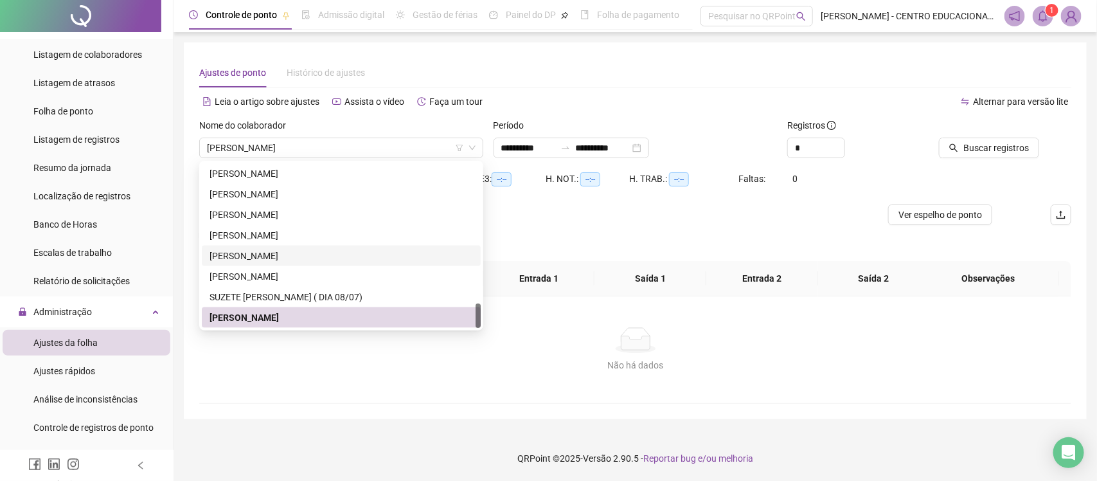
click at [528, 225] on form "**********" at bounding box center [635, 189] width 872 height 143
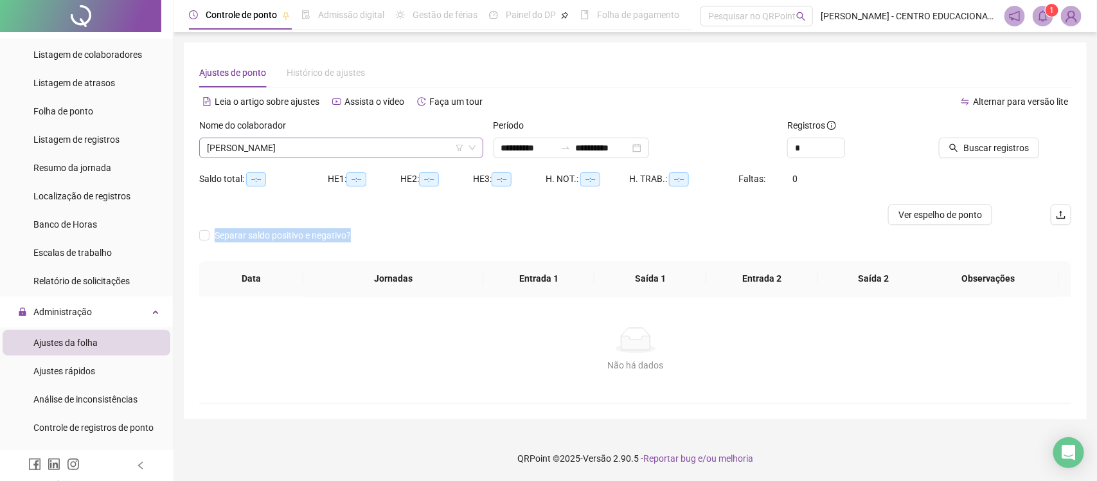
click at [323, 145] on span "VANIZE ALMEIDA VITORIA" at bounding box center [341, 147] width 269 height 19
click at [101, 371] on li "Ajustes rápidos" at bounding box center [87, 371] width 168 height 26
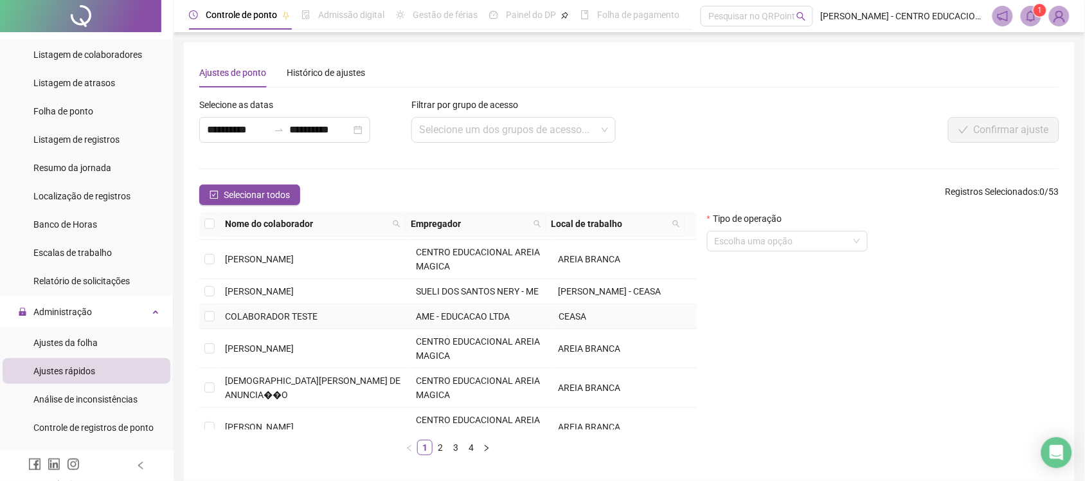
scroll to position [284, 0]
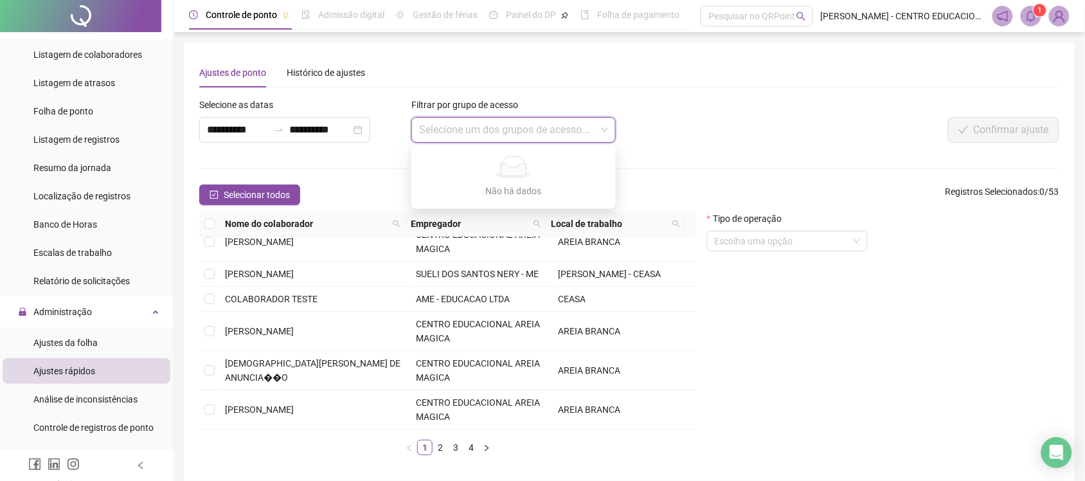
click at [459, 129] on input "search" at bounding box center [507, 130] width 177 height 24
click at [824, 139] on div "Confirmar ajuste" at bounding box center [879, 130] width 359 height 26
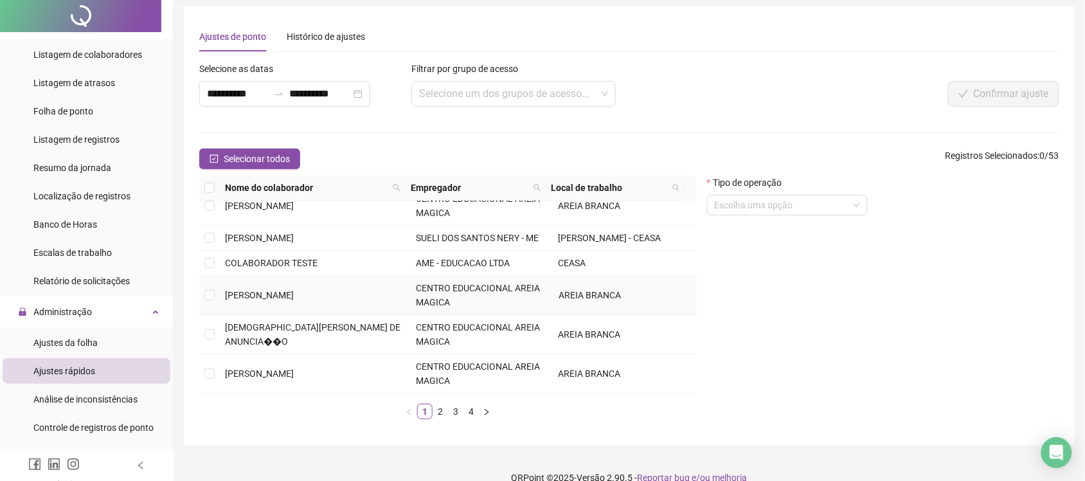
scroll to position [55, 0]
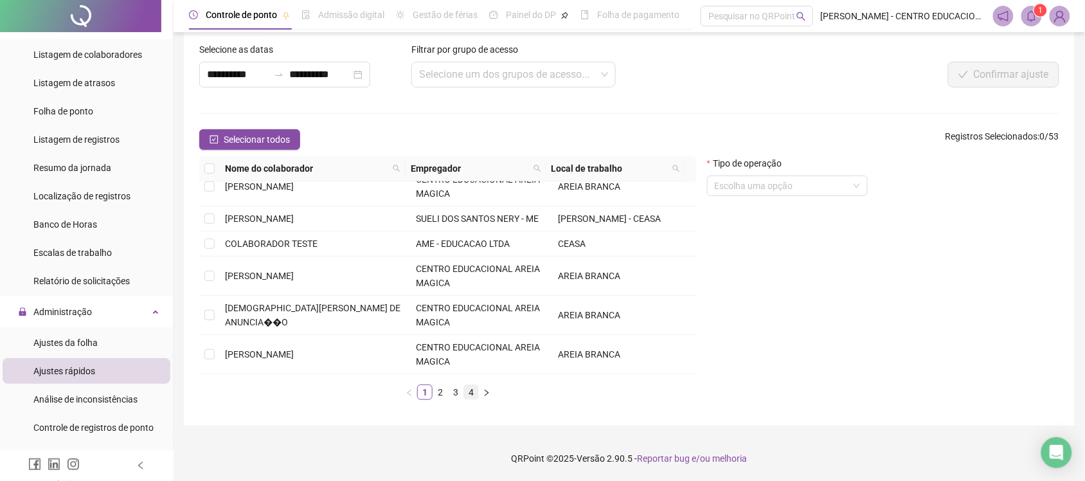
click at [466, 395] on link "4" at bounding box center [471, 392] width 14 height 14
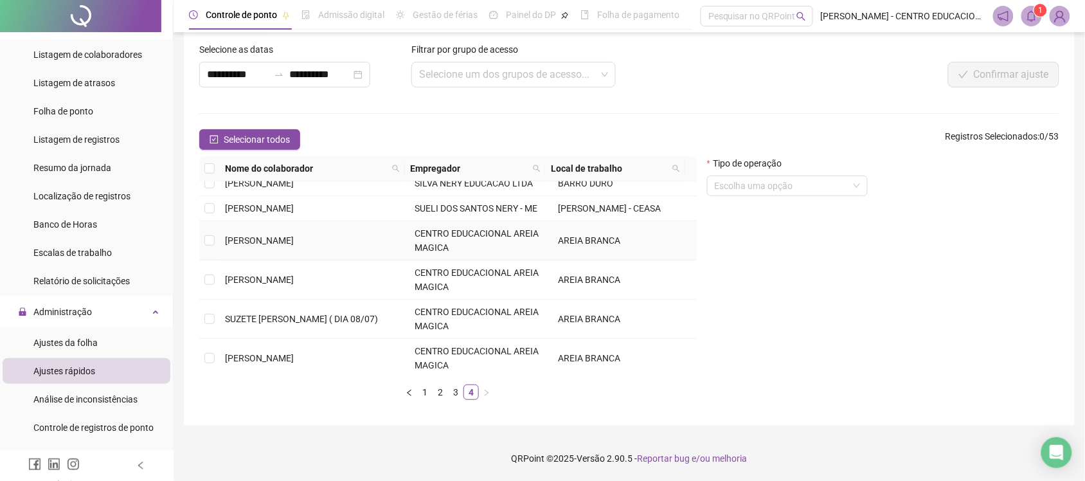
scroll to position [94, 0]
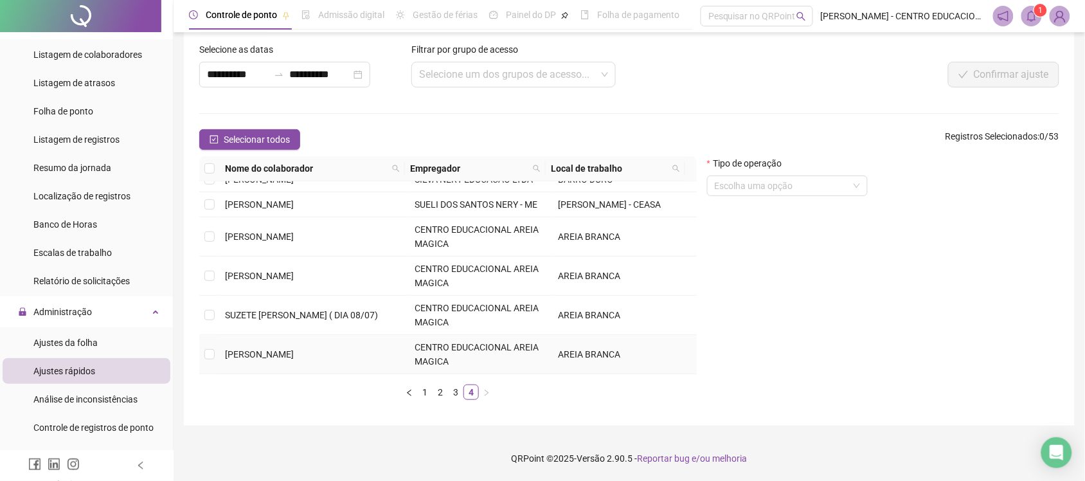
click at [294, 354] on span "VANIZE ALMEIDA VITORIA" at bounding box center [259, 354] width 69 height 10
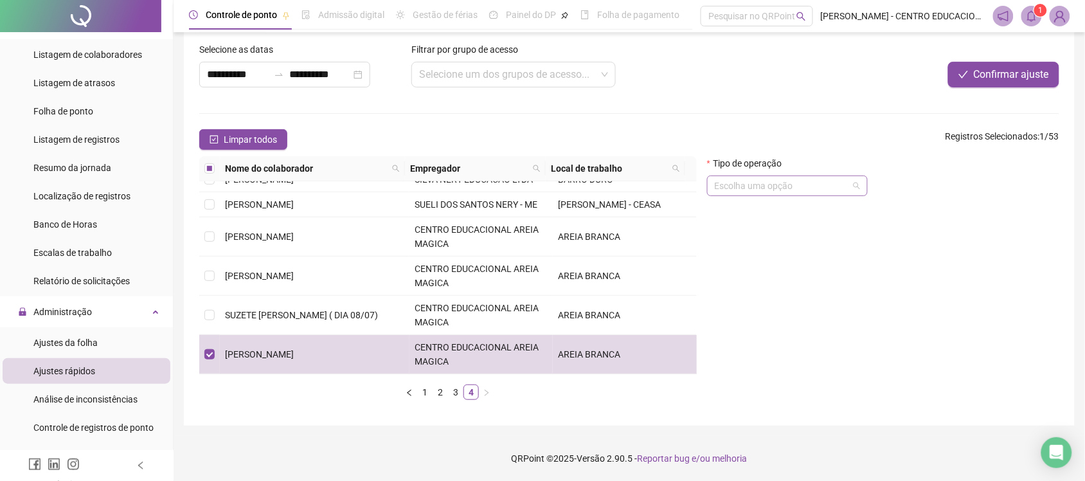
click at [810, 188] on input "search" at bounding box center [782, 185] width 134 height 19
drag, startPoint x: 962, startPoint y: 288, endPoint x: 859, endPoint y: 319, distance: 108.0
click at [958, 289] on div "Tipo de operação Escolha uma opção" at bounding box center [883, 283] width 362 height 254
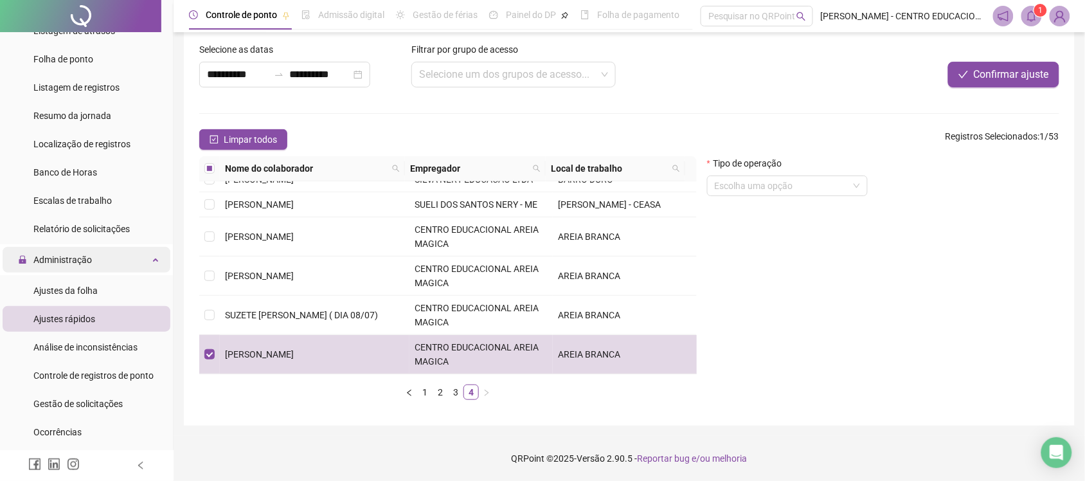
scroll to position [161, 0]
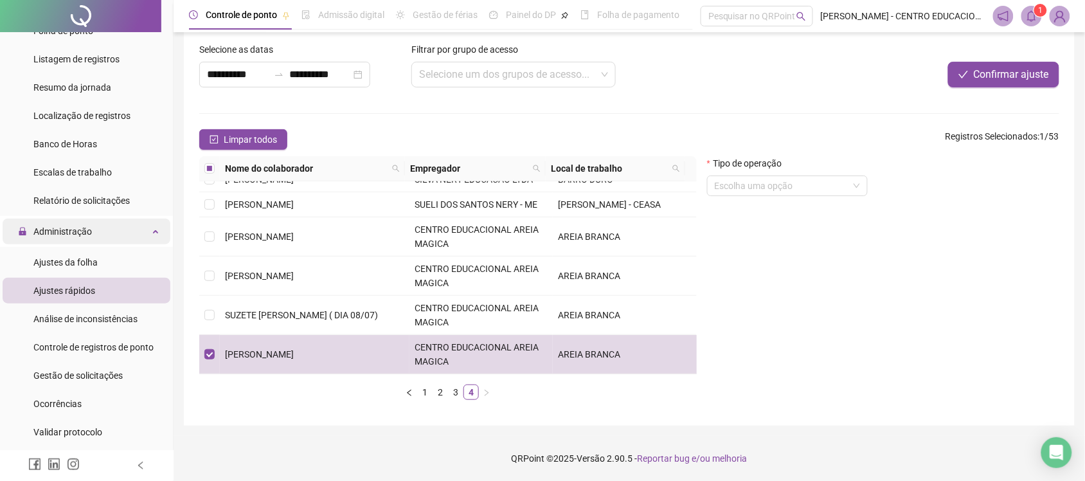
click at [106, 233] on div "Administração" at bounding box center [87, 231] width 168 height 26
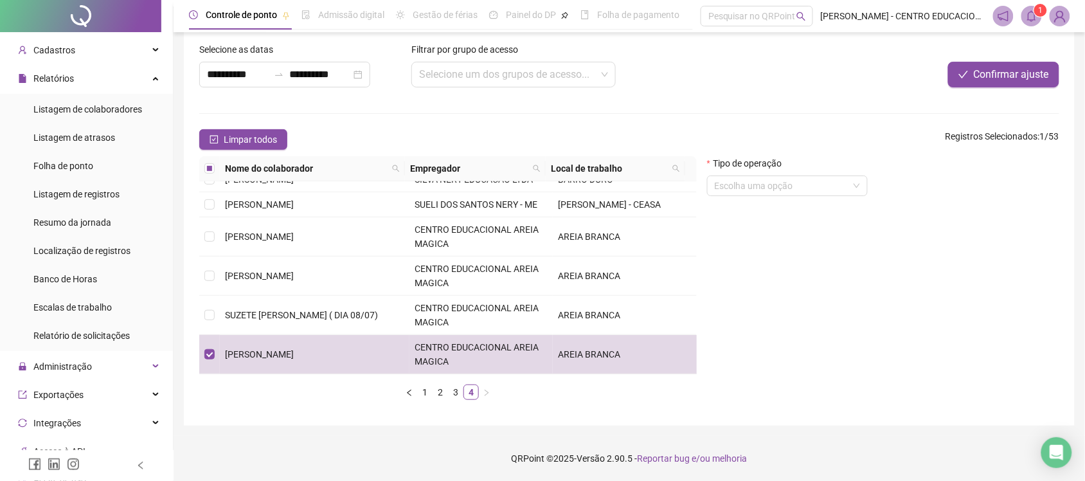
scroll to position [19, 0]
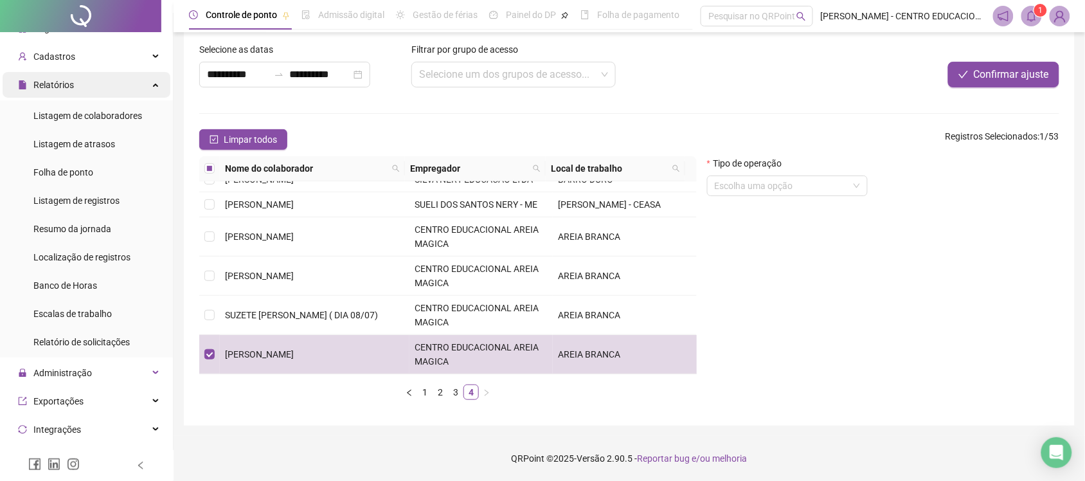
click at [82, 78] on div "Relatórios" at bounding box center [87, 85] width 168 height 26
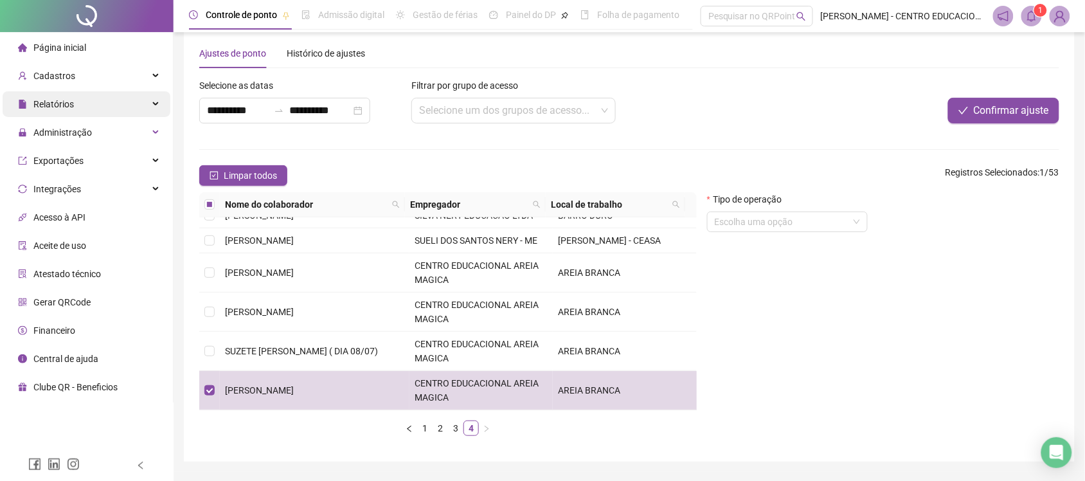
scroll to position [0, 0]
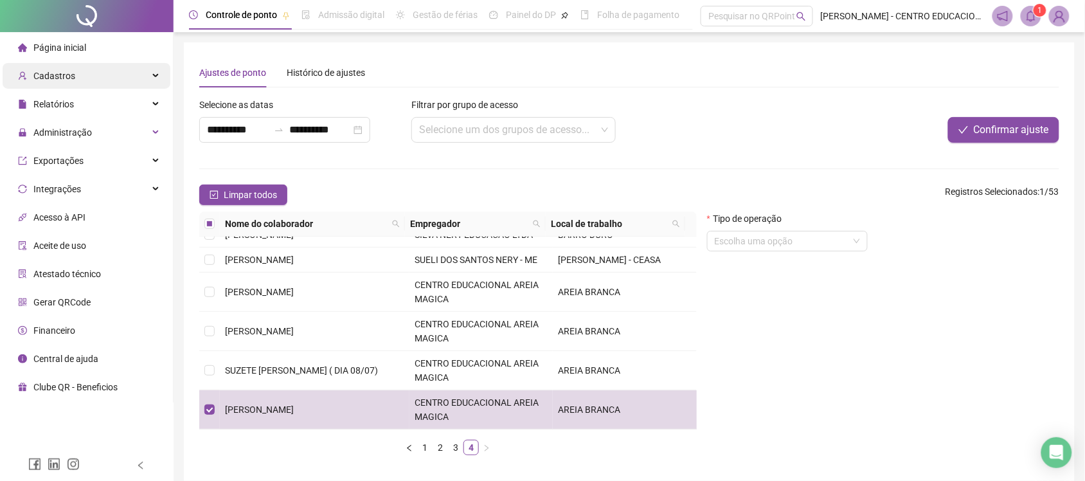
click at [116, 71] on div "Cadastros" at bounding box center [87, 76] width 168 height 26
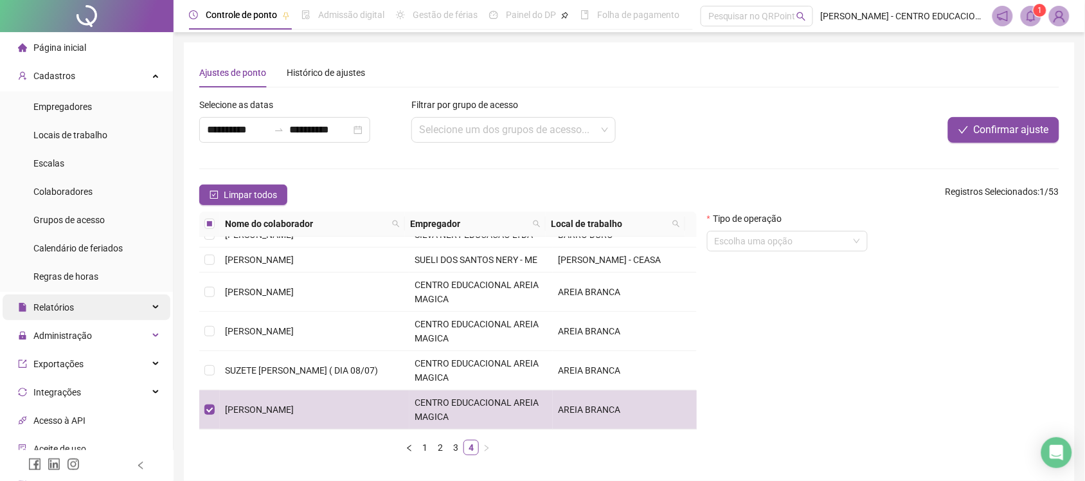
click at [71, 304] on span "Relatórios" at bounding box center [53, 307] width 40 height 10
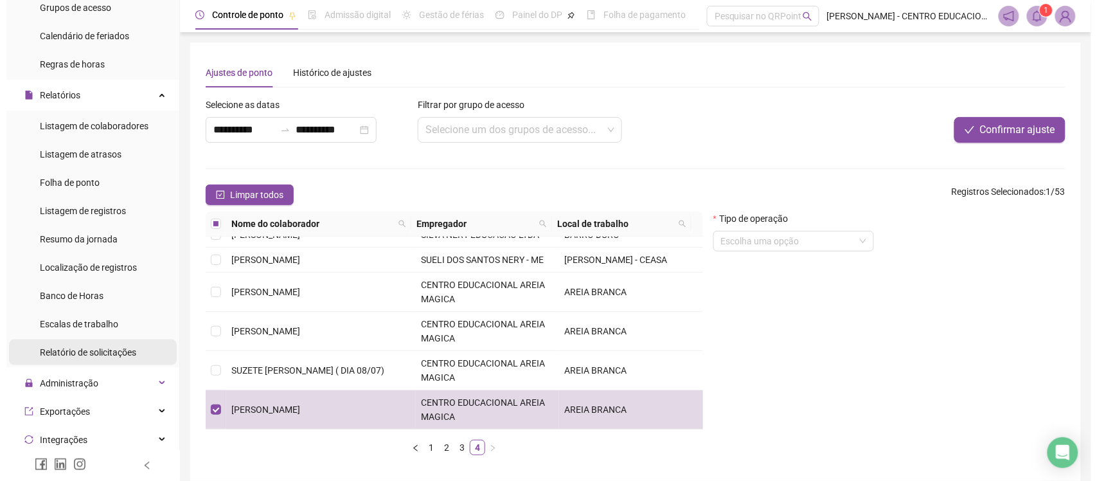
scroll to position [241, 0]
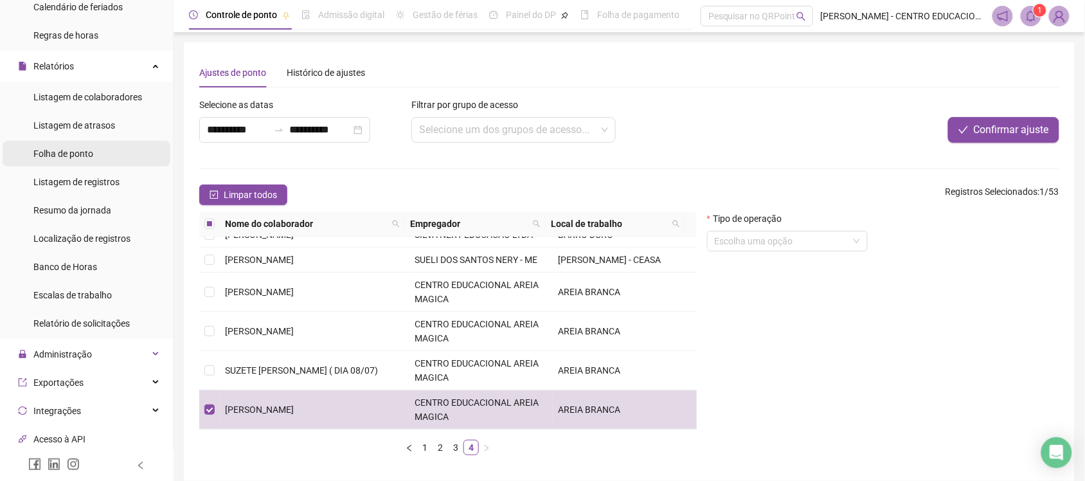
click at [103, 153] on li "Folha de ponto" at bounding box center [87, 154] width 168 height 26
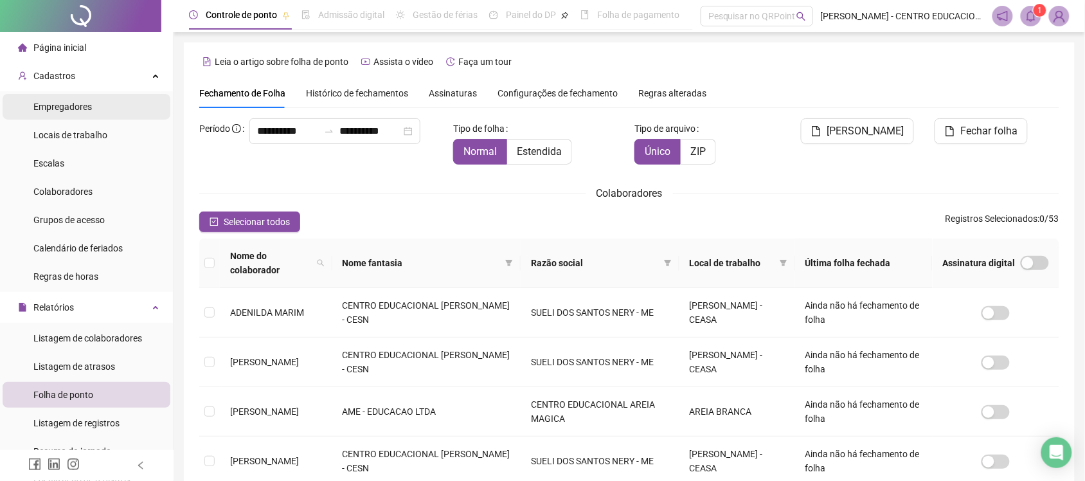
click at [94, 98] on li "Empregadores" at bounding box center [87, 107] width 168 height 26
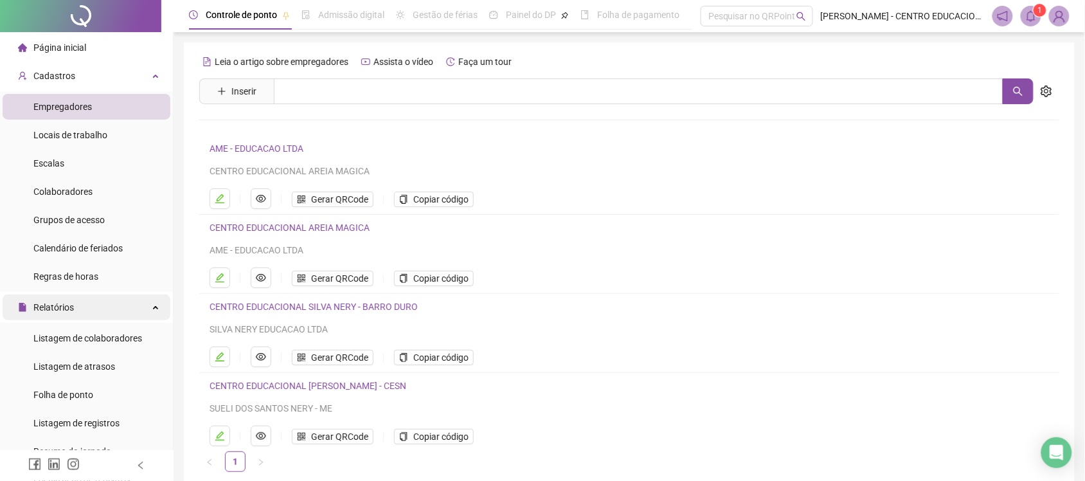
click at [64, 310] on span "Relatórios" at bounding box center [53, 307] width 40 height 10
click at [75, 301] on div "Relatórios" at bounding box center [87, 307] width 168 height 26
click at [80, 333] on span "Listagem de colaboradores" at bounding box center [87, 338] width 109 height 10
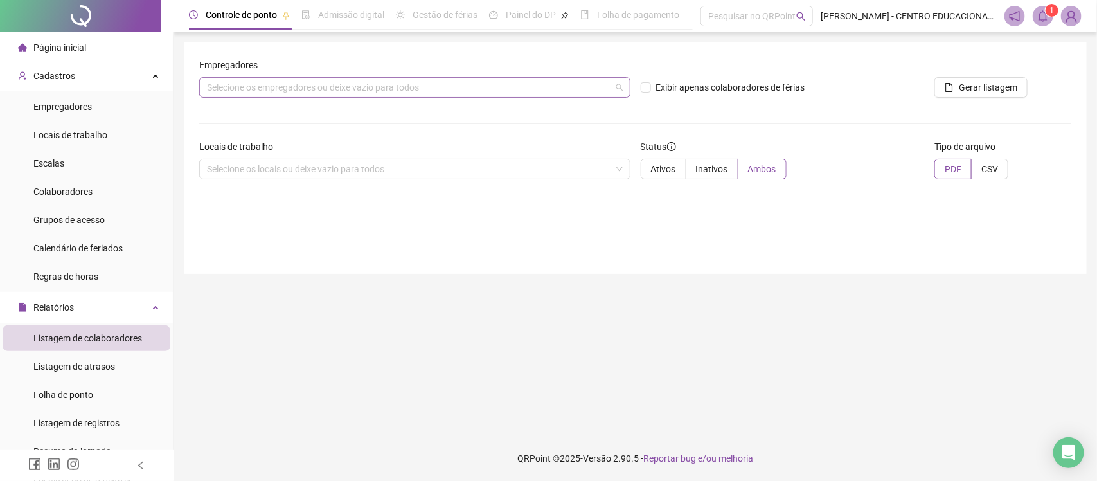
click at [341, 85] on div "Selecione os empregadores ou deixe vazio para todos" at bounding box center [414, 87] width 431 height 21
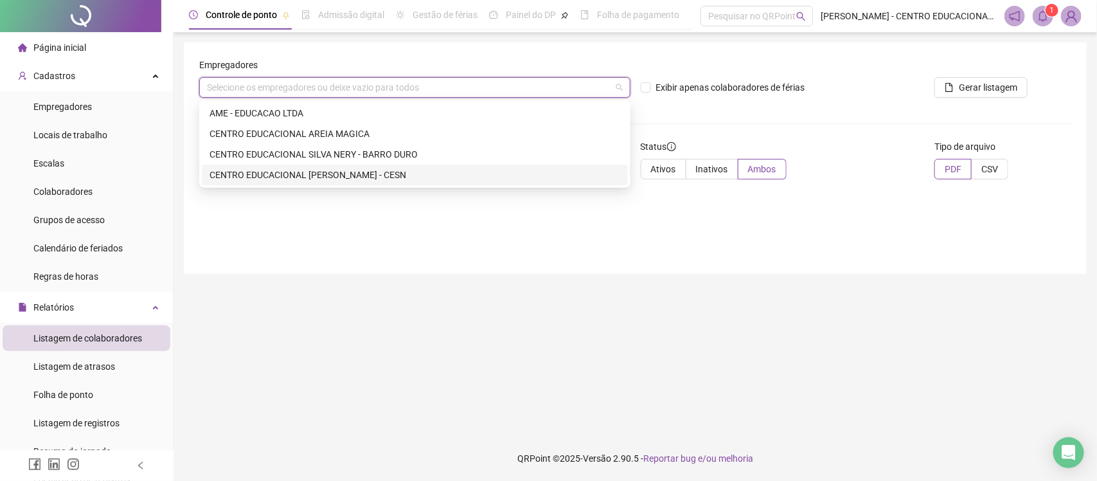
click at [281, 181] on div "CENTRO EDUCACIONAL SILVA NERY - CESN" at bounding box center [414, 175] width 411 height 14
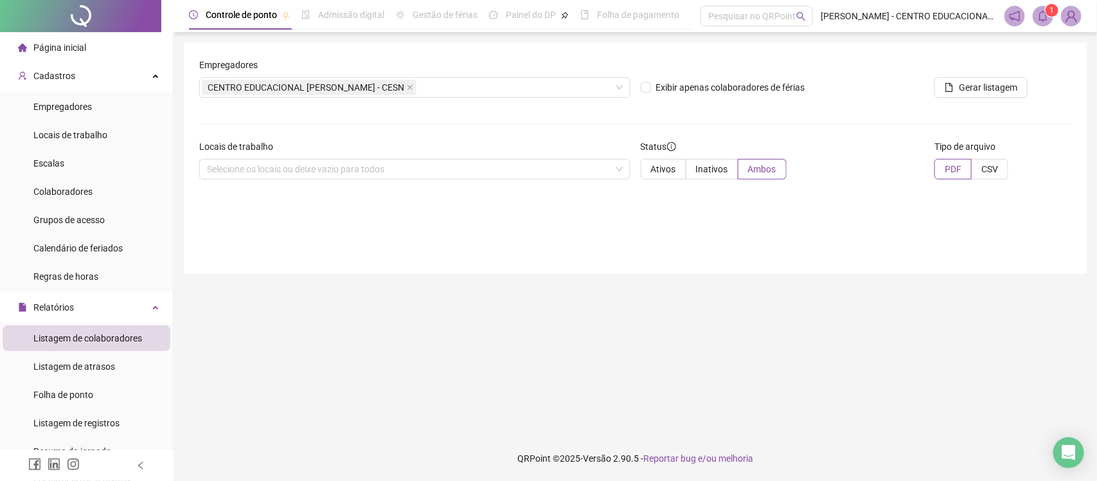
click at [263, 217] on div "Empregadores CENTRO EDUCACIONAL SILVA NERY - CESN Exibir apenas colaboradores d…" at bounding box center [635, 157] width 903 height 231
click at [299, 165] on div "Selecione os locais ou deixe vazio para todos" at bounding box center [414, 169] width 431 height 21
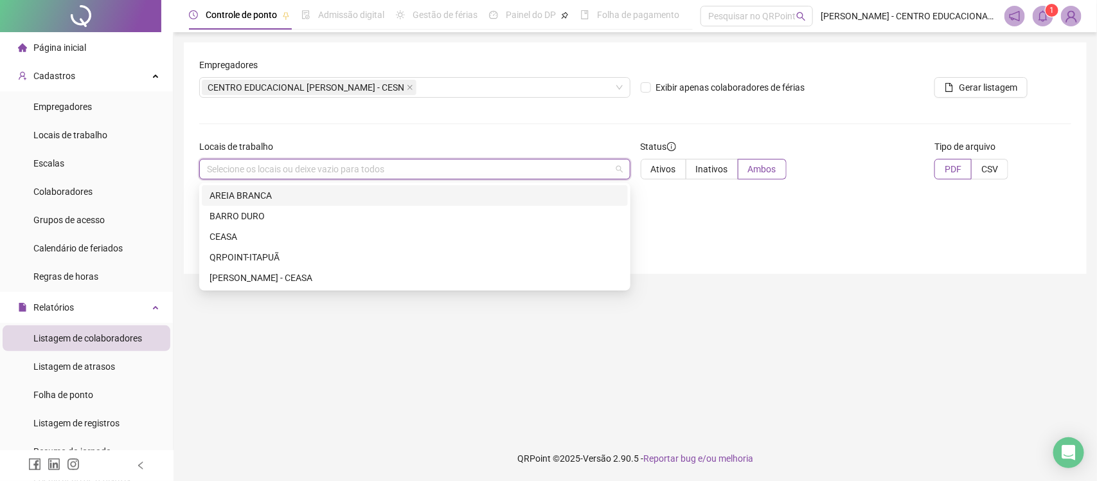
click at [280, 197] on div "AREIA BRANCA" at bounding box center [414, 195] width 411 height 14
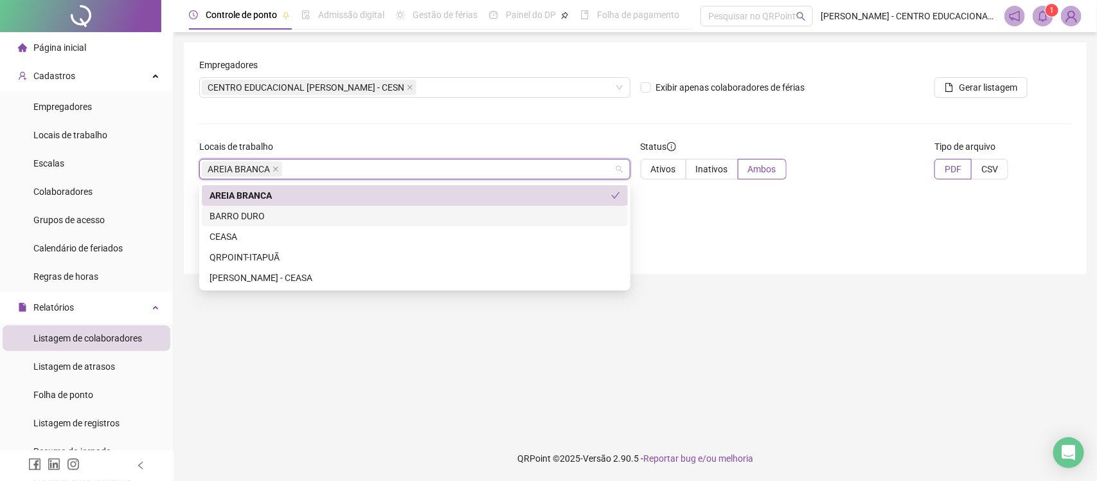
click at [269, 216] on div "BARRO DURO" at bounding box center [414, 216] width 411 height 14
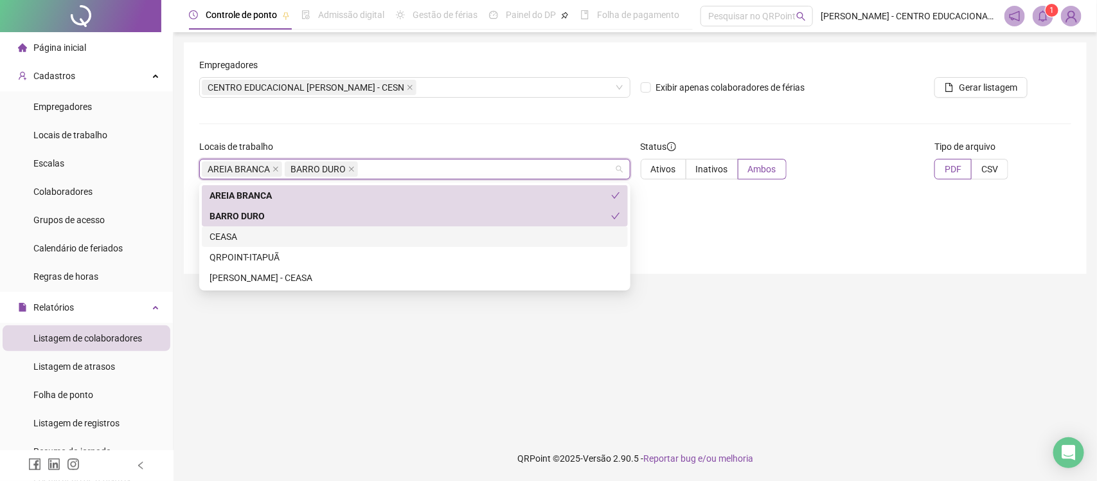
click at [248, 233] on div "CEASA" at bounding box center [414, 236] width 411 height 14
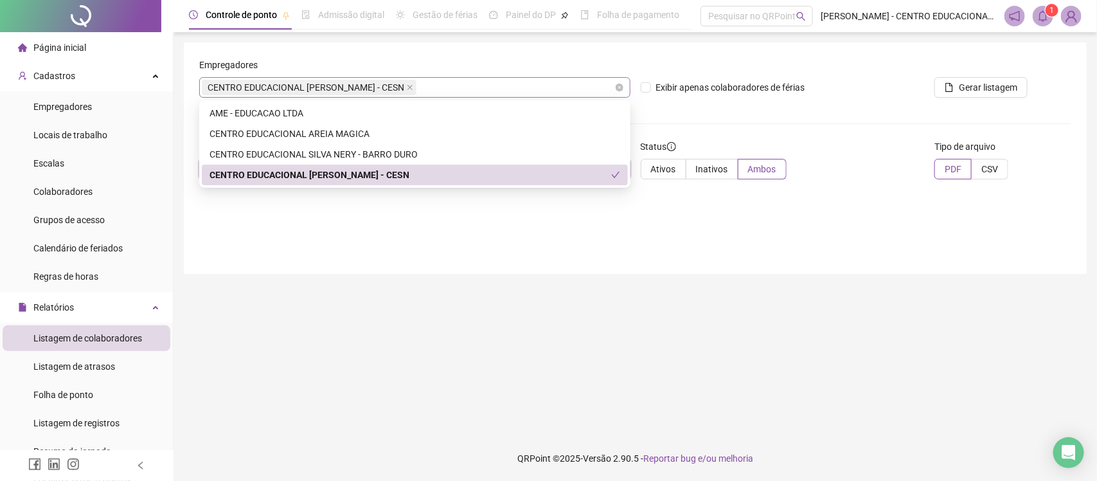
click at [419, 87] on div "CENTRO EDUCACIONAL SILVA NERY - CESN" at bounding box center [414, 87] width 431 height 21
click at [319, 106] on div "AME - EDUCACAO LTDA" at bounding box center [414, 113] width 411 height 14
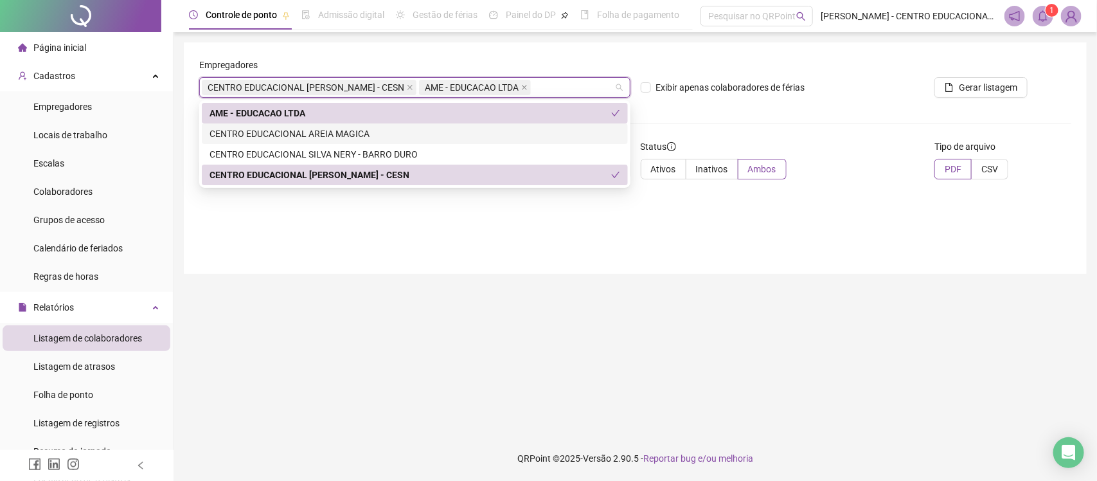
click at [371, 137] on div "CENTRO EDUCACIONAL AREIA MAGICA" at bounding box center [414, 134] width 411 height 14
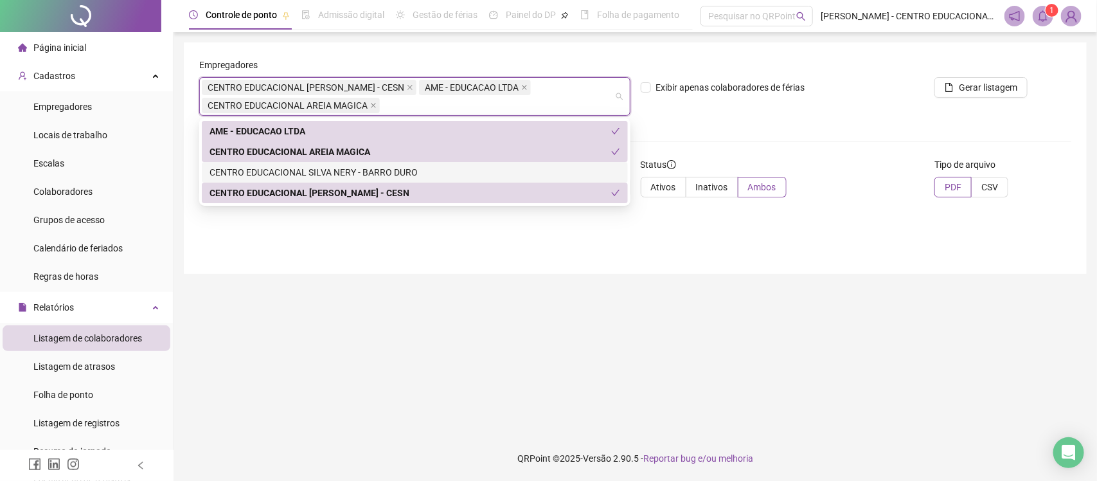
click at [360, 171] on div "CENTRO EDUCACIONAL SILVA NERY - BARRO DURO" at bounding box center [414, 172] width 411 height 14
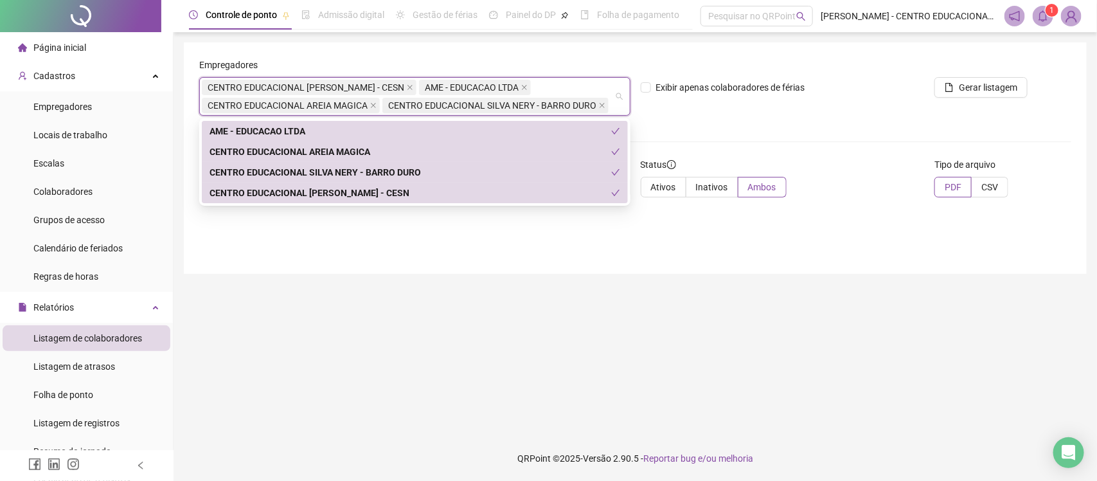
click at [412, 303] on main "Empregadores CENTRO EDUCACIONAL SILVA NERY - CESN AME - EDUCACAO LTDA CENTRO ED…" at bounding box center [635, 233] width 903 height 383
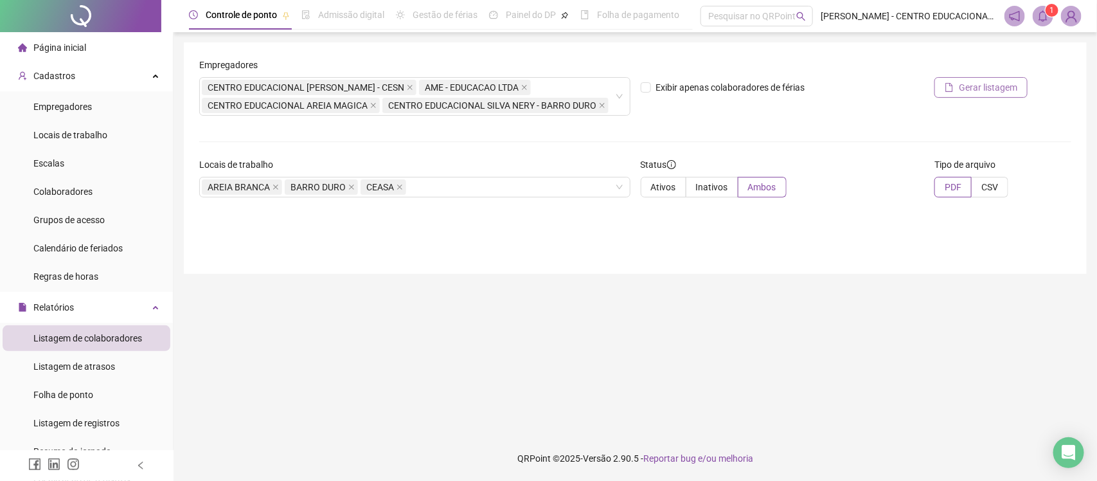
click at [943, 88] on button "Gerar listagem" at bounding box center [980, 87] width 93 height 21
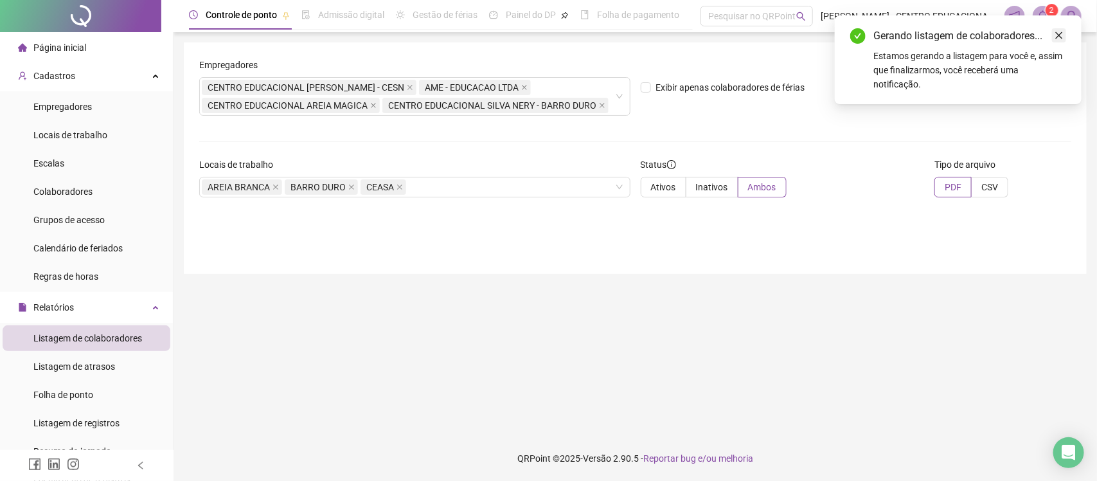
click at [1060, 34] on icon "close" at bounding box center [1059, 35] width 7 height 7
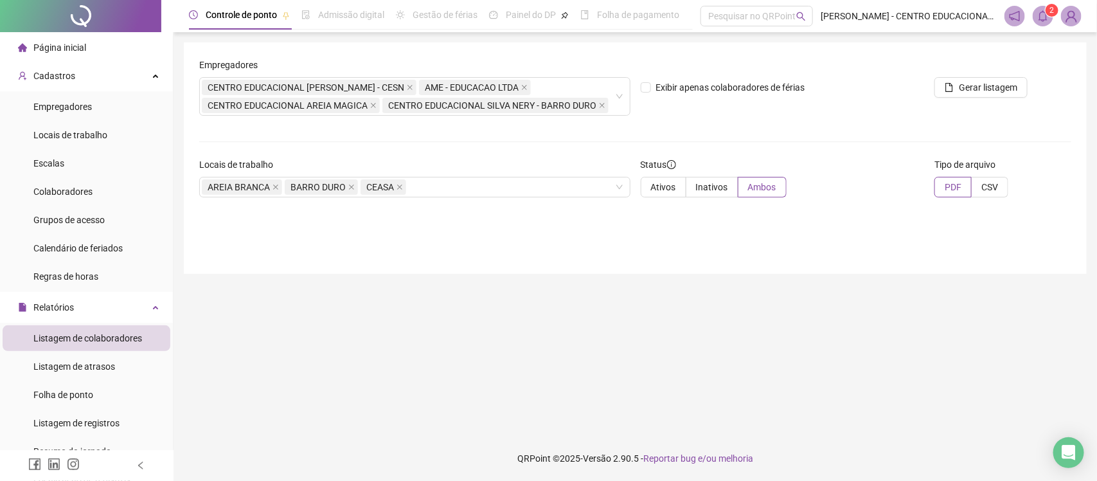
click at [1040, 21] on icon "bell" at bounding box center [1043, 16] width 12 height 12
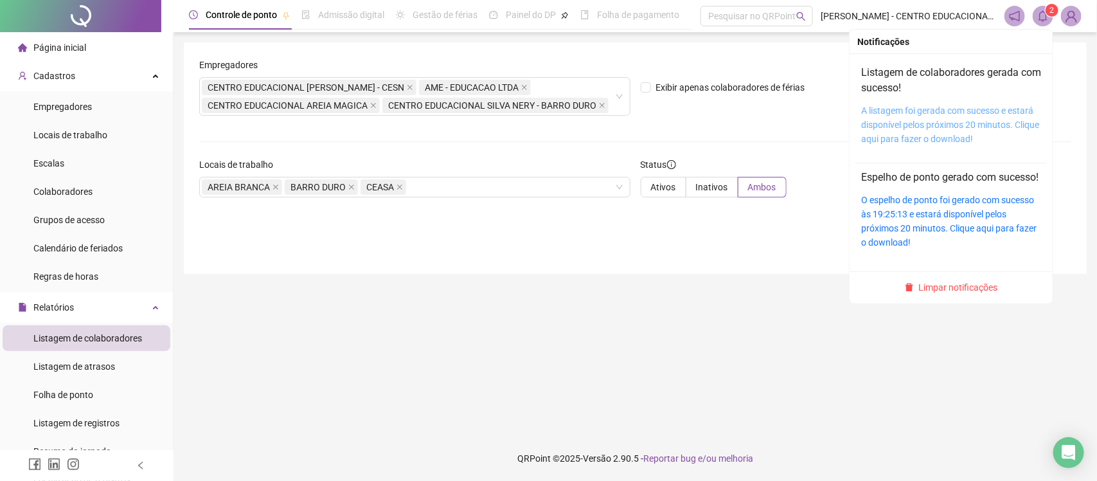
click at [917, 107] on link "A listagem foi gerada com sucesso e estará disponível pelos próximos 20 minutos…" at bounding box center [950, 124] width 178 height 39
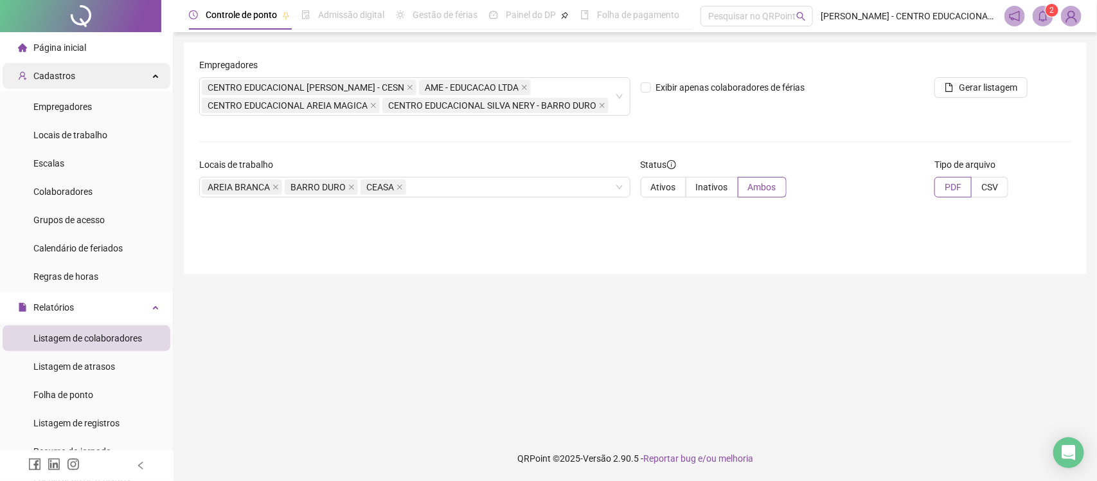
click at [81, 73] on div "Cadastros" at bounding box center [87, 76] width 168 height 26
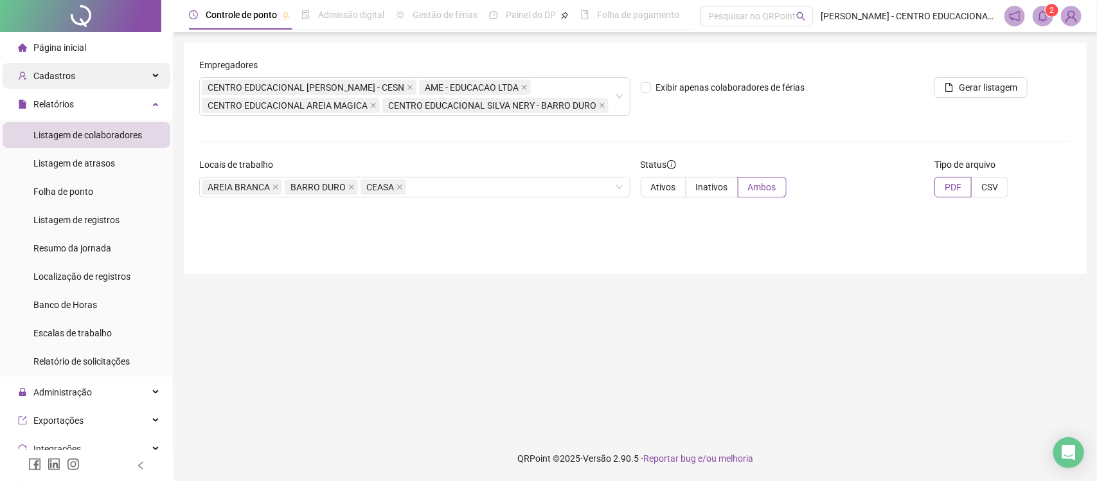
click at [102, 81] on div "Cadastros" at bounding box center [87, 76] width 168 height 26
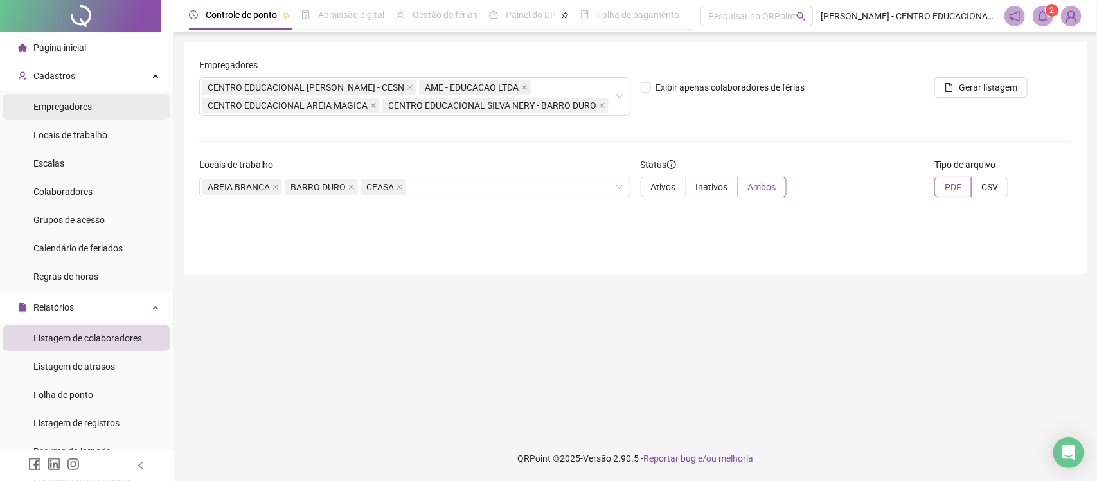
click at [76, 102] on span "Empregadores" at bounding box center [62, 107] width 58 height 10
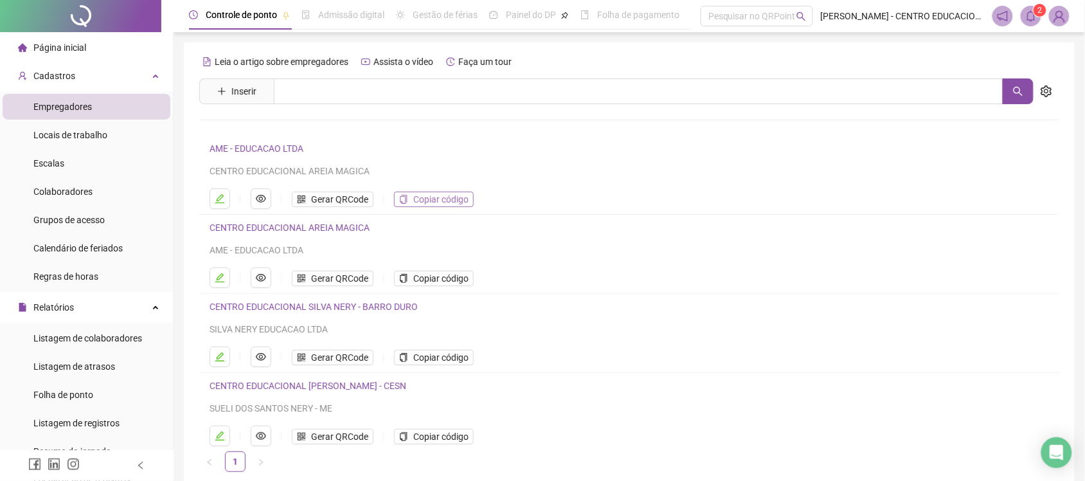
click at [418, 200] on span "Copiar código" at bounding box center [440, 199] width 55 height 14
click at [425, 285] on span "Copiar código" at bounding box center [440, 278] width 55 height 14
click at [418, 443] on span "Copiar código" at bounding box center [440, 436] width 55 height 14
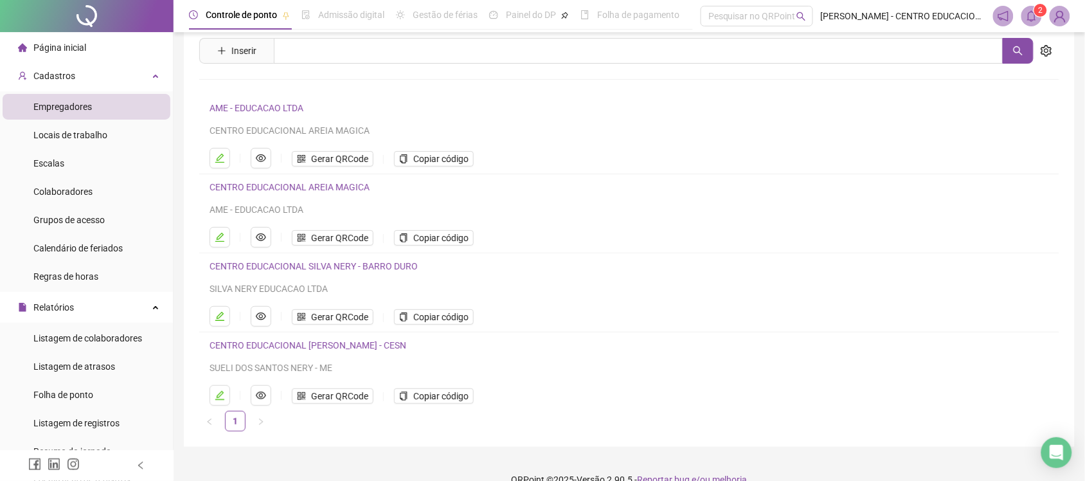
scroll to position [63, 0]
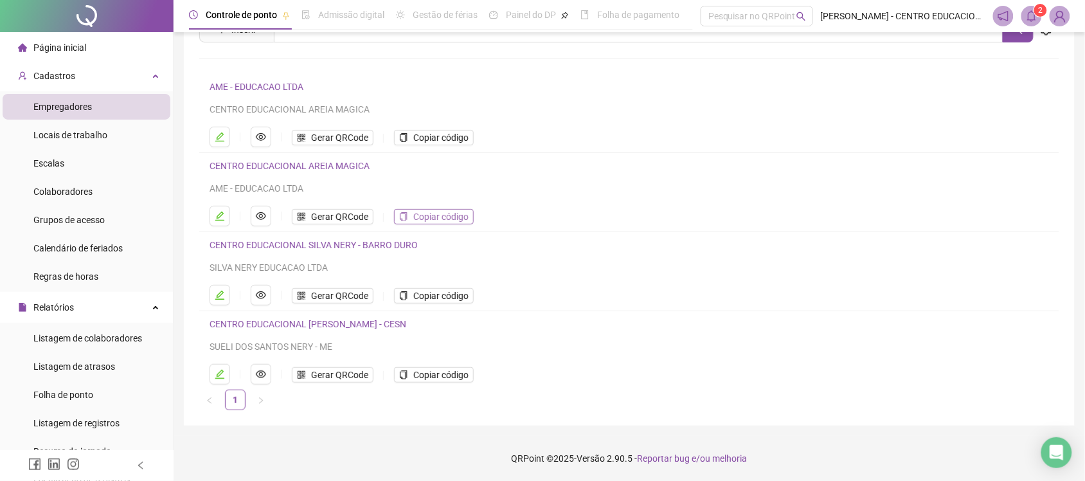
click at [434, 213] on span "Copiar código" at bounding box center [440, 216] width 55 height 14
click at [440, 135] on span "Copiar código" at bounding box center [440, 137] width 55 height 14
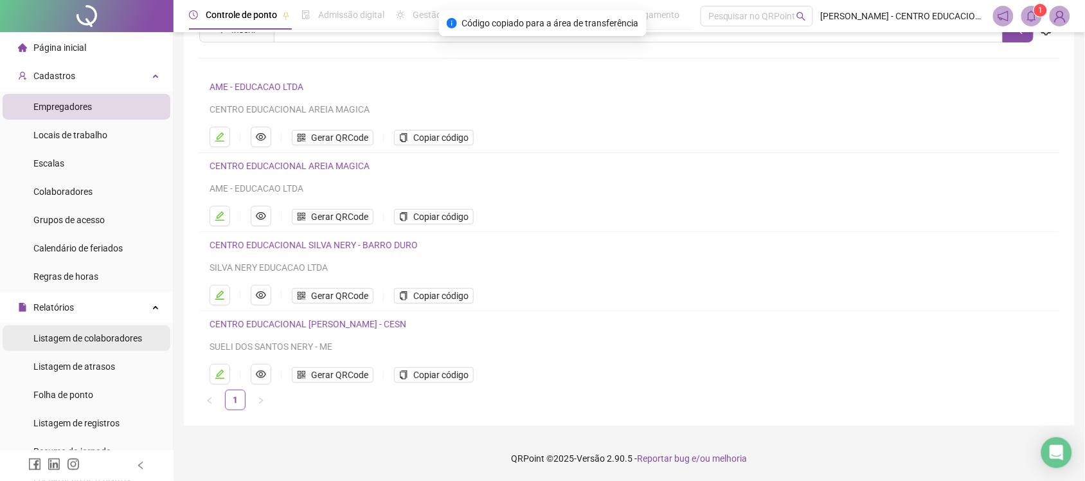
click at [73, 337] on span "Listagem de colaboradores" at bounding box center [87, 338] width 109 height 10
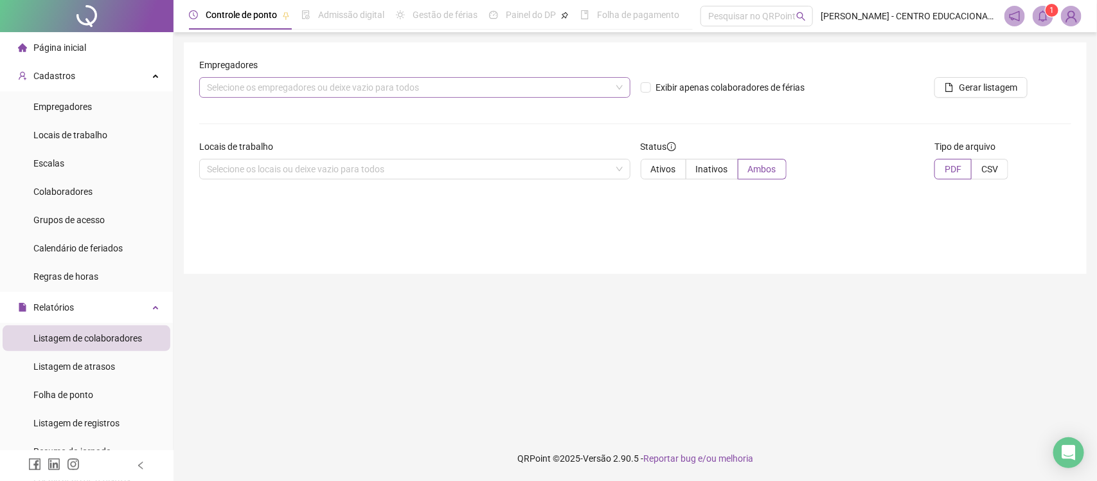
click at [415, 77] on div "Selecione os empregadores ou deixe vazio para todos" at bounding box center [414, 87] width 431 height 21
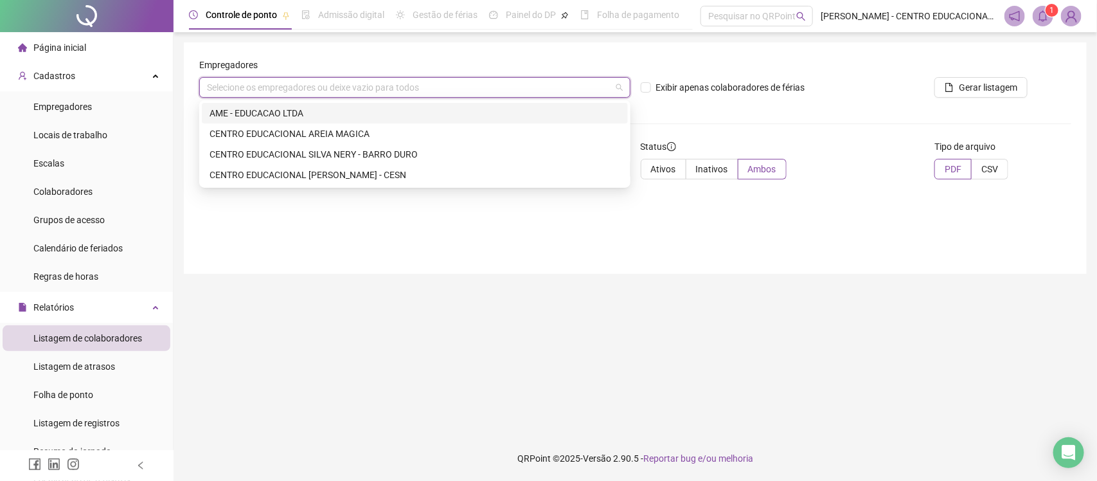
type input "*"
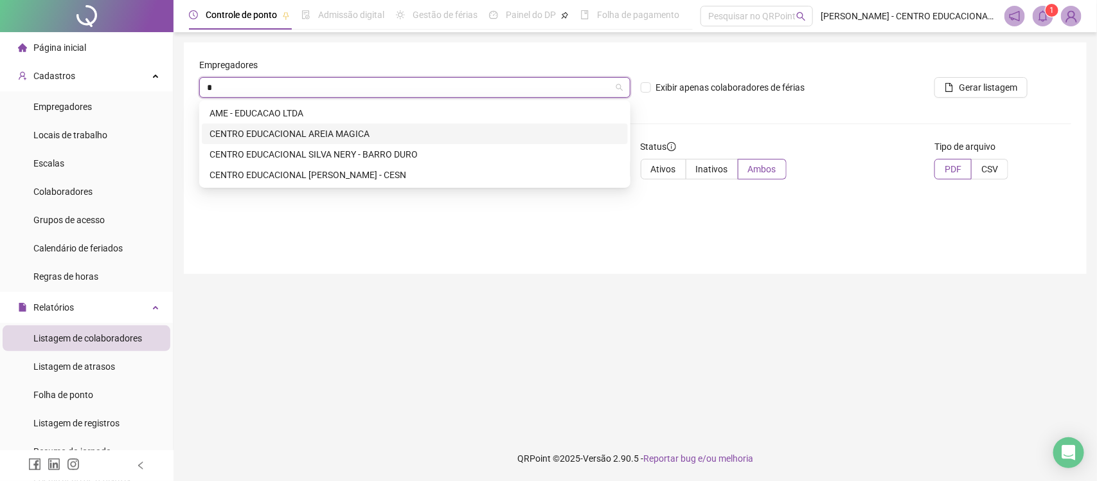
click at [264, 135] on div "CENTRO EDUCACIONAL AREIA MAGICA" at bounding box center [414, 134] width 411 height 14
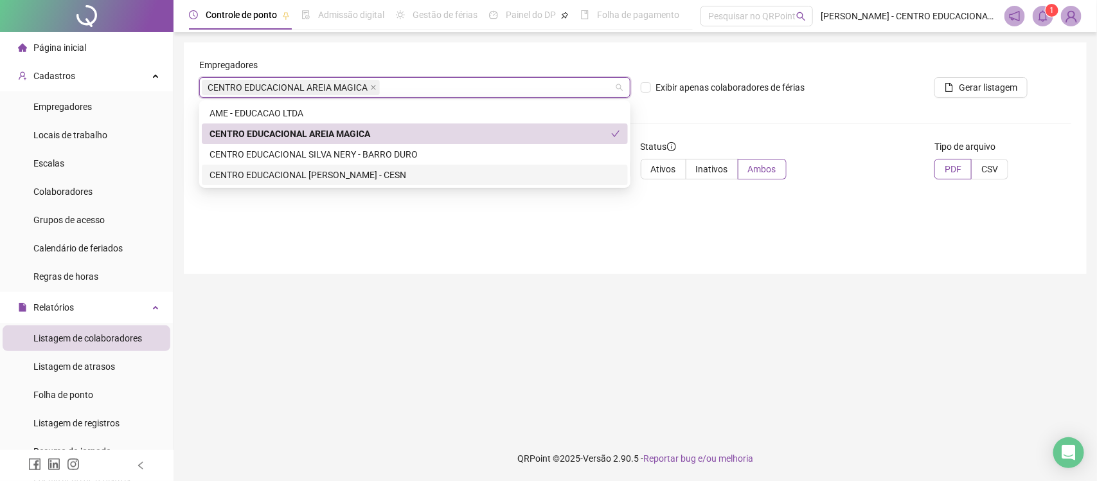
click at [304, 246] on div "Empregadores CENTRO EDUCACIONAL AREIA MAGICA Exibir apenas colaboradores de fér…" at bounding box center [635, 157] width 903 height 231
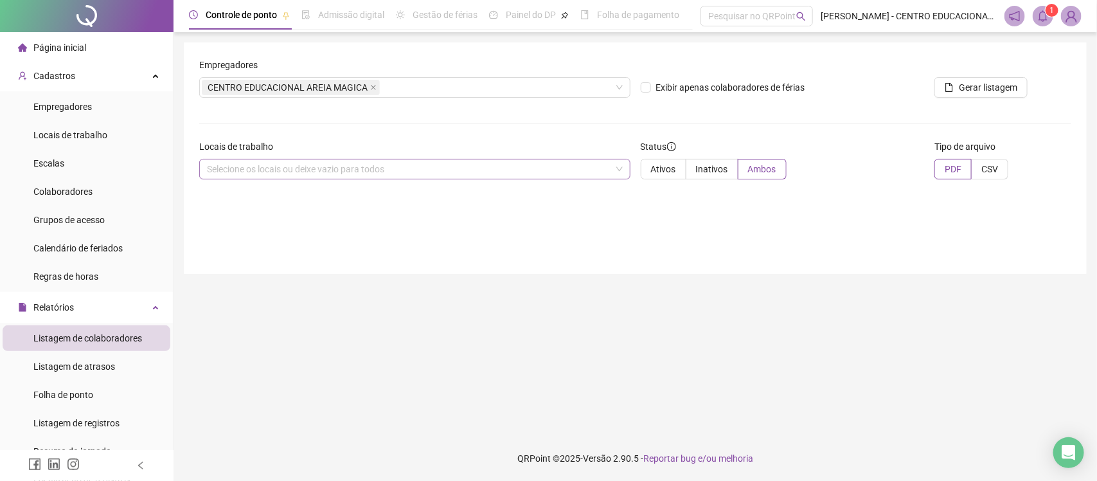
click at [441, 169] on div "Selecione os locais ou deixe vazio para todos" at bounding box center [414, 169] width 431 height 21
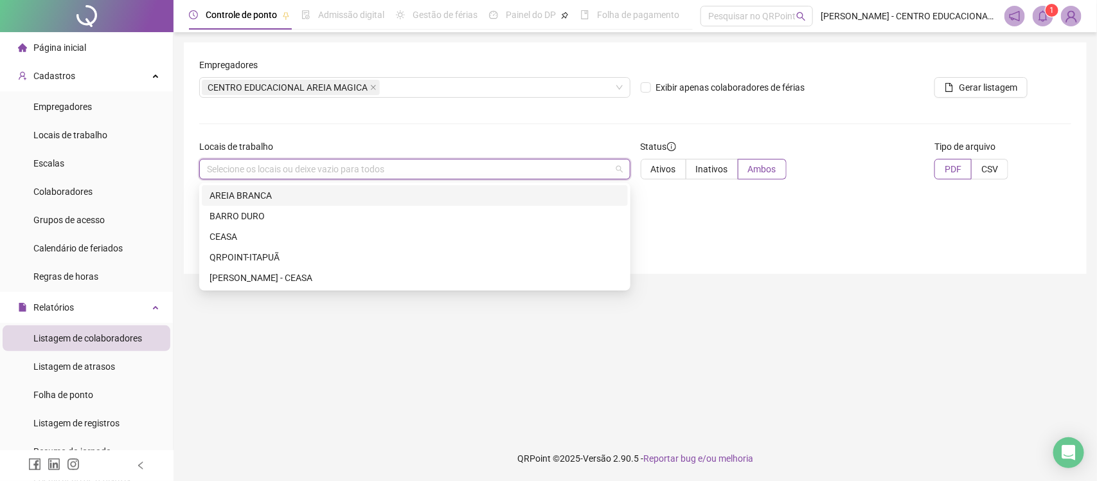
click at [267, 196] on div "AREIA BRANCA" at bounding box center [414, 195] width 411 height 14
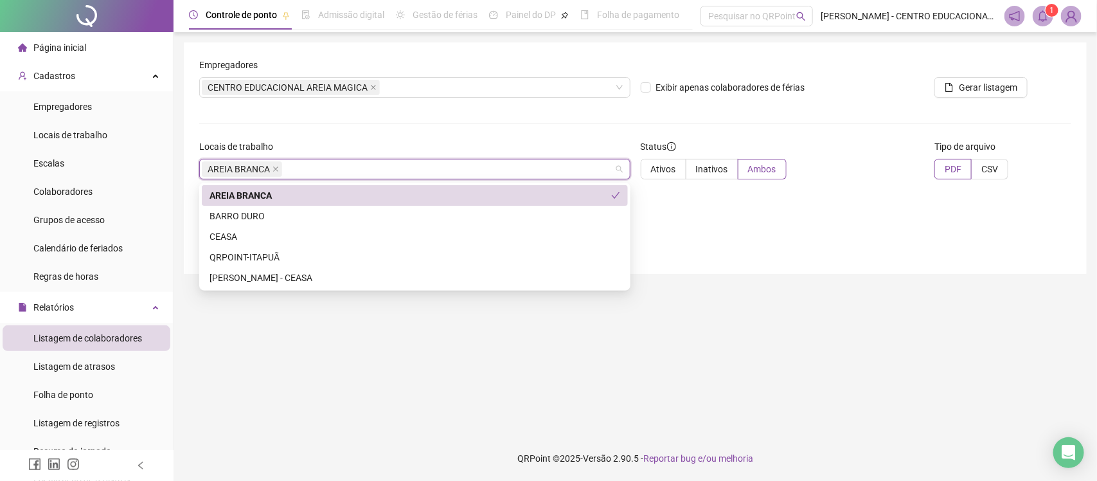
drag, startPoint x: 758, startPoint y: 239, endPoint x: 763, endPoint y: 231, distance: 9.3
click at [762, 235] on div "Empregadores CENTRO EDUCACIONAL AREIA MAGICA Exibir apenas colaboradores de fér…" at bounding box center [635, 157] width 903 height 231
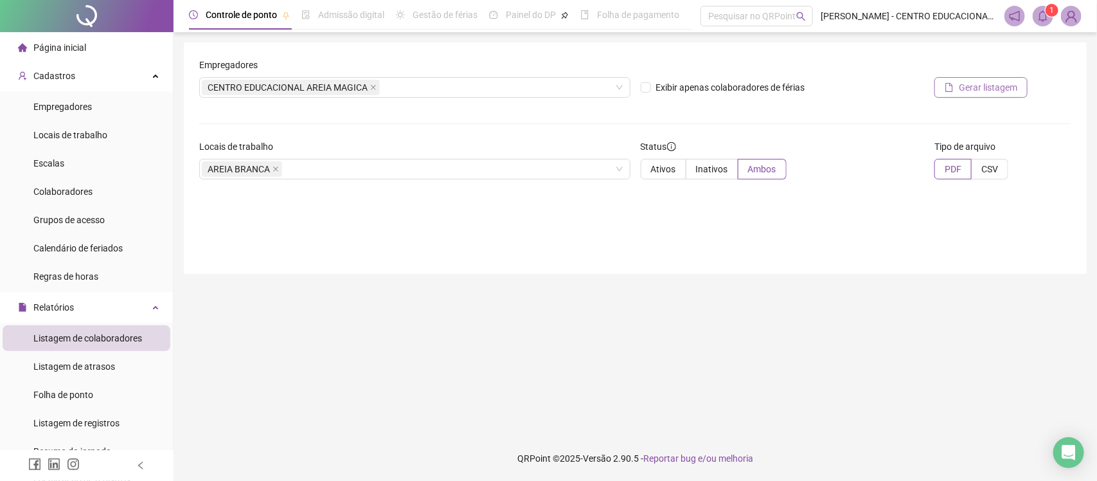
click at [955, 81] on button "Gerar listagem" at bounding box center [980, 87] width 93 height 21
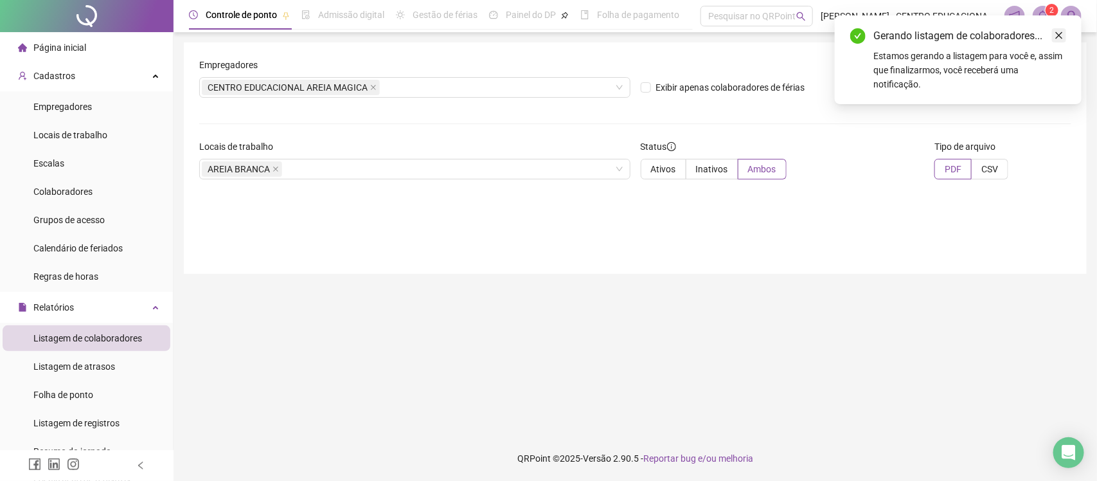
click at [1059, 31] on icon "close" at bounding box center [1059, 35] width 9 height 9
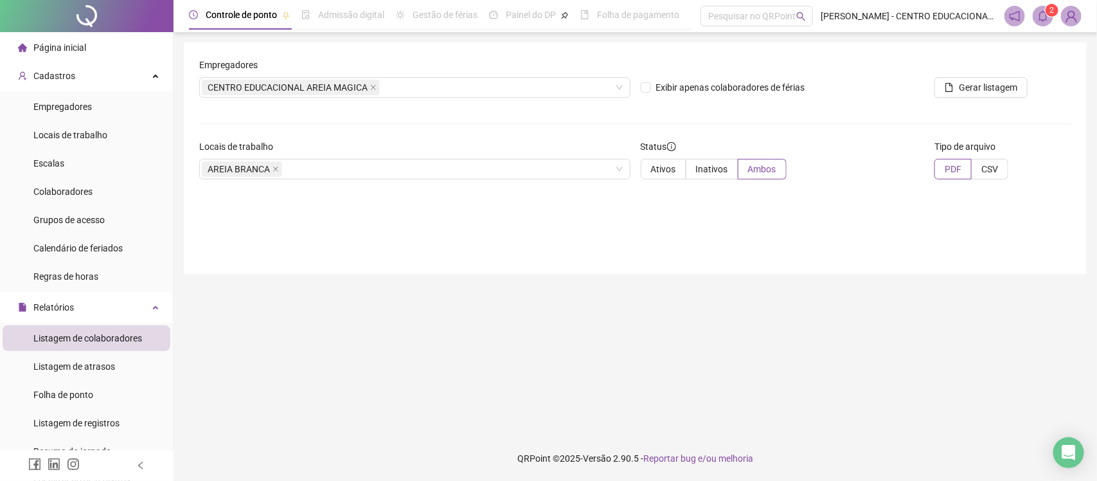
click at [1044, 21] on icon "bell" at bounding box center [1043, 16] width 12 height 12
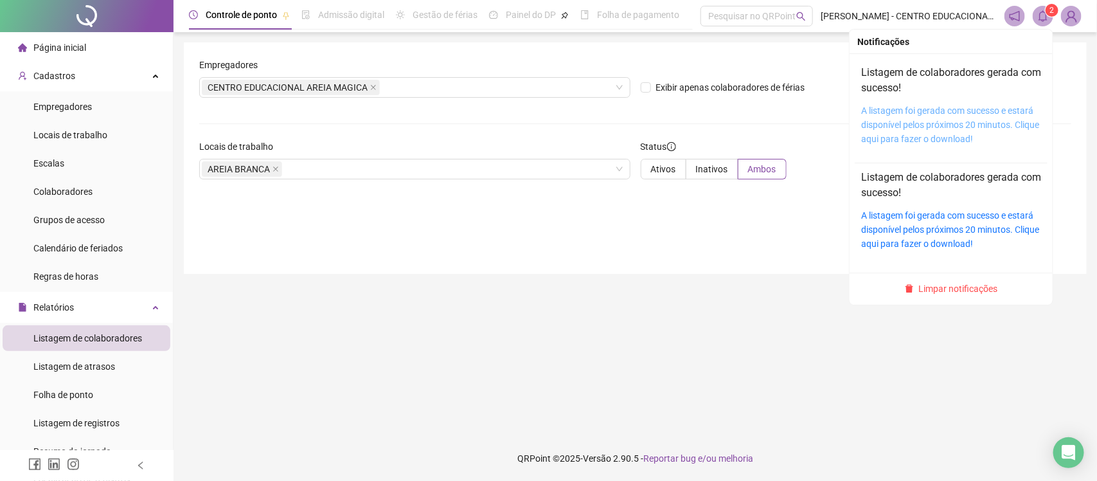
click at [890, 124] on link "A listagem foi gerada com sucesso e estará disponível pelos próximos 20 minutos…" at bounding box center [950, 124] width 178 height 39
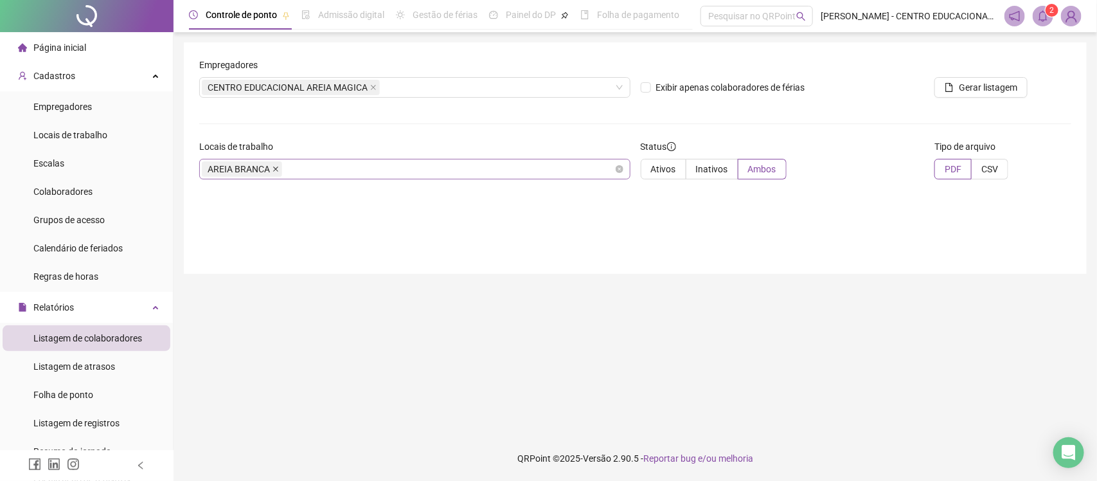
click at [273, 172] on icon "close" at bounding box center [275, 169] width 6 height 6
click at [371, 87] on icon "close" at bounding box center [373, 87] width 5 height 5
click at [366, 87] on div "Selecione os empregadores ou deixe vazio para todos" at bounding box center [414, 87] width 431 height 21
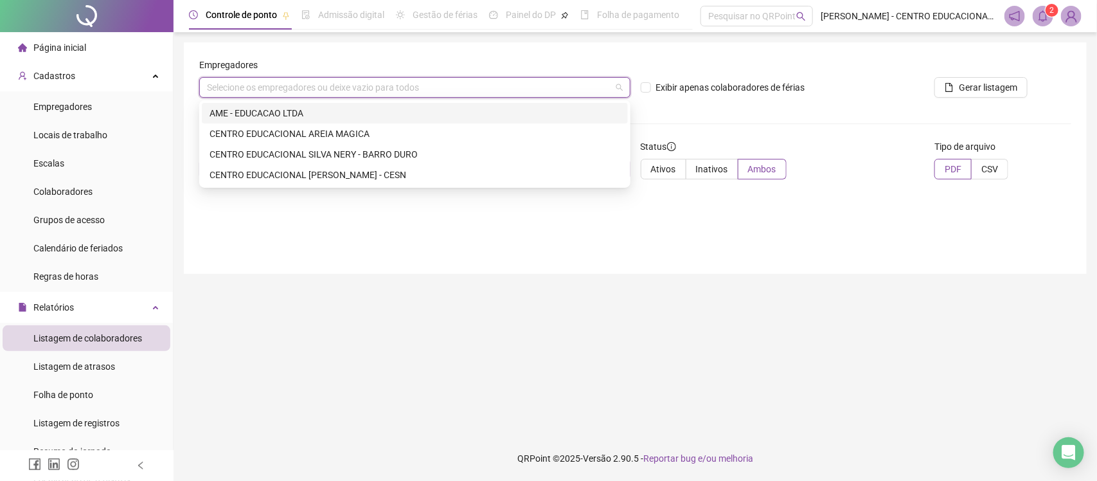
click at [329, 107] on div "AME - EDUCACAO LTDA" at bounding box center [414, 113] width 411 height 14
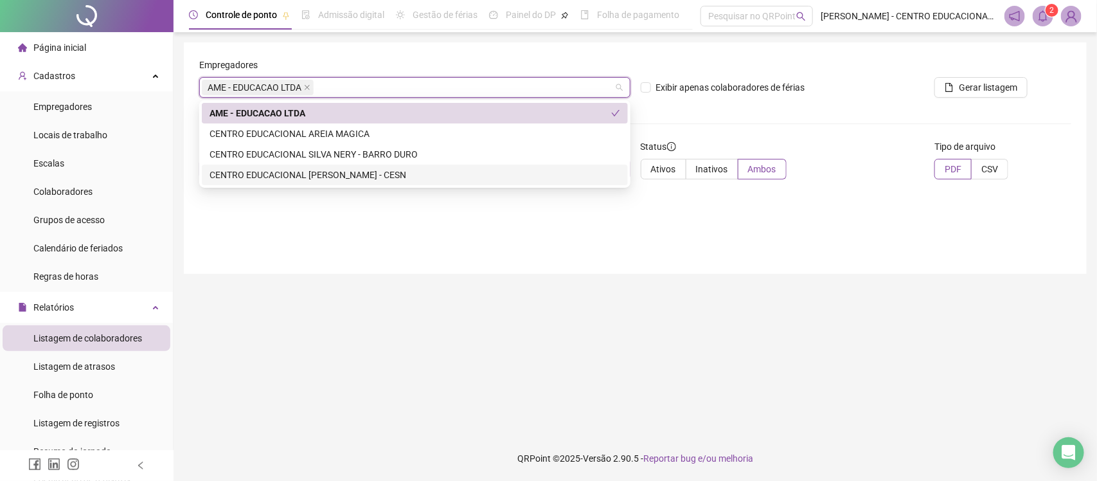
click at [348, 258] on div "Empregadores AME - EDUCACAO LTDA Exibir apenas colaboradores de férias Gerar li…" at bounding box center [635, 157] width 903 height 231
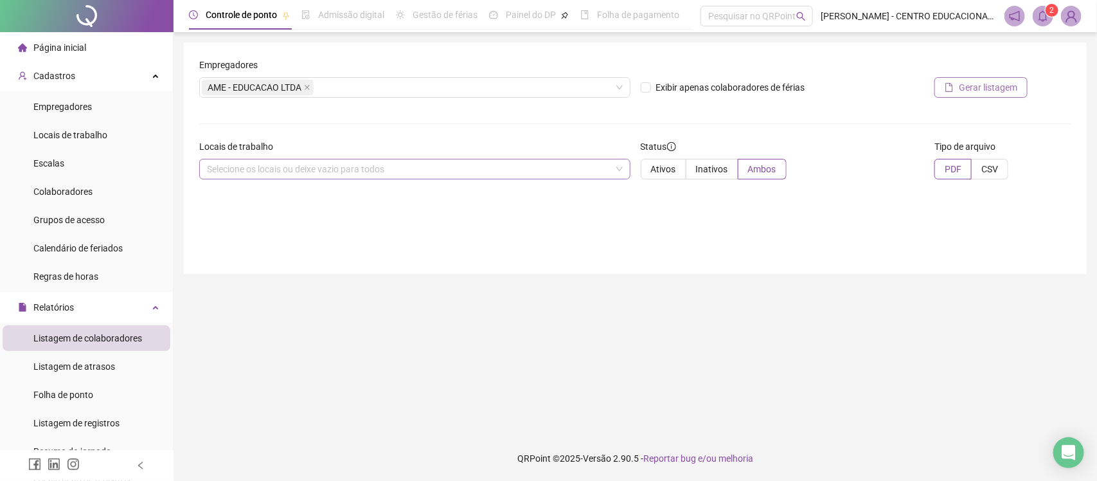
click at [965, 82] on span "Gerar listagem" at bounding box center [988, 87] width 58 height 14
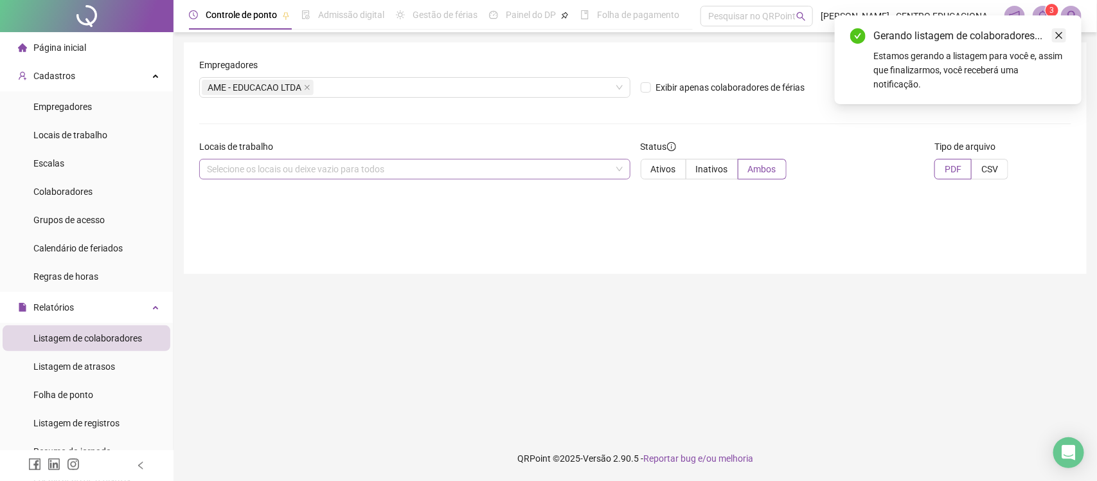
click at [1061, 37] on icon "close" at bounding box center [1059, 35] width 7 height 7
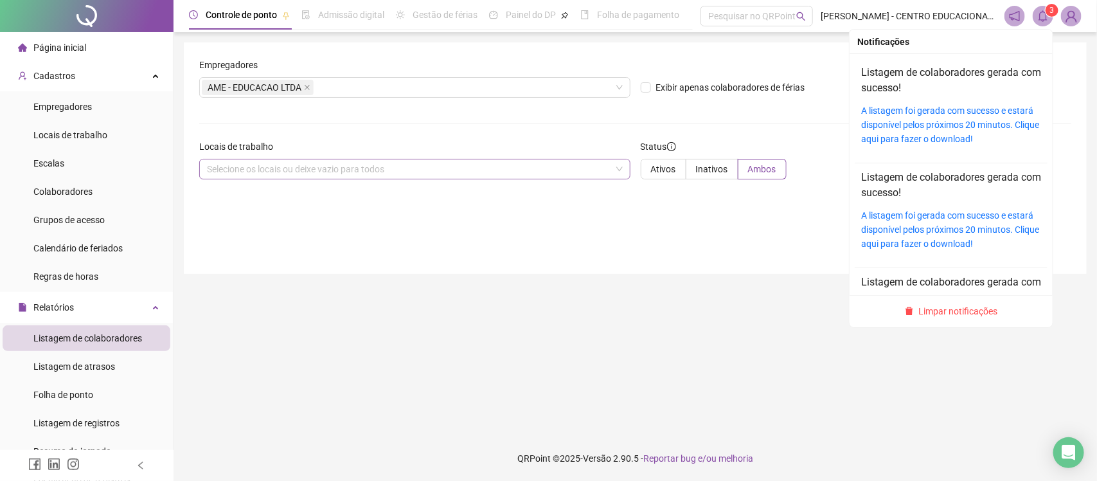
click at [1044, 13] on icon "bell" at bounding box center [1043, 16] width 12 height 12
click at [927, 127] on link "A listagem foi gerada com sucesso e estará disponível pelos próximos 20 minutos…" at bounding box center [950, 124] width 178 height 39
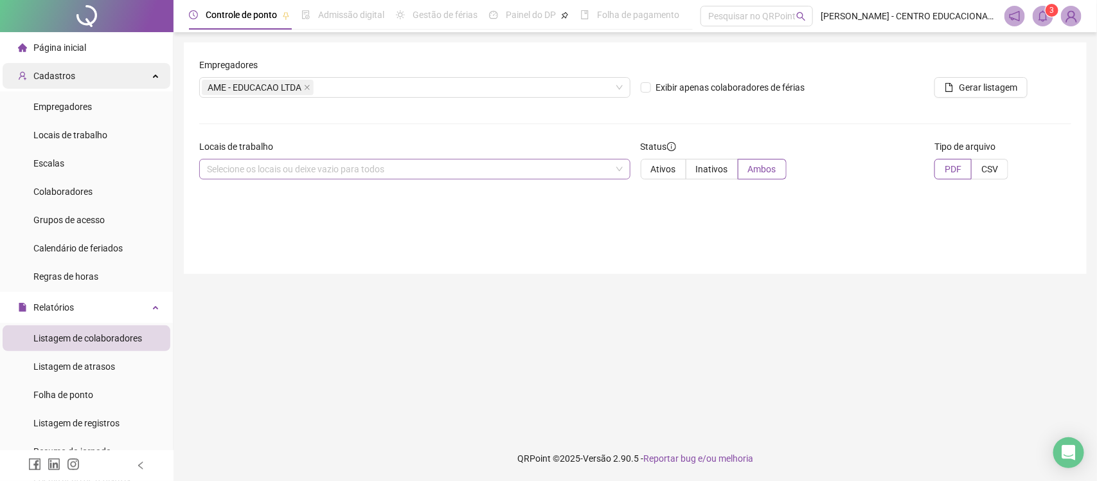
drag, startPoint x: 103, startPoint y: 63, endPoint x: 103, endPoint y: 74, distance: 10.9
click at [103, 74] on div "Cadastros" at bounding box center [87, 76] width 168 height 26
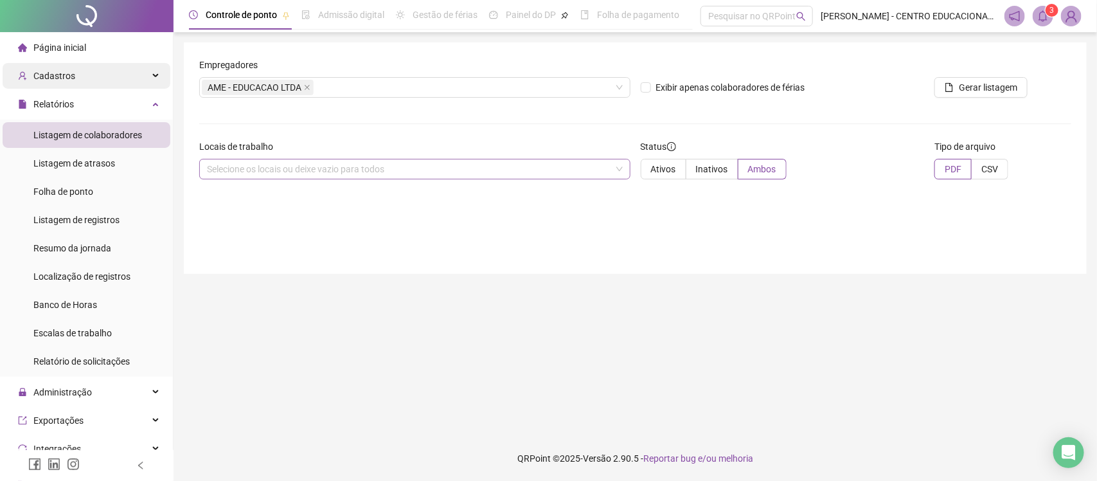
click at [104, 75] on div "Cadastros" at bounding box center [87, 76] width 168 height 26
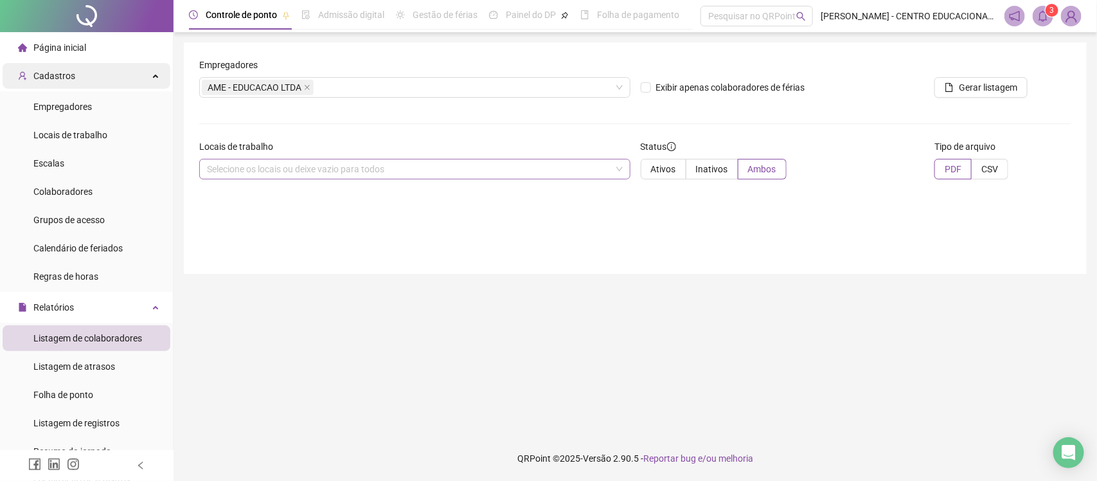
click at [104, 75] on div "Cadastros" at bounding box center [87, 76] width 168 height 26
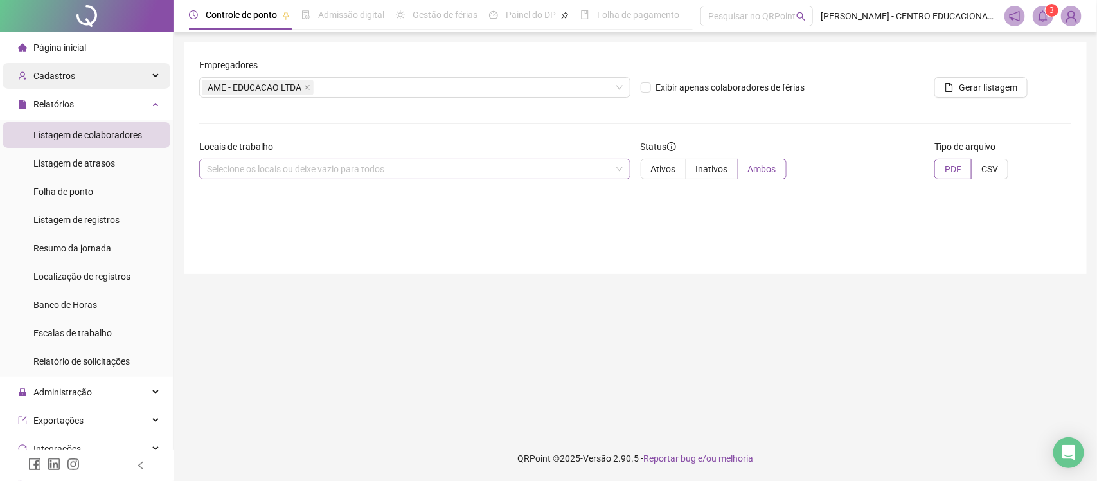
click at [104, 75] on div "Cadastros" at bounding box center [87, 76] width 168 height 26
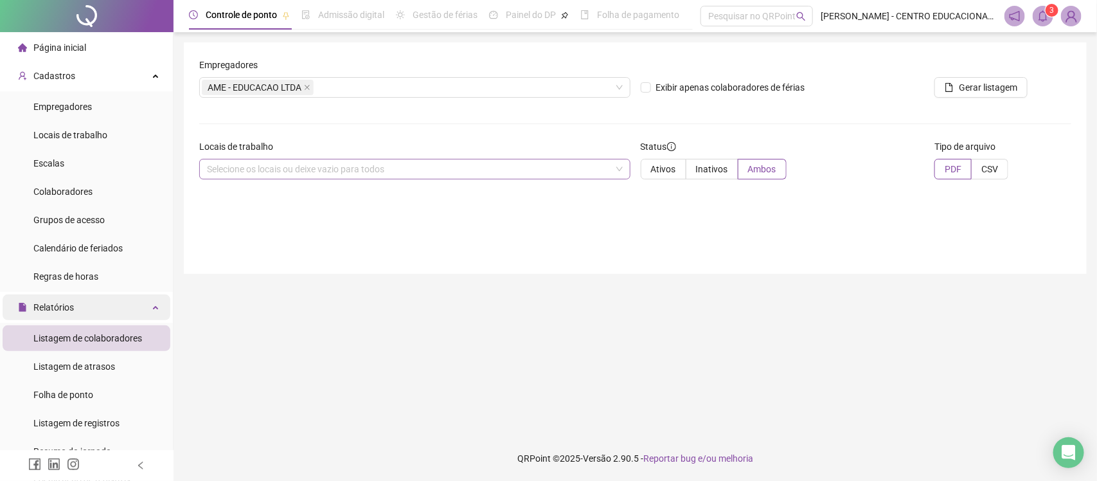
drag, startPoint x: 76, startPoint y: 303, endPoint x: 80, endPoint y: 298, distance: 7.3
click at [78, 301] on div "Relatórios" at bounding box center [87, 307] width 168 height 26
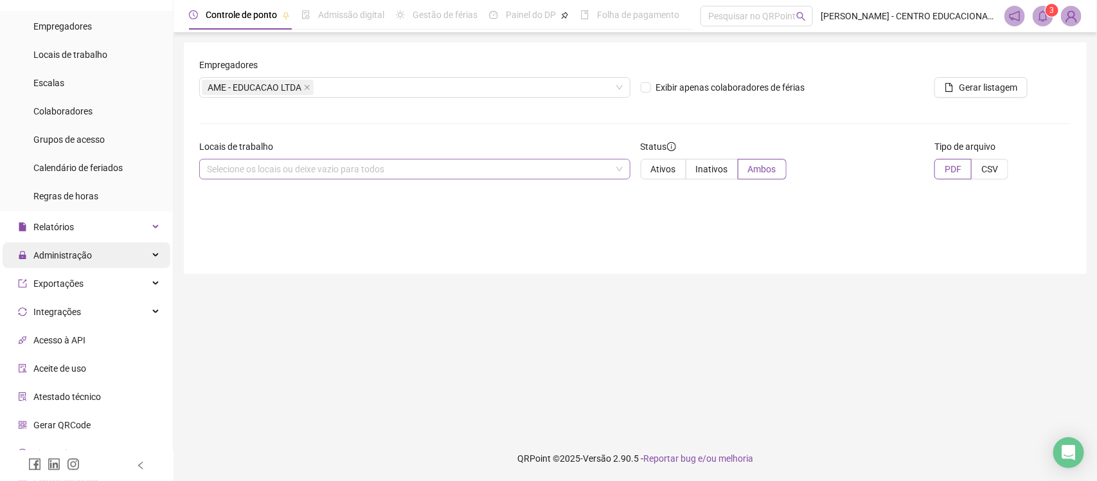
click at [97, 259] on div "Administração" at bounding box center [87, 255] width 168 height 26
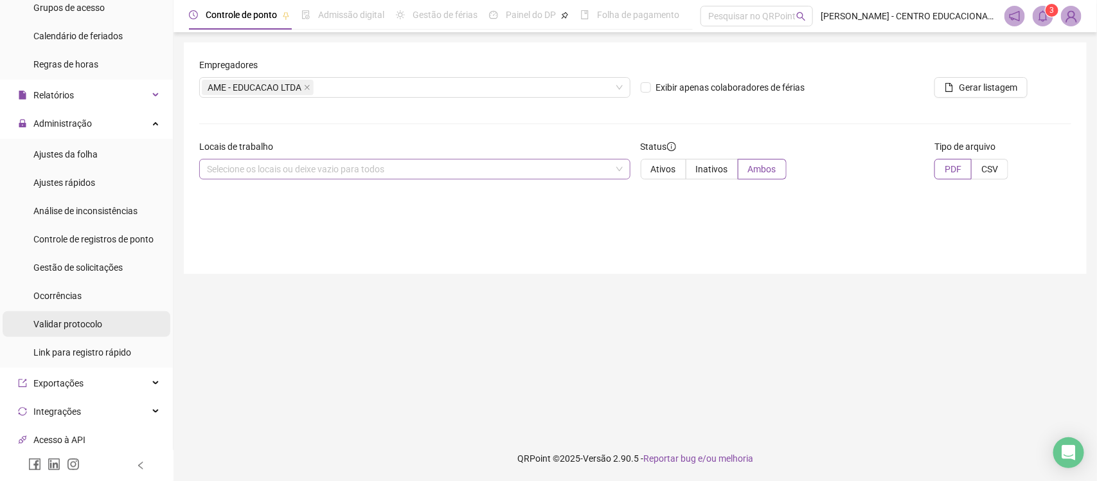
scroll to position [241, 0]
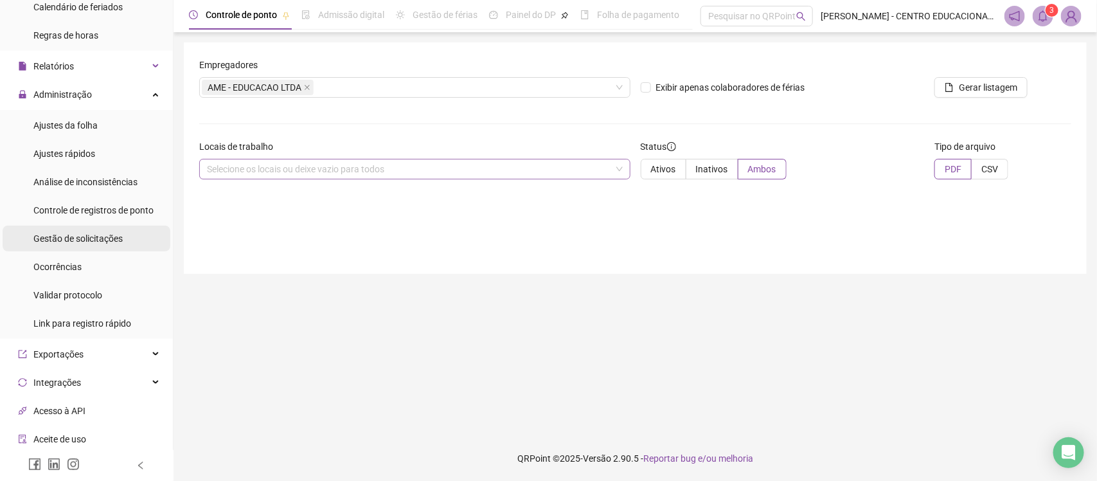
click at [81, 240] on span "Gestão de solicitações" at bounding box center [77, 238] width 89 height 10
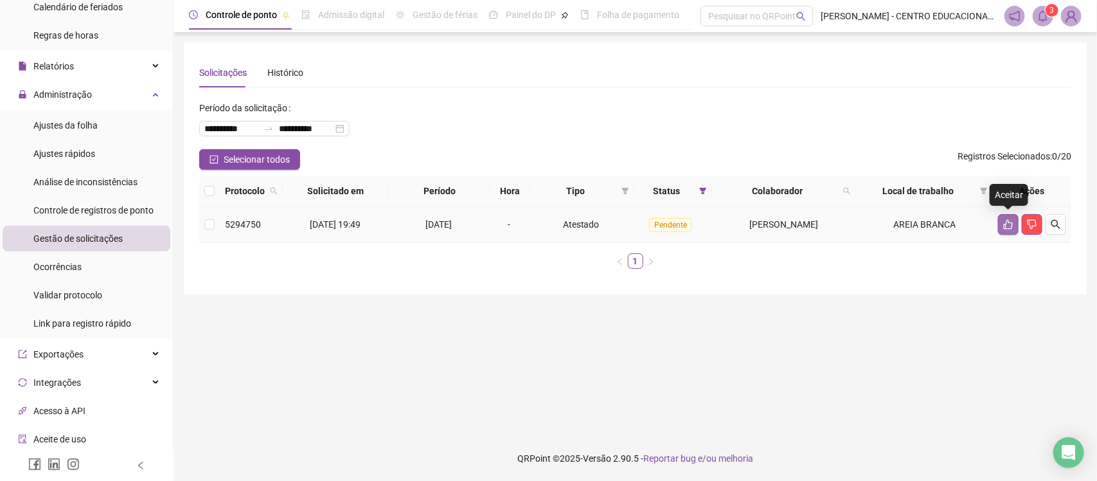
click at [1003, 228] on icon "like" at bounding box center [1008, 224] width 10 height 10
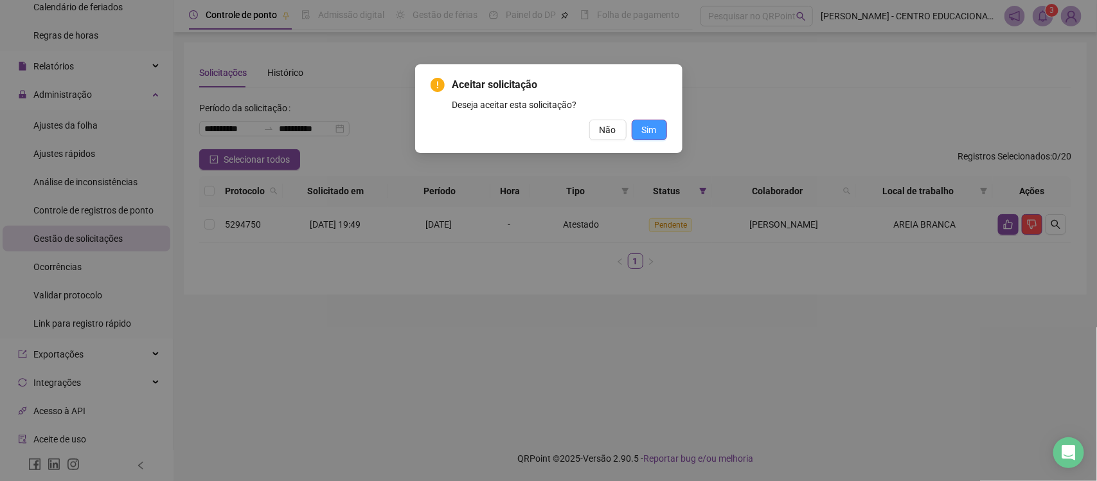
click at [654, 126] on span "Sim" at bounding box center [649, 130] width 15 height 14
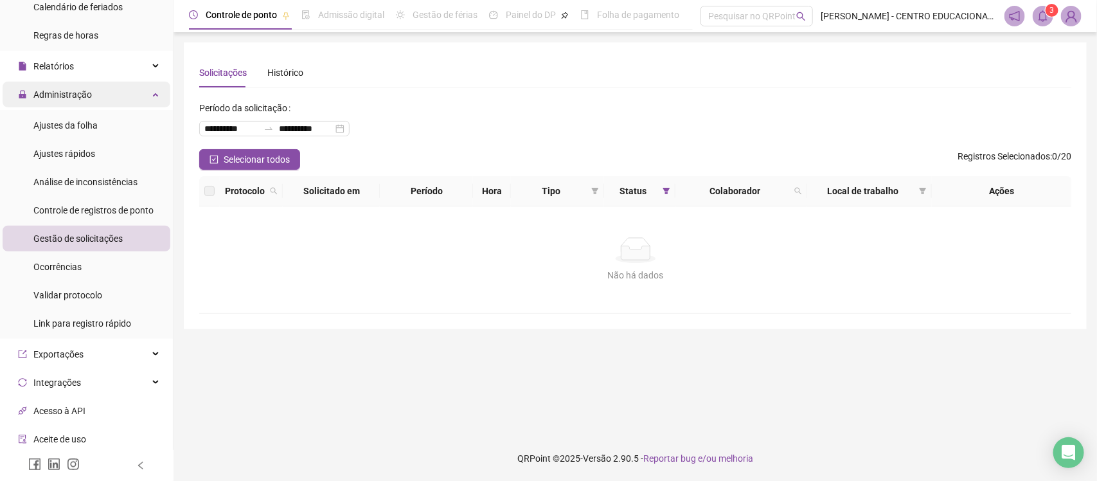
click at [112, 89] on div "Administração" at bounding box center [87, 95] width 168 height 26
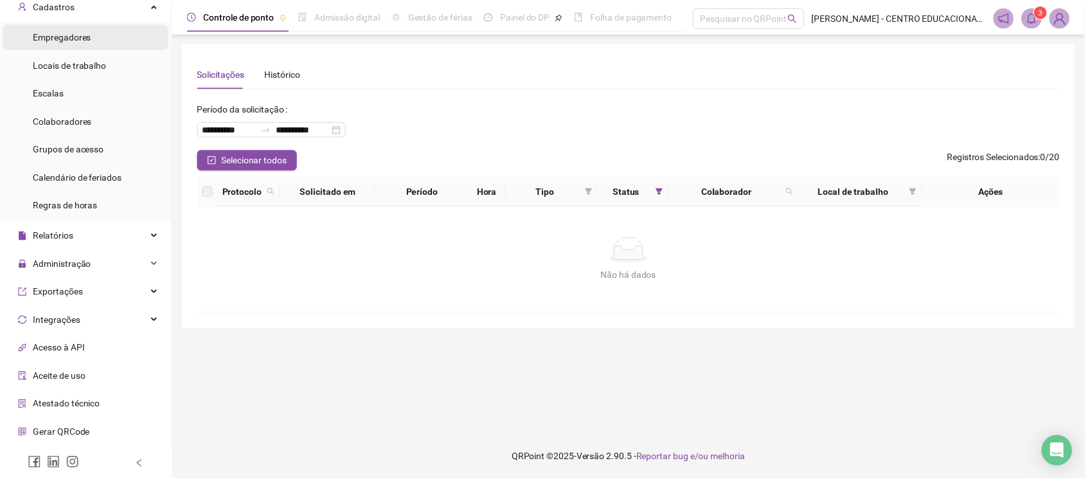
scroll to position [43, 0]
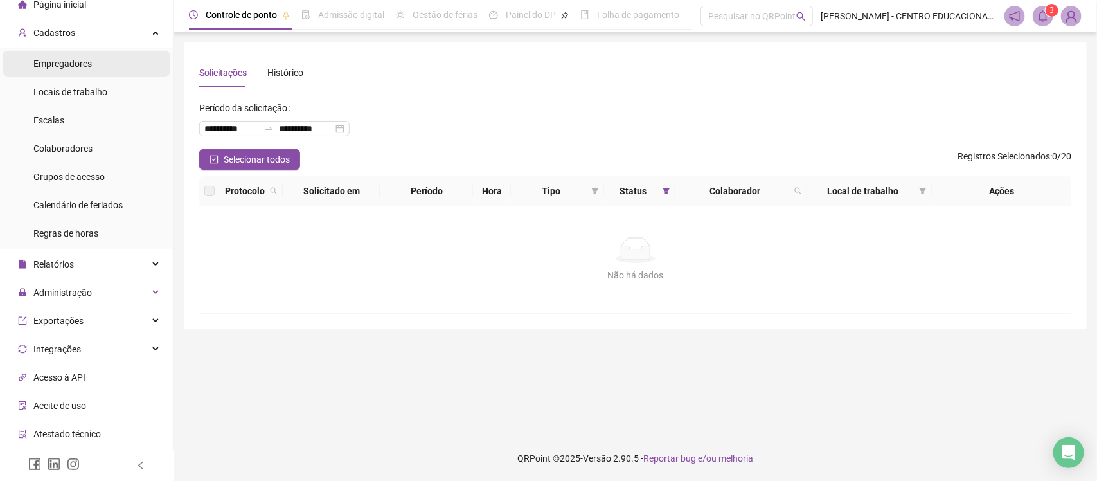
click at [94, 62] on li "Empregadores" at bounding box center [87, 64] width 168 height 26
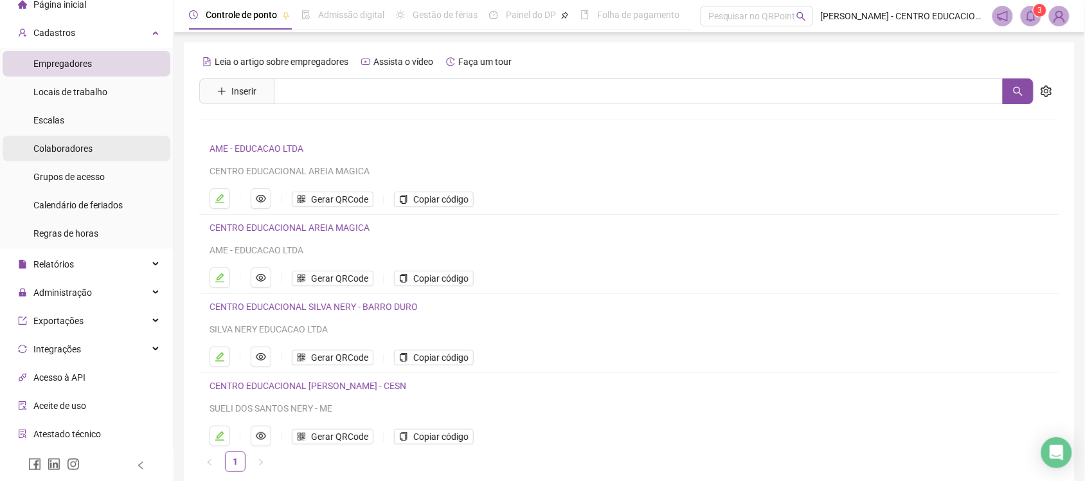
click at [84, 149] on span "Colaboradores" at bounding box center [62, 148] width 59 height 10
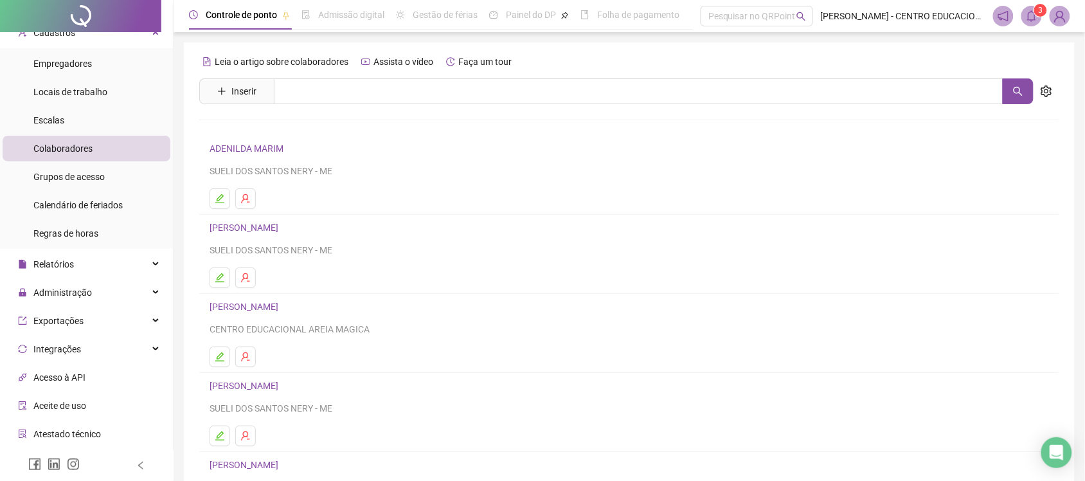
scroll to position [143, 0]
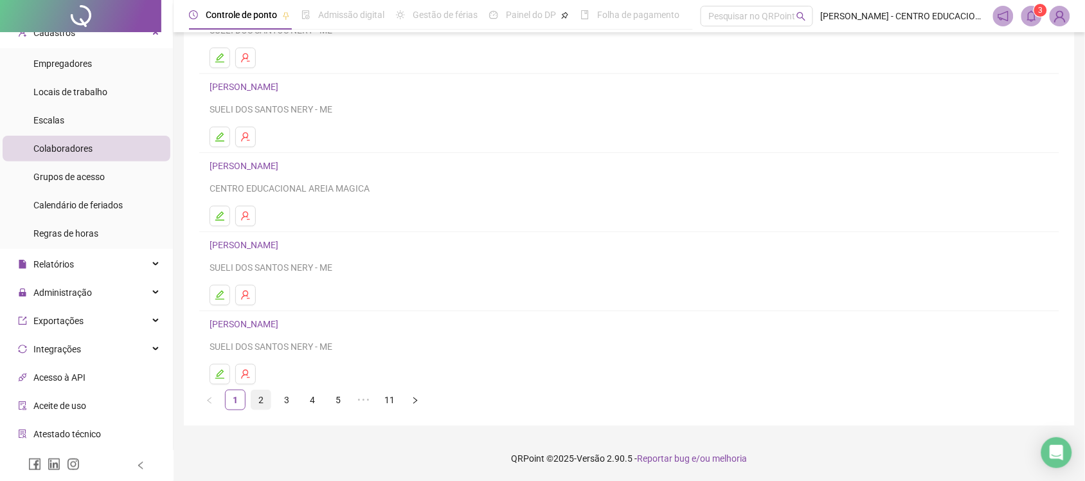
click at [259, 399] on link "2" at bounding box center [260, 399] width 19 height 19
click at [277, 402] on link "3" at bounding box center [286, 399] width 19 height 19
click at [310, 402] on link "4" at bounding box center [312, 399] width 19 height 19
click at [284, 398] on link "3" at bounding box center [286, 399] width 19 height 19
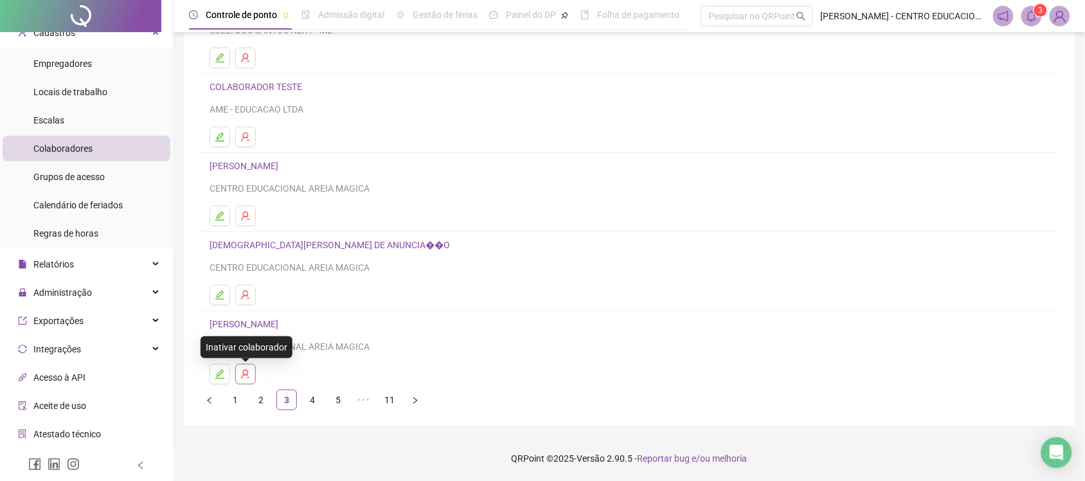
click at [242, 377] on icon "user-delete" at bounding box center [245, 374] width 10 height 10
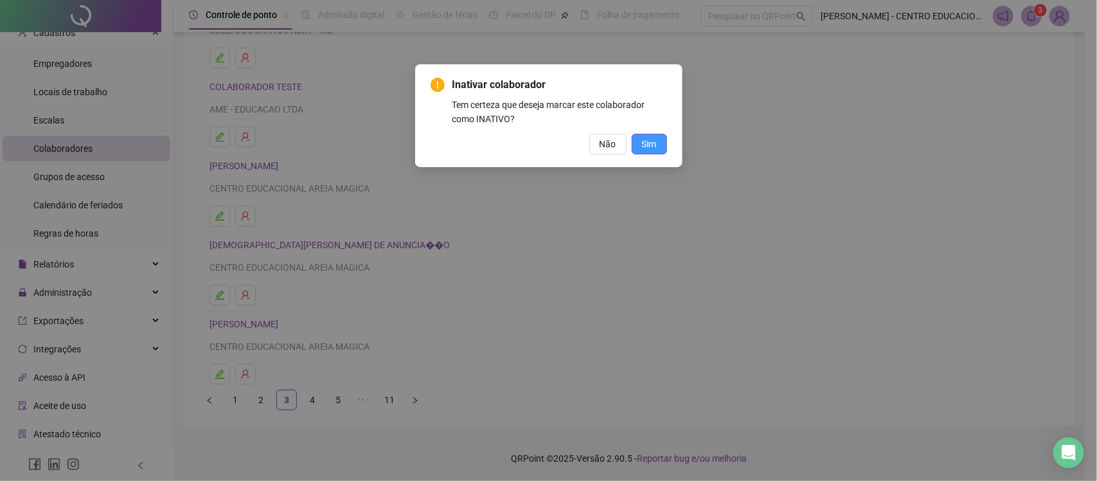
click at [650, 139] on span "Sim" at bounding box center [649, 144] width 15 height 14
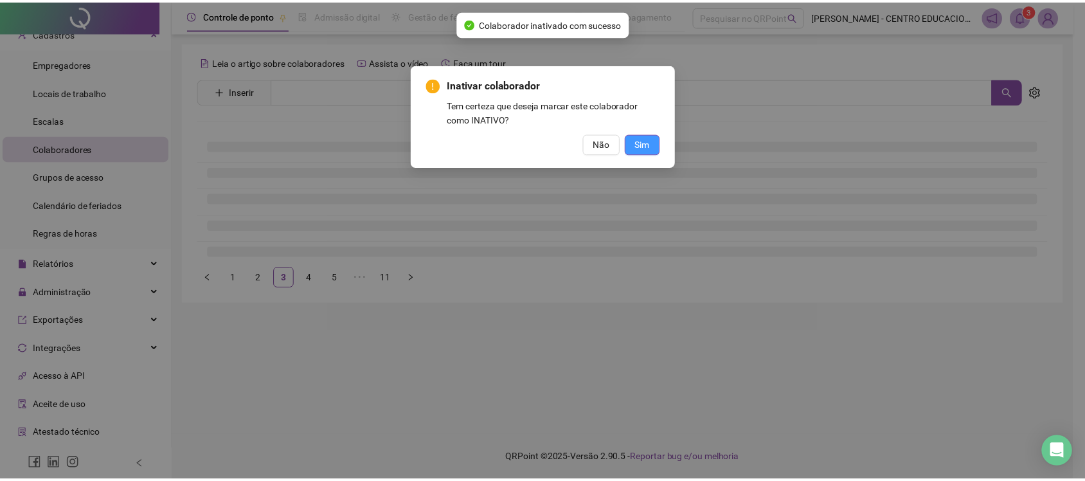
scroll to position [0, 0]
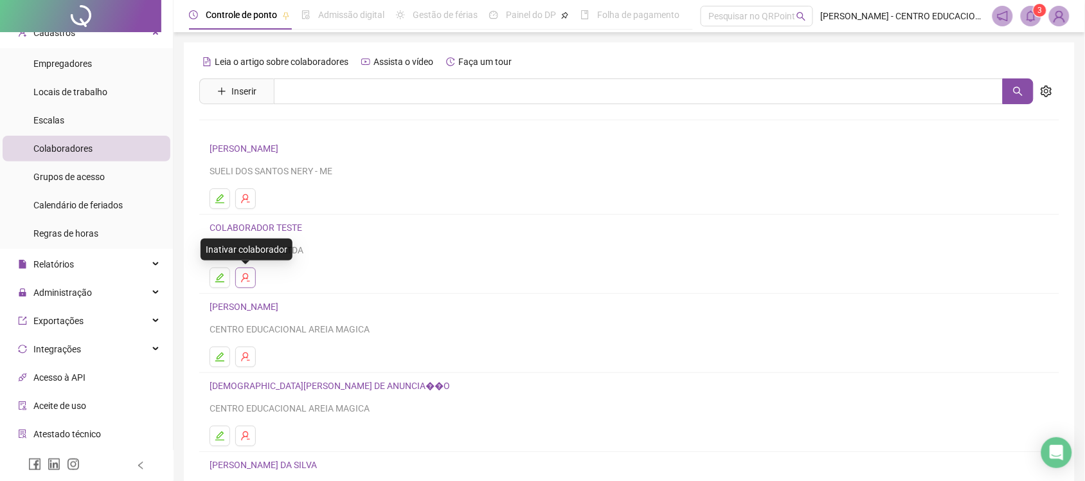
click at [242, 283] on icon "user-delete" at bounding box center [245, 277] width 10 height 10
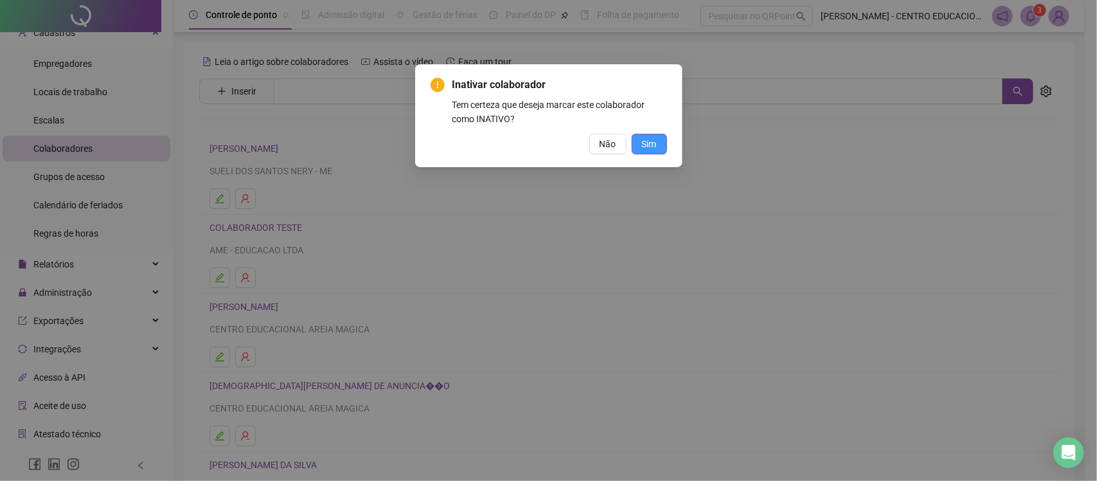
click at [653, 143] on span "Sim" at bounding box center [649, 144] width 15 height 14
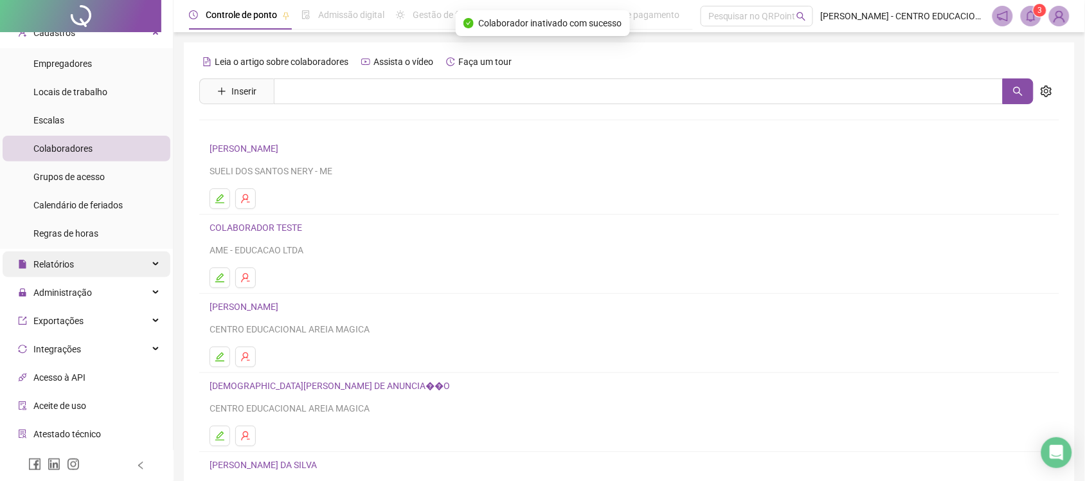
click at [92, 260] on div "Relatórios" at bounding box center [87, 264] width 168 height 26
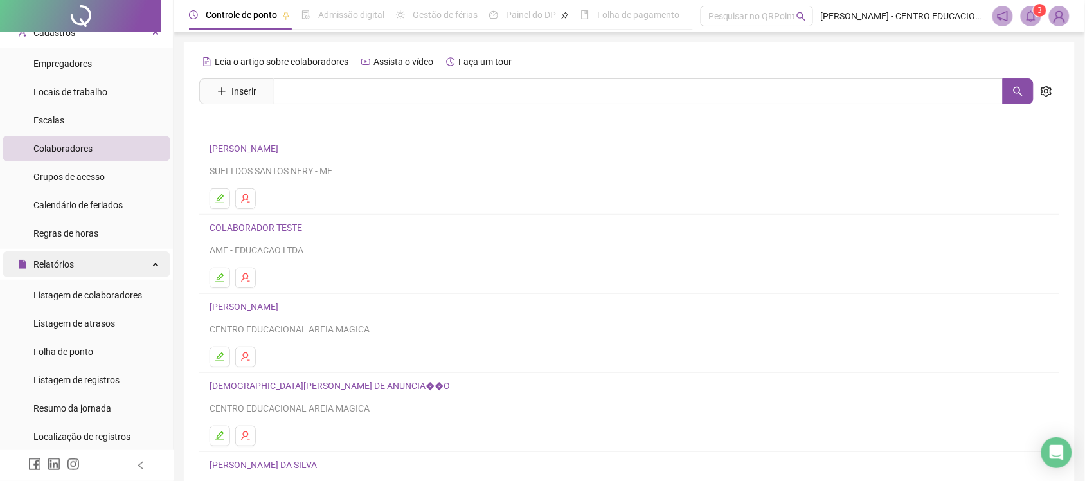
click at [105, 251] on div "Relatórios" at bounding box center [87, 264] width 168 height 26
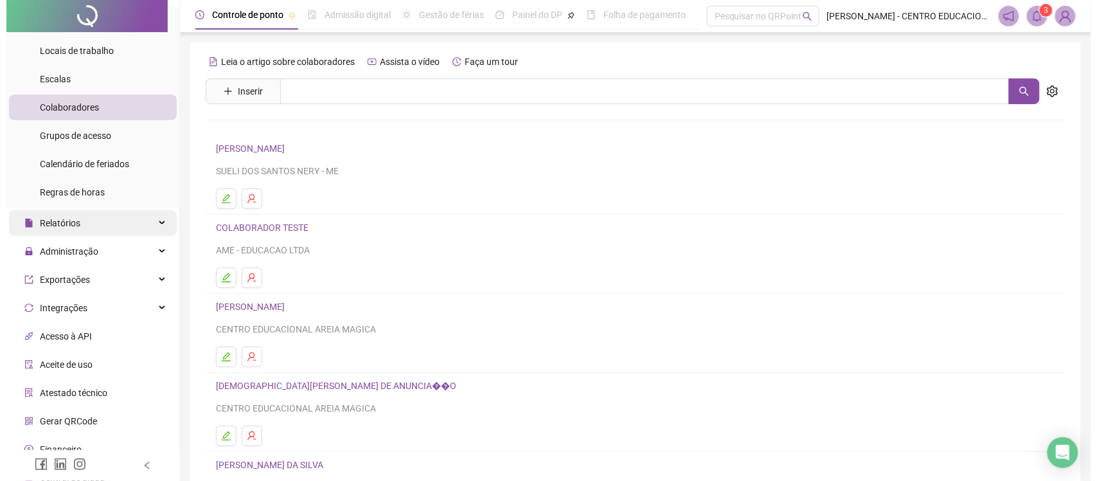
scroll to position [123, 0]
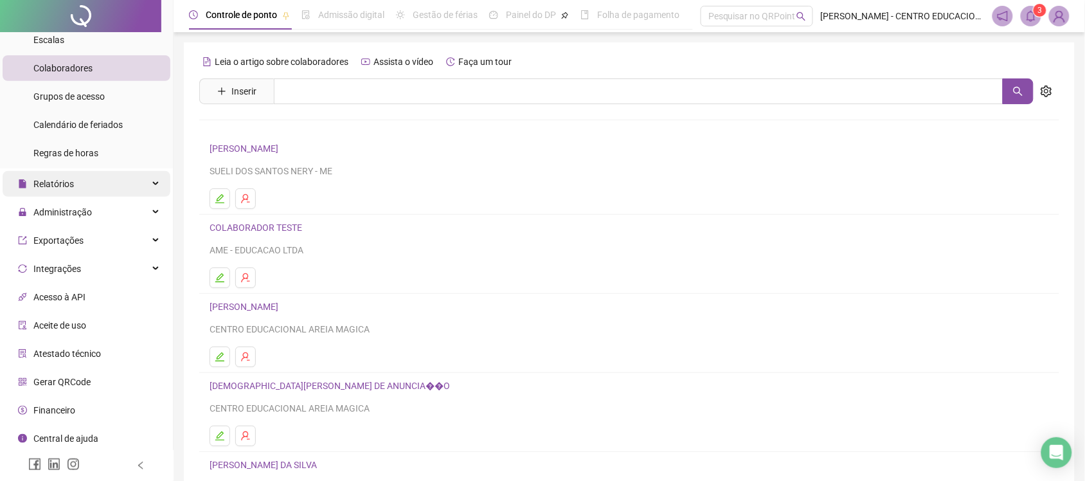
click at [126, 185] on div "Relatórios" at bounding box center [87, 184] width 168 height 26
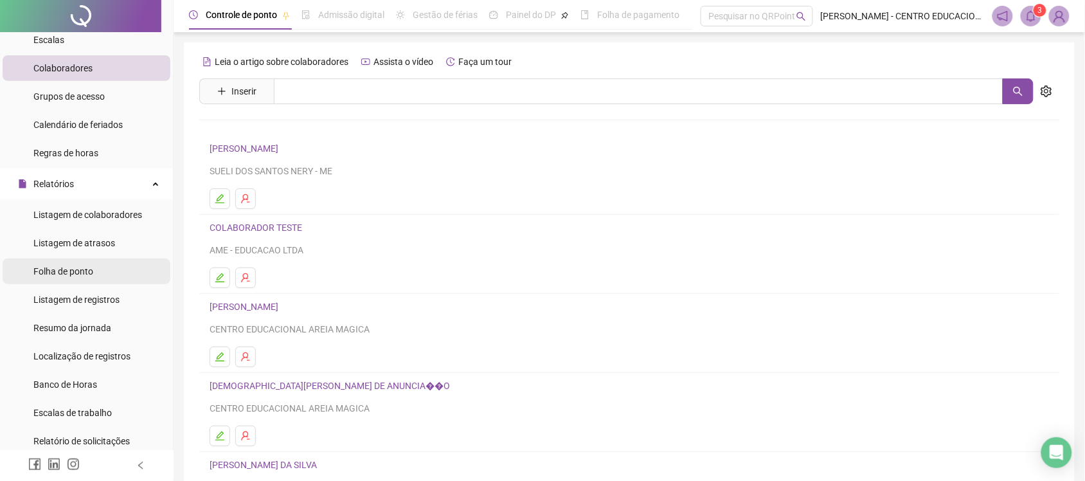
click at [106, 267] on li "Folha de ponto" at bounding box center [87, 271] width 168 height 26
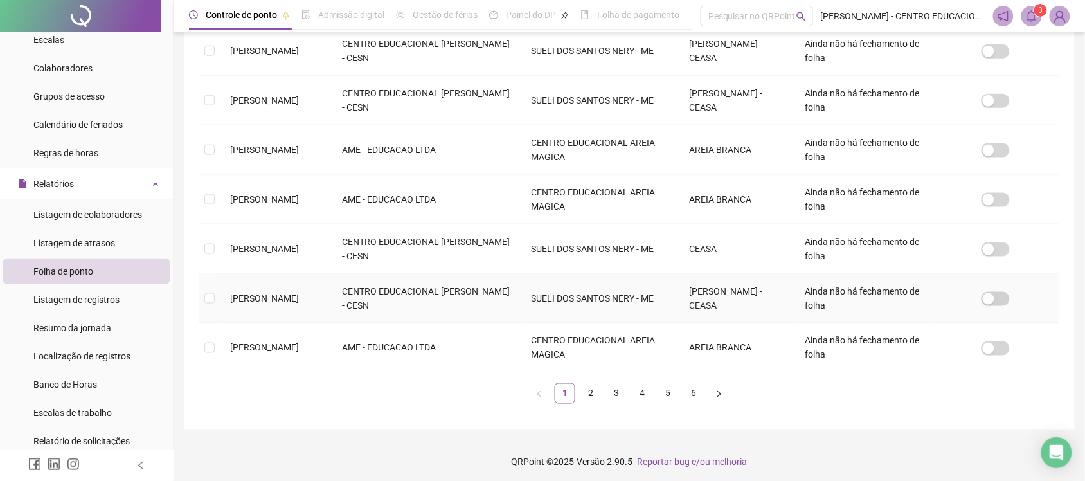
scroll to position [415, 0]
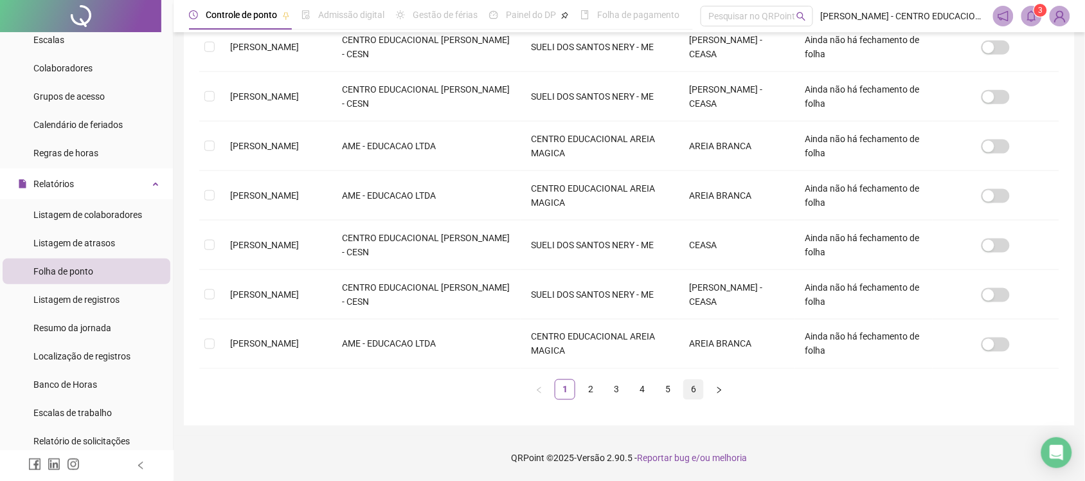
click at [691, 389] on link "6" at bounding box center [693, 389] width 19 height 19
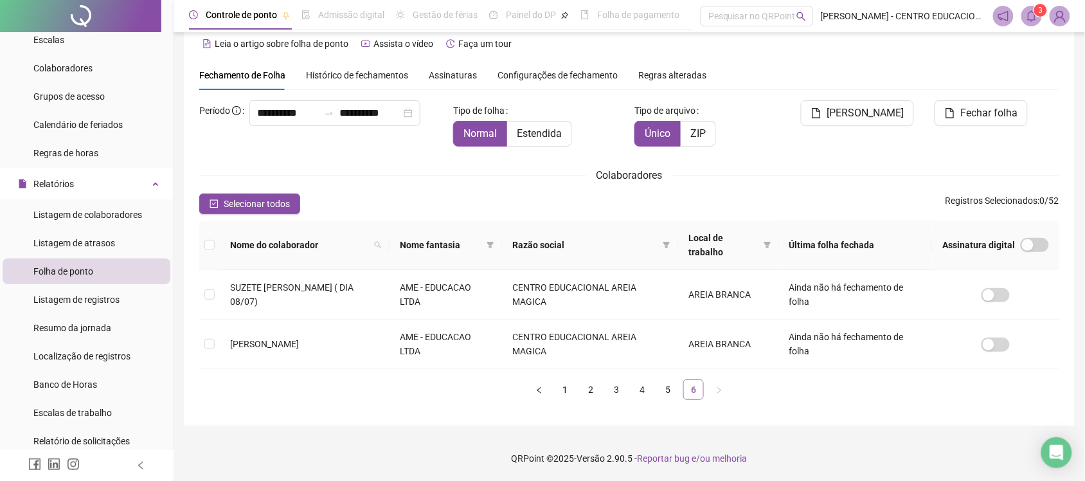
scroll to position [18, 0]
click at [215, 339] on td at bounding box center [209, 343] width 21 height 49
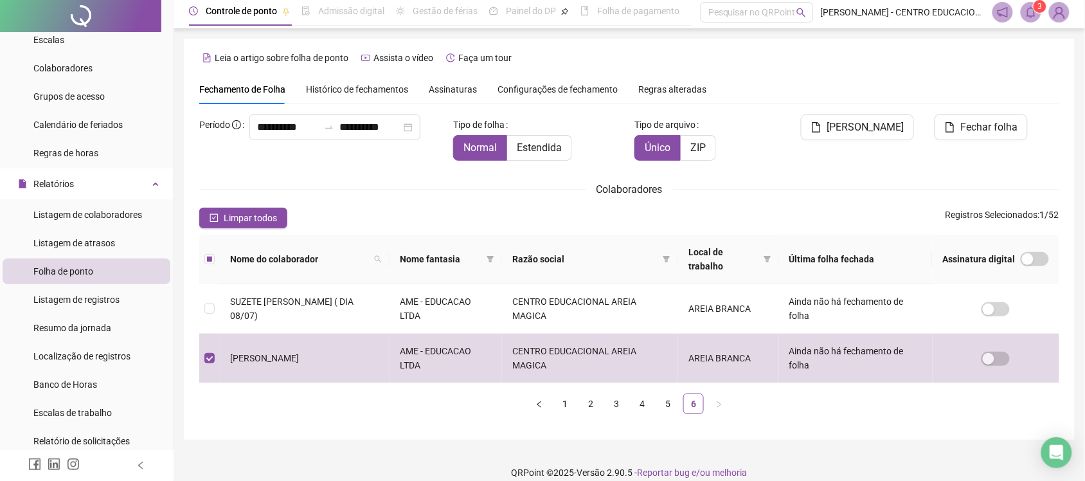
scroll to position [0, 0]
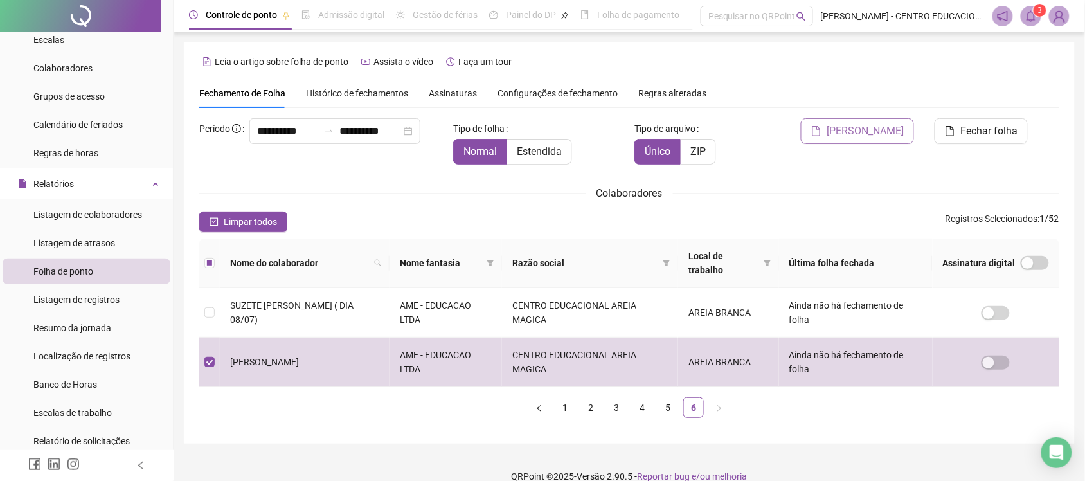
click at [896, 125] on span "Gerar espelho" at bounding box center [864, 130] width 77 height 15
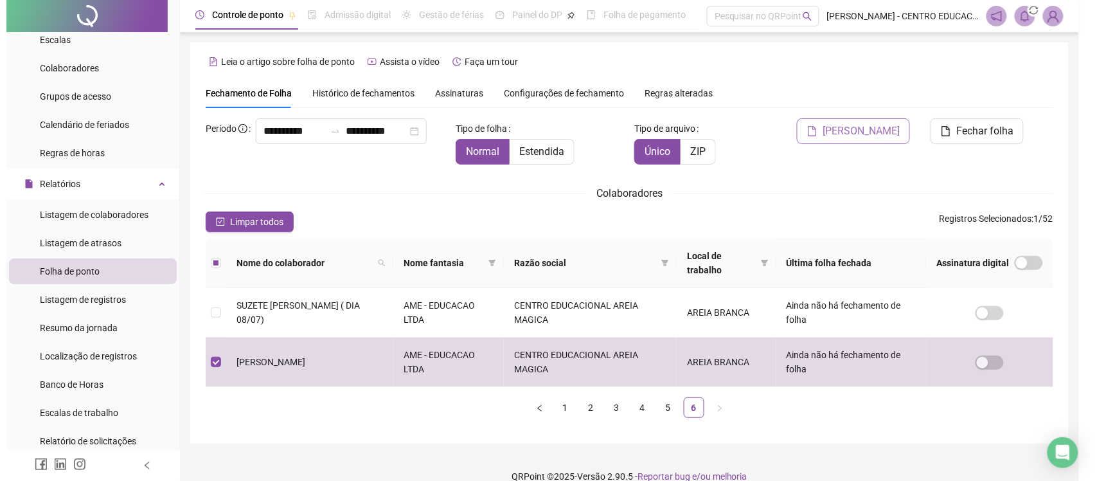
scroll to position [18, 0]
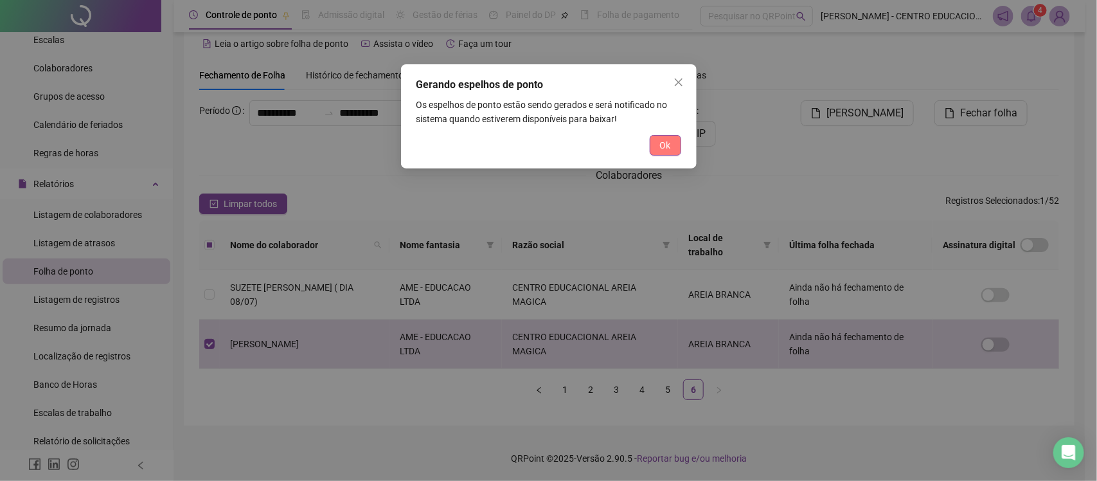
click at [667, 143] on span "Ok" at bounding box center [665, 145] width 11 height 14
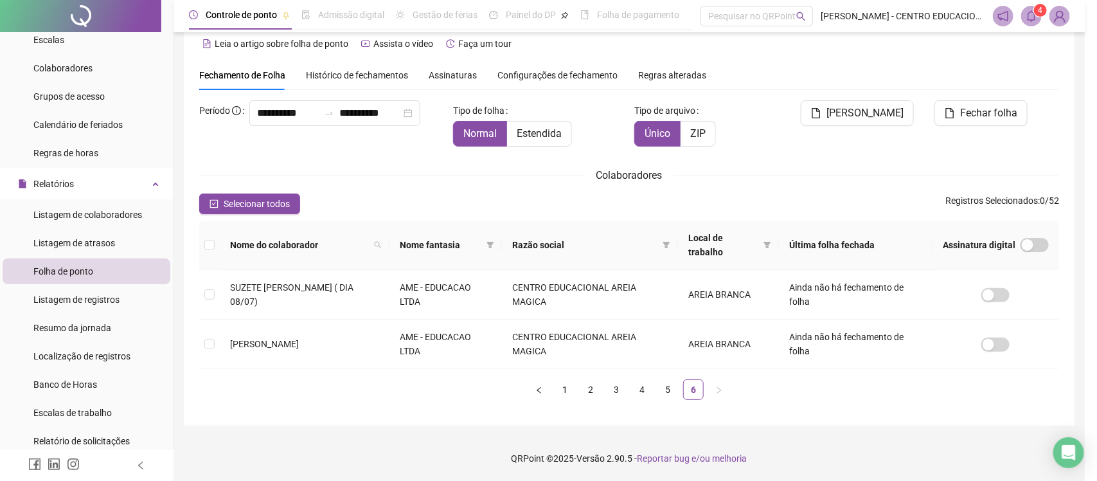
scroll to position [0, 0]
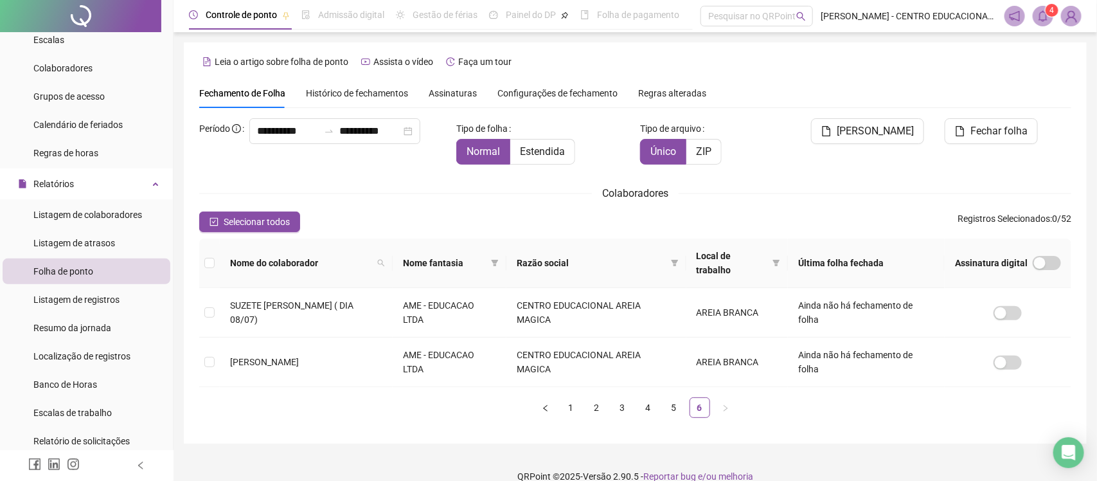
click at [1053, 17] on span at bounding box center [1043, 16] width 21 height 21
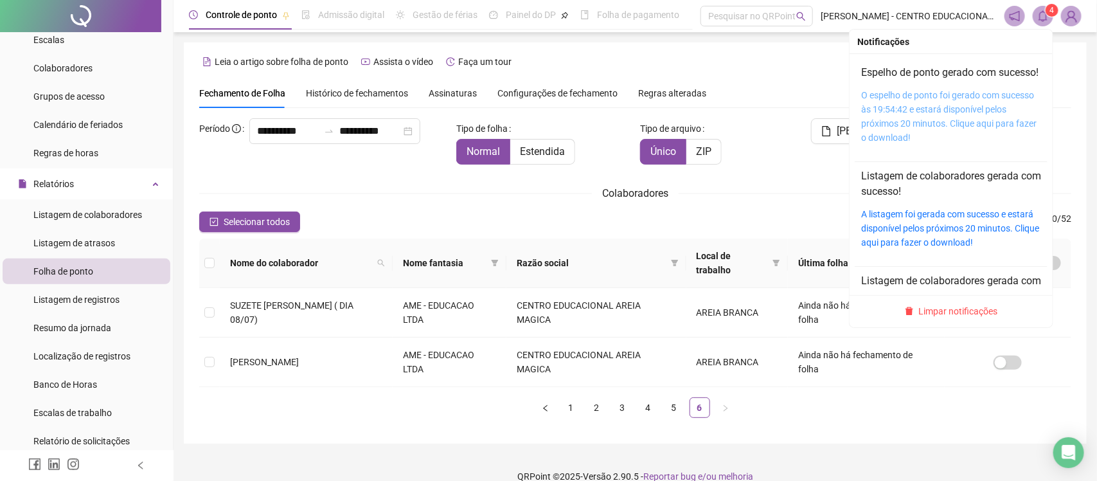
click at [913, 118] on link "O espelho de ponto foi gerado com sucesso às 19:54:42 e estará disponível pelos…" at bounding box center [948, 116] width 175 height 53
click at [1049, 20] on icon "bell" at bounding box center [1043, 16] width 12 height 12
